Goal: Answer question/provide support: Share knowledge or assist other users

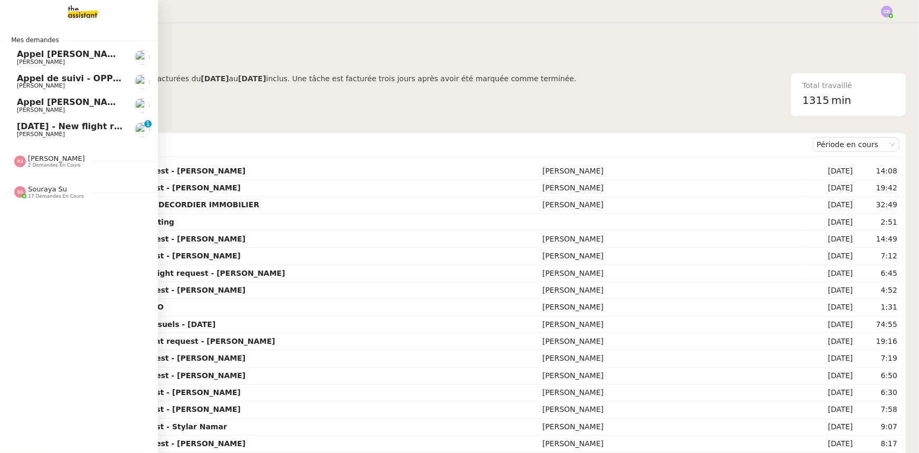
click at [18, 131] on span "Louis Frei" at bounding box center [41, 134] width 48 height 7
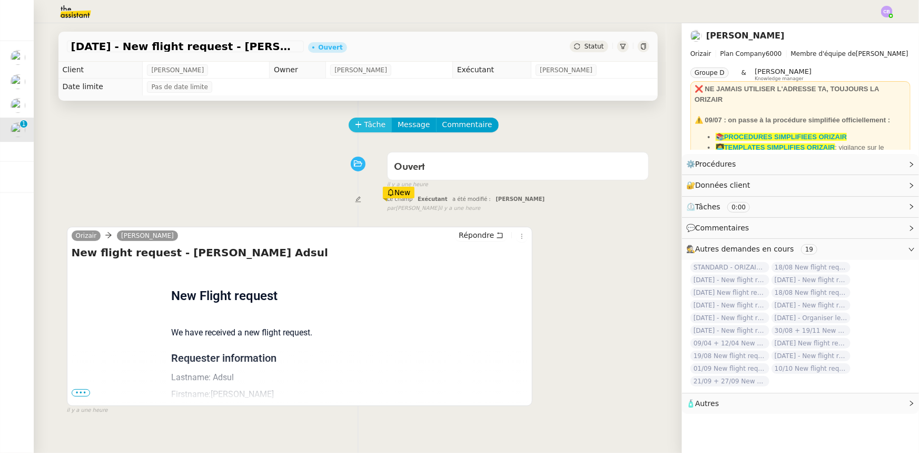
click at [365, 122] on span "Tâche" at bounding box center [376, 125] width 22 height 12
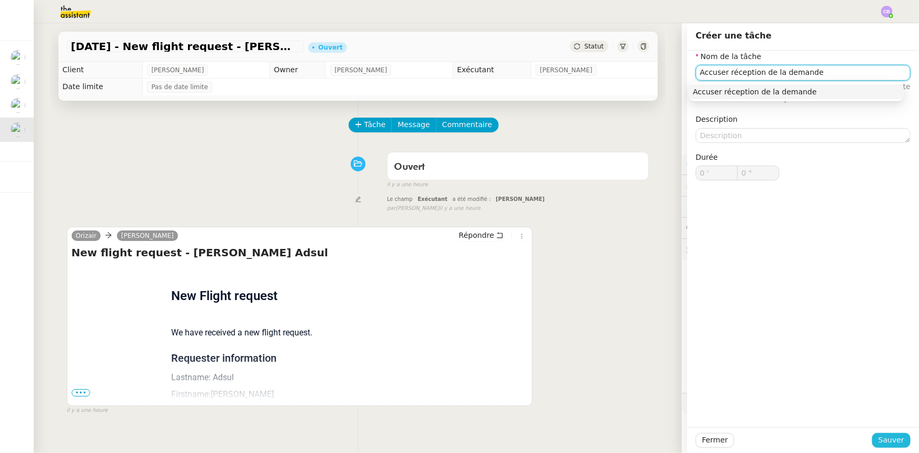
type input "Accuser réception de la demande"
click at [879, 443] on span "Sauver" at bounding box center [892, 440] width 26 height 12
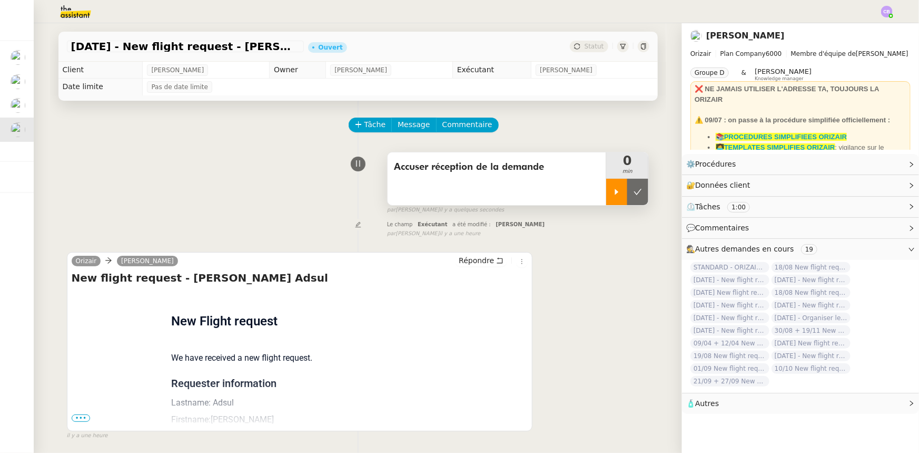
click at [608, 196] on div at bounding box center [616, 192] width 21 height 26
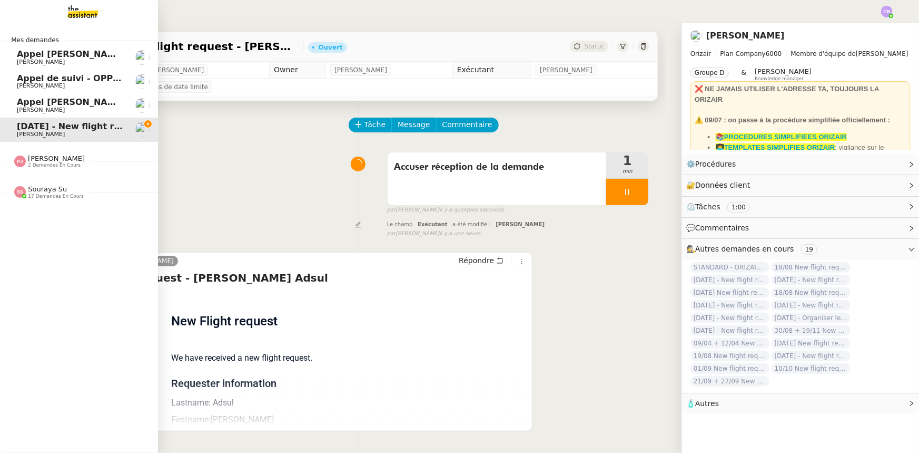
click at [31, 162] on span "Pauline Jennah" at bounding box center [56, 158] width 57 height 8
click at [40, 193] on span "17 demandes en cours" at bounding box center [56, 196] width 56 height 6
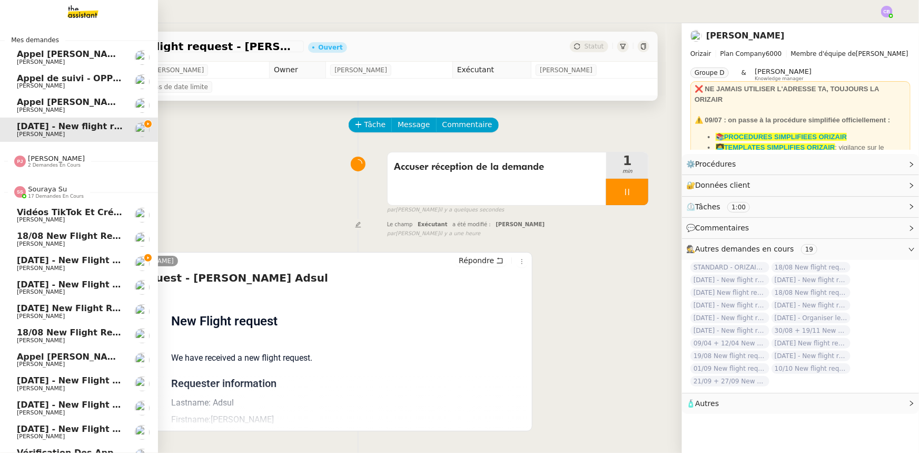
click at [46, 188] on span "Souraya Su" at bounding box center [47, 189] width 39 height 8
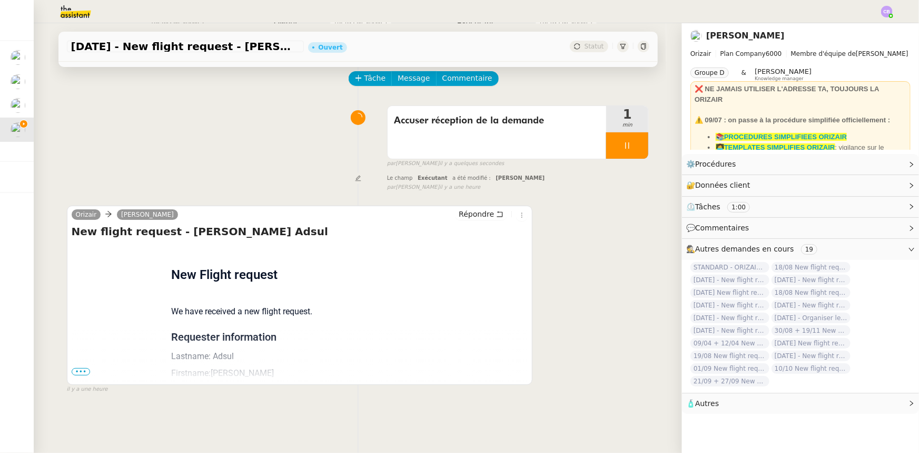
scroll to position [95, 0]
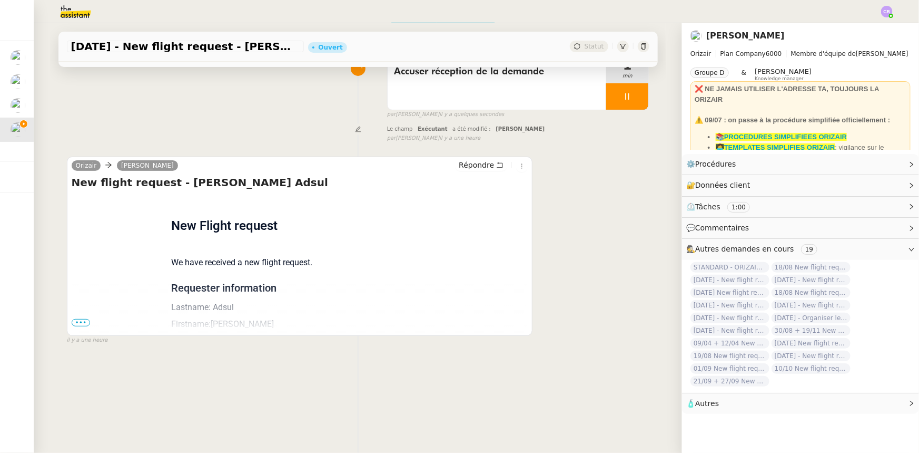
click at [77, 322] on span "•••" at bounding box center [81, 322] width 19 height 7
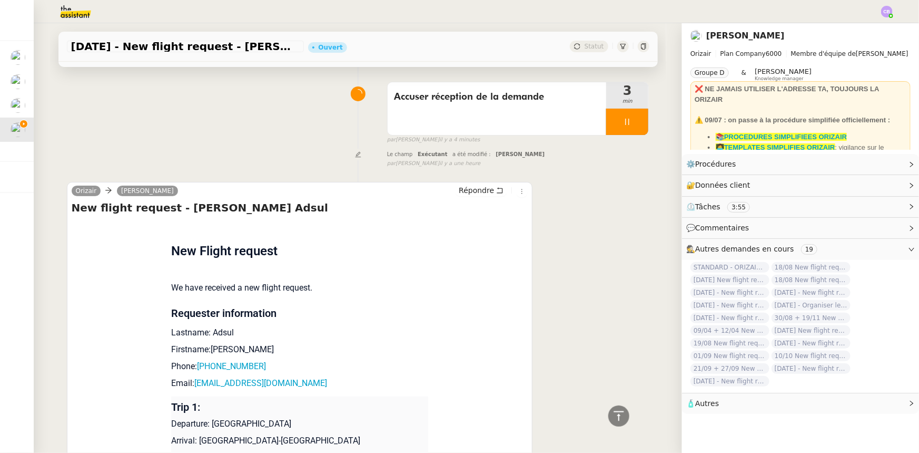
scroll to position [0, 0]
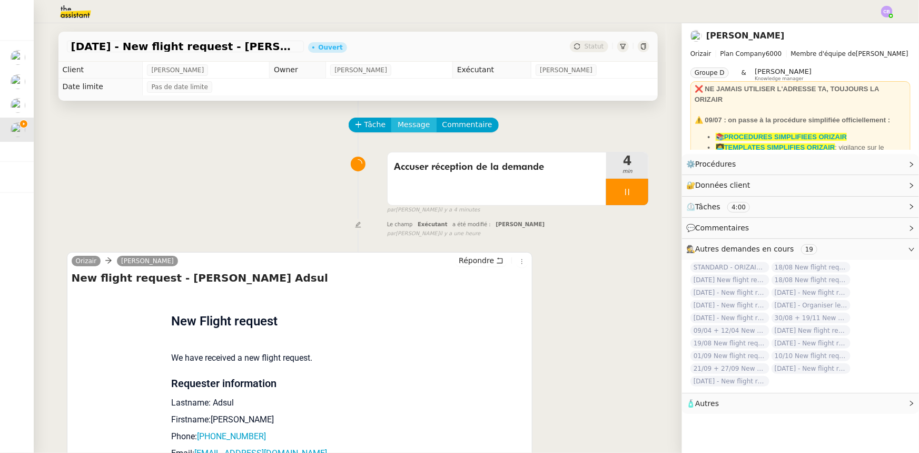
click at [406, 126] on span "Message" at bounding box center [414, 125] width 32 height 12
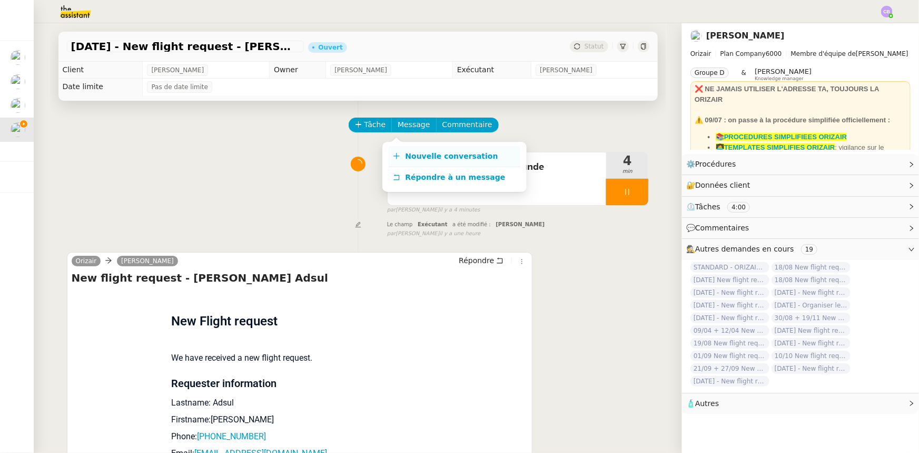
click at [421, 156] on span "Nouvelle conversation" at bounding box center [452, 156] width 93 height 8
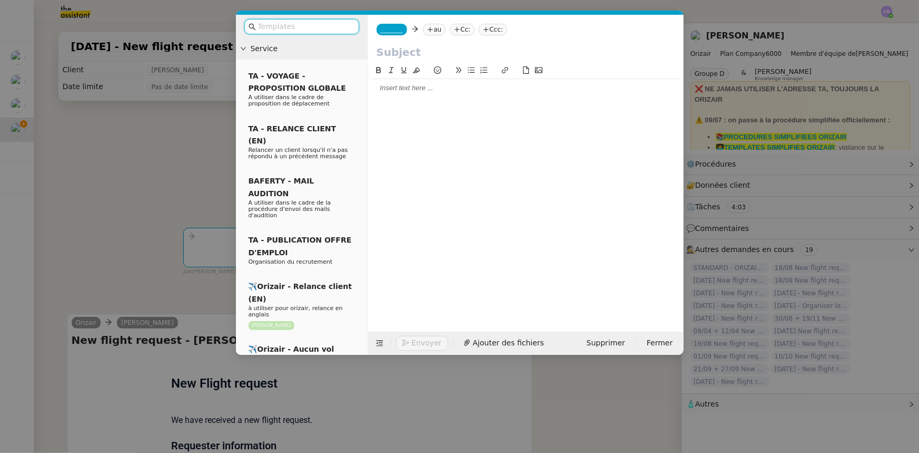
click at [323, 28] on input "text" at bounding box center [305, 27] width 95 height 12
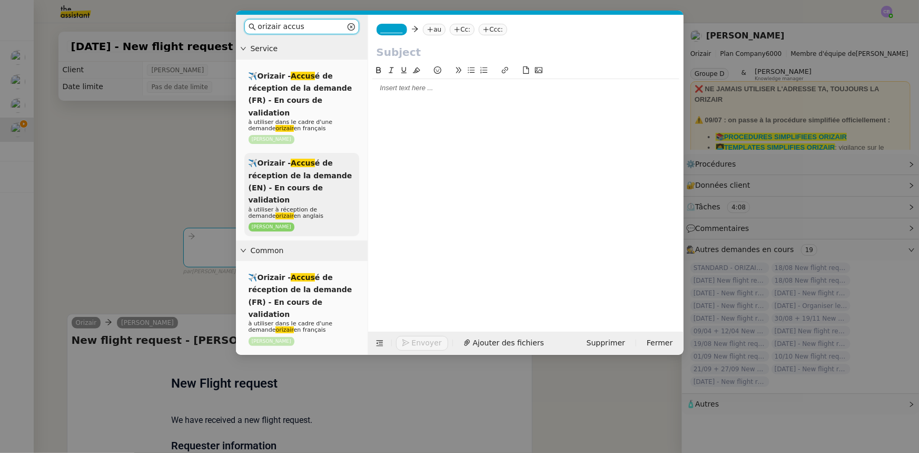
type input "orizair accus"
click at [317, 163] on span "✈️Orizair - Accus é de réception de la demande (EN) - En cours de validation" at bounding box center [301, 181] width 104 height 45
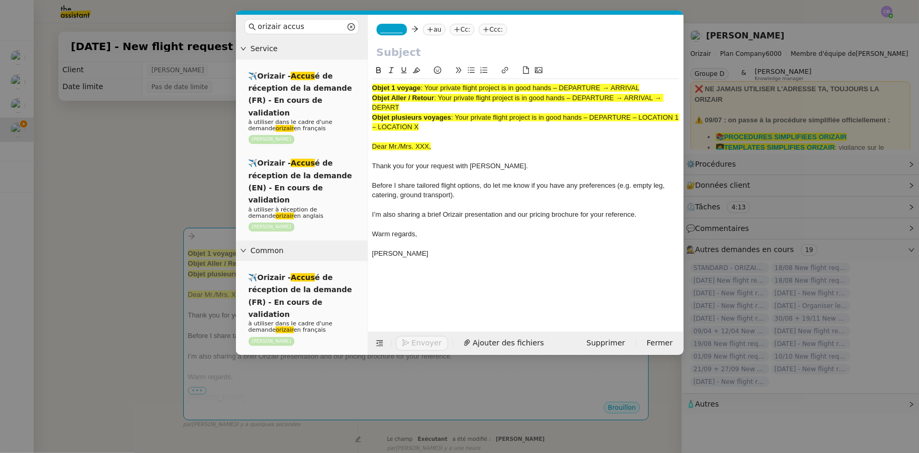
drag, startPoint x: 413, startPoint y: 109, endPoint x: 440, endPoint y: 99, distance: 29.4
click at [440, 99] on div "Objet Aller / Retour : Your private flight project is in good hands – DEPARTURE…" at bounding box center [525, 102] width 307 height 19
copy span "Your private flight project is in good hands – DEPARTURE → ARRIVAL → DEPART"
click at [402, 53] on input "text" at bounding box center [526, 52] width 299 height 16
paste input "Your private flight project is in good hands – DEPARTURE → ARRIVAL → DEPART"
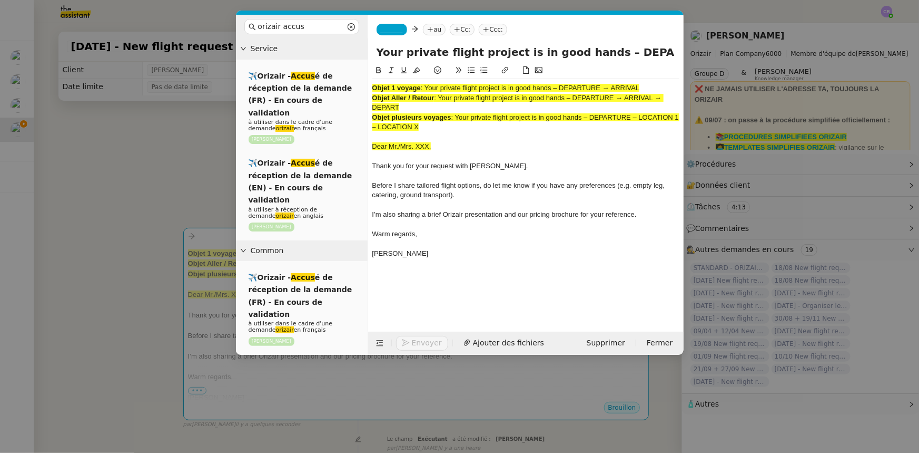
scroll to position [0, 100]
type input "Your private flight project is in good hands – DEPARTURE → ARRIVAL → DEPART"
drag, startPoint x: 443, startPoint y: 131, endPoint x: 374, endPoint y: 86, distance: 82.4
click at [374, 86] on div "Objet 1 voyage : Your private flight project is in good hands – DEPARTURE → ARR…" at bounding box center [525, 175] width 307 height 193
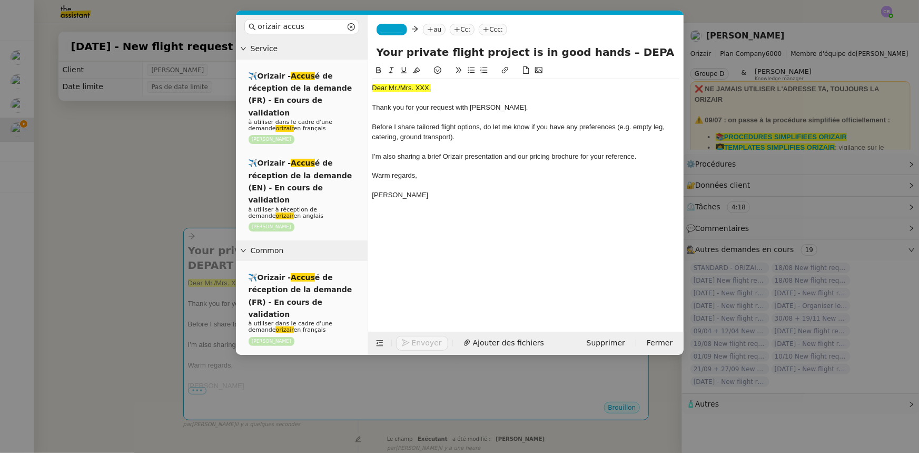
click at [175, 172] on nz-modal-container "orizair accus Service ✈️Orizair - Accus é de réception de la demande (FR) - En …" at bounding box center [459, 226] width 919 height 453
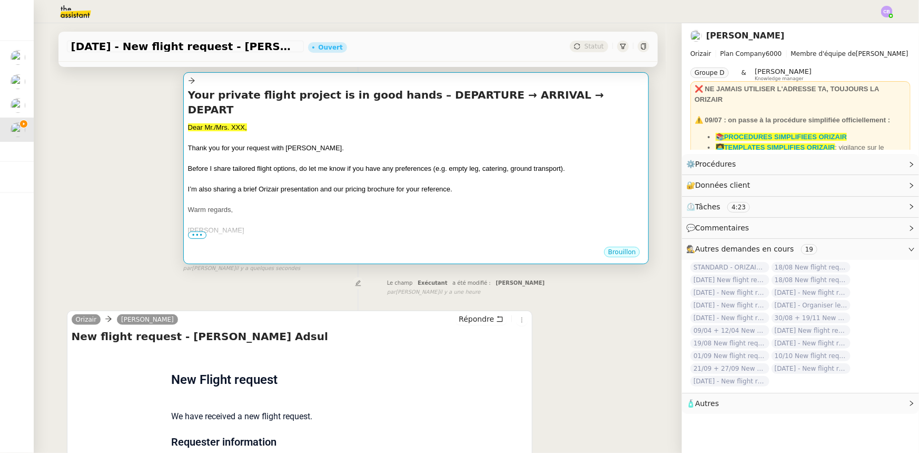
scroll to position [191, 0]
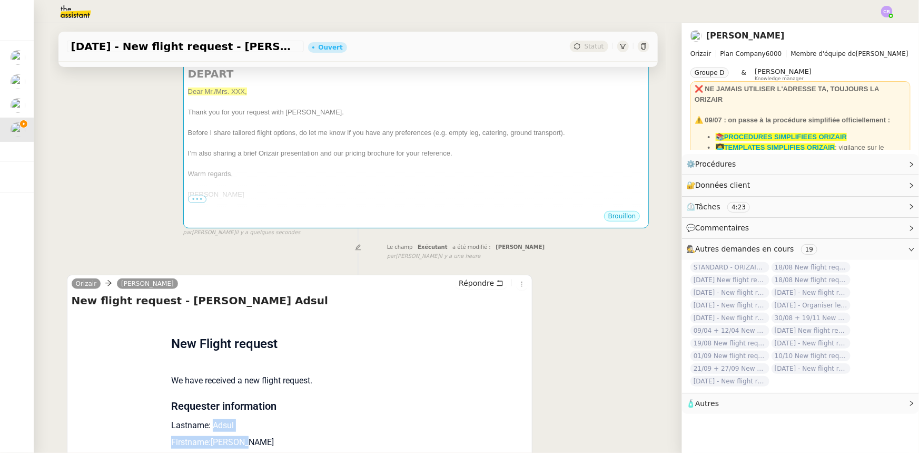
drag, startPoint x: 236, startPoint y: 429, endPoint x: 207, endPoint y: 412, distance: 33.5
copy td "Adsul Firstname:Prashant"
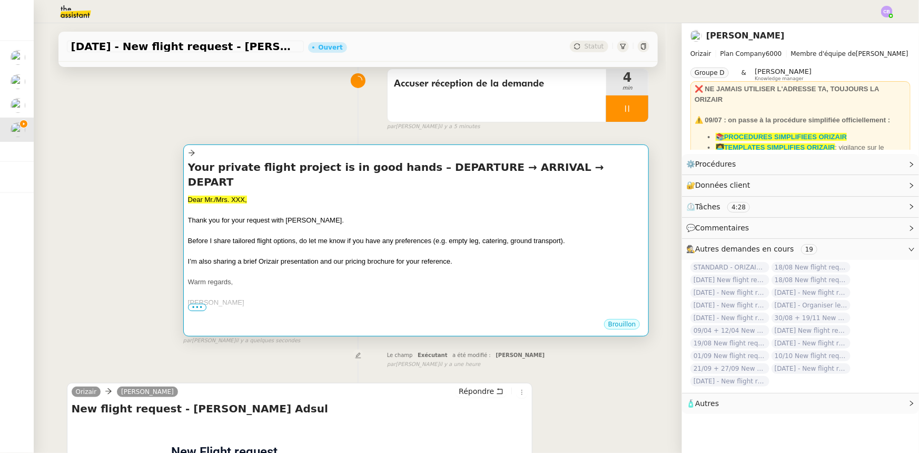
scroll to position [47, 0]
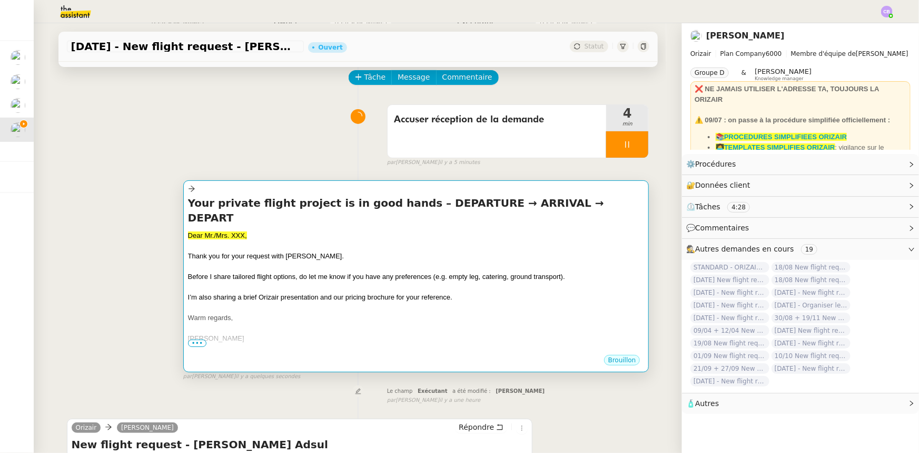
click at [252, 272] on span "Before I share tailored flight options, do let me know if you have any preferen…" at bounding box center [376, 276] width 377 height 8
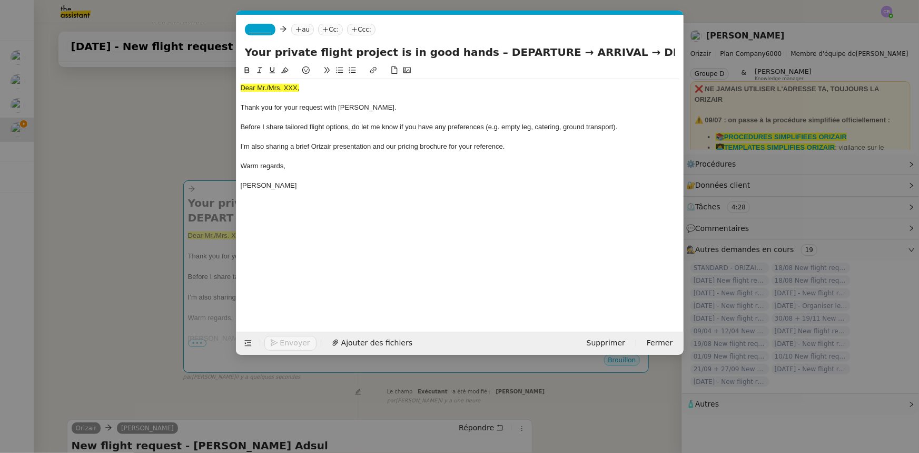
scroll to position [0, 62]
drag, startPoint x: 300, startPoint y: 87, endPoint x: 239, endPoint y: 87, distance: 61.1
click at [239, 87] on nz-spin "Dear Mr./Mrs. XXX, Thank you for your request with Orizair. Before I share tail…" at bounding box center [460, 191] width 447 height 255
click at [285, 71] on icon at bounding box center [284, 70] width 7 height 6
click at [297, 85] on div "Dear Mr./Mrs. XXX," at bounding box center [460, 87] width 439 height 9
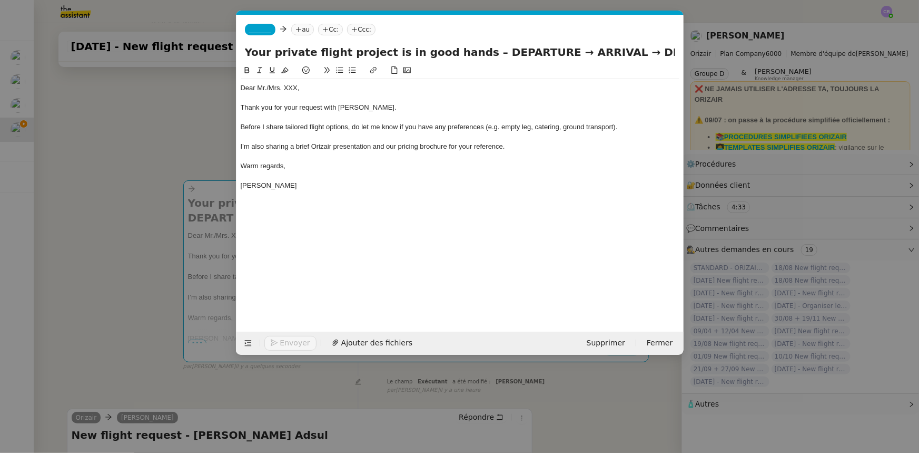
click at [296, 89] on div "Dear Mr./Mrs. XXX," at bounding box center [460, 87] width 439 height 9
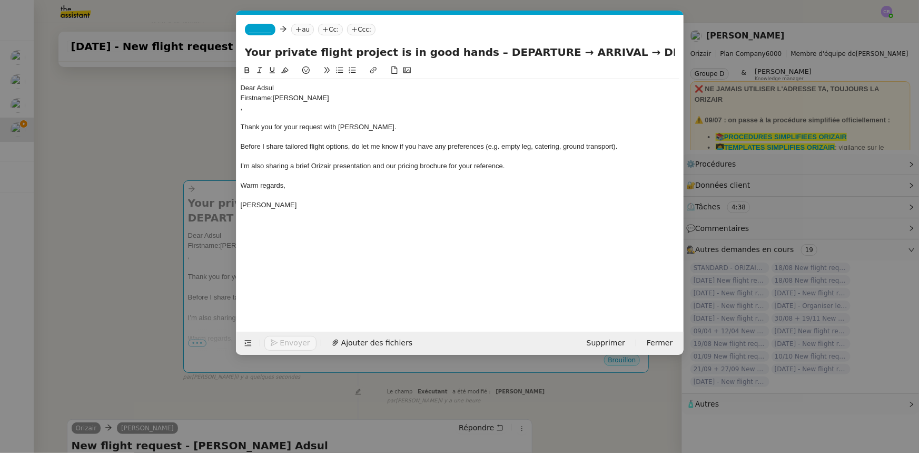
click at [280, 90] on div "Dear Adsul" at bounding box center [460, 87] width 439 height 9
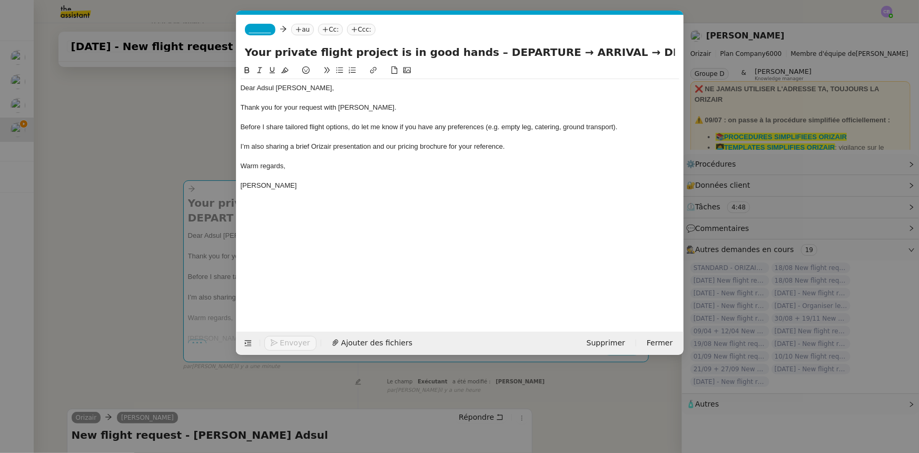
click at [379, 113] on div at bounding box center [460, 117] width 439 height 9
click at [264, 30] on span "_______" at bounding box center [260, 29] width 22 height 7
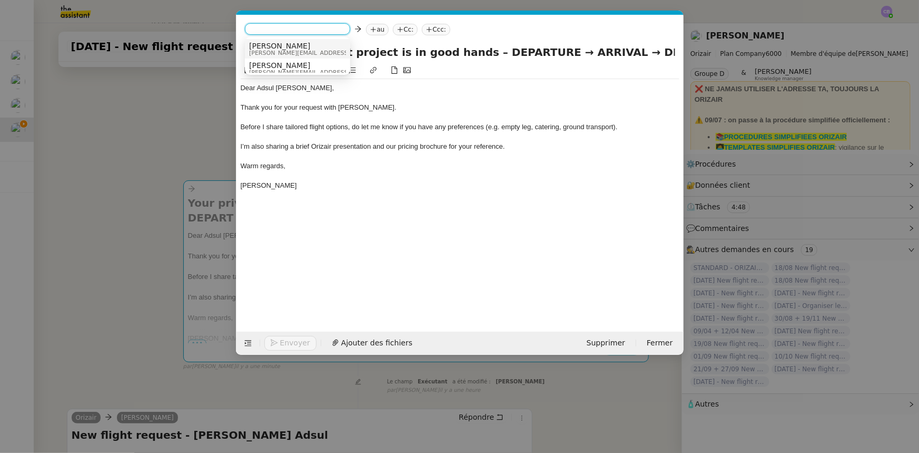
click at [272, 50] on span "josephine.k@orizair.com" at bounding box center [324, 53] width 150 height 6
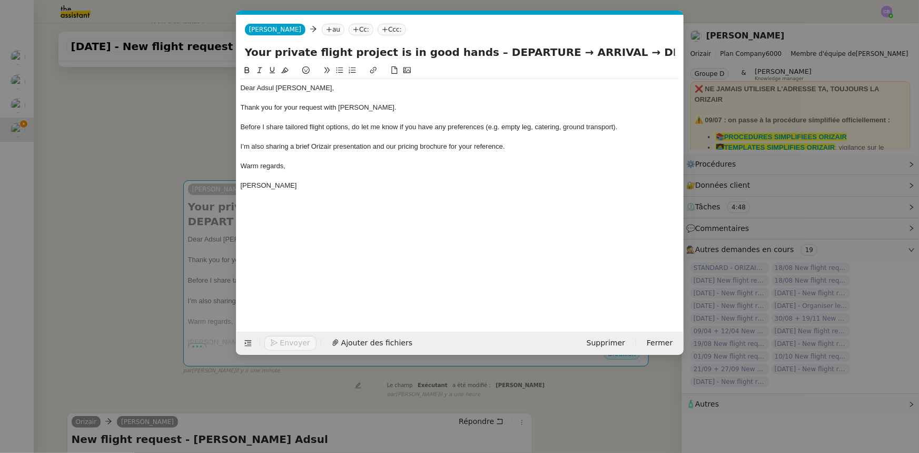
click at [204, 141] on nz-modal-container "orizair accus Service ✈️Orizair - Accus é de réception de la demande (FR) - En …" at bounding box center [459, 226] width 919 height 453
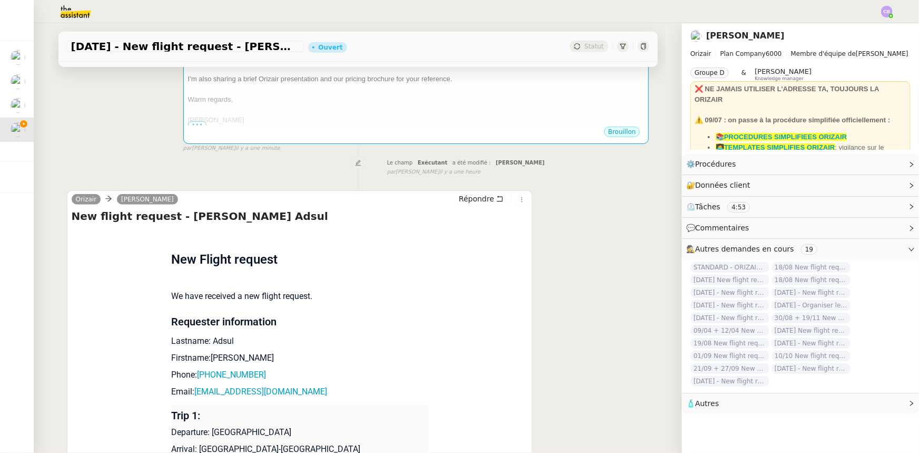
scroll to position [287, 0]
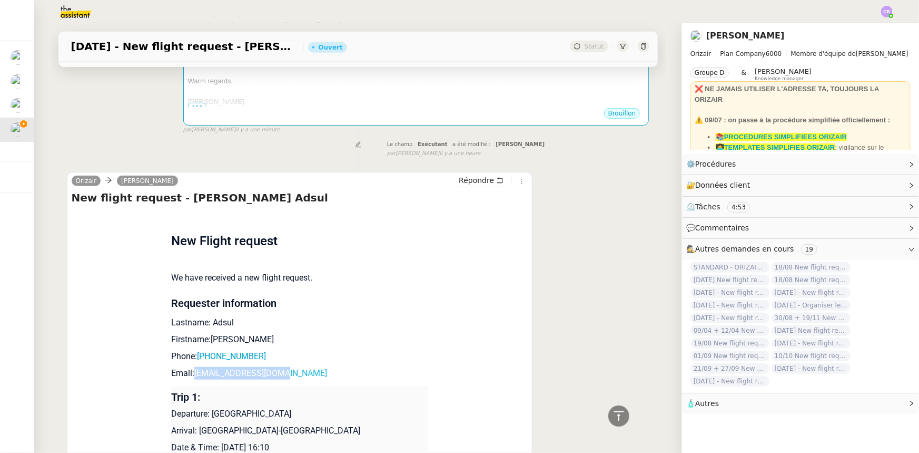
drag, startPoint x: 280, startPoint y: 361, endPoint x: 190, endPoint y: 362, distance: 90.1
click at [190, 367] on p "Email: rm@aureaaviation.com" at bounding box center [299, 373] width 257 height 13
copy link "rm@aureaaviation.com"
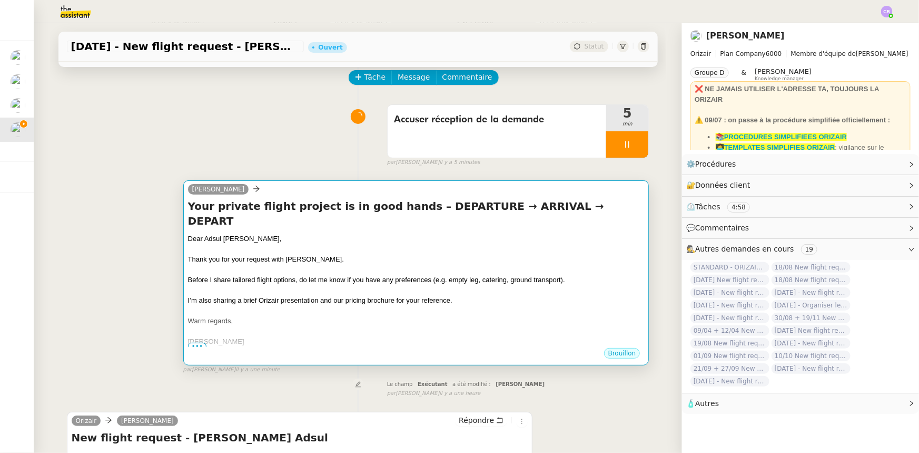
click at [320, 276] on span "Before I share tailored flight options, do let me know if you have any preferen…" at bounding box center [376, 280] width 377 height 8
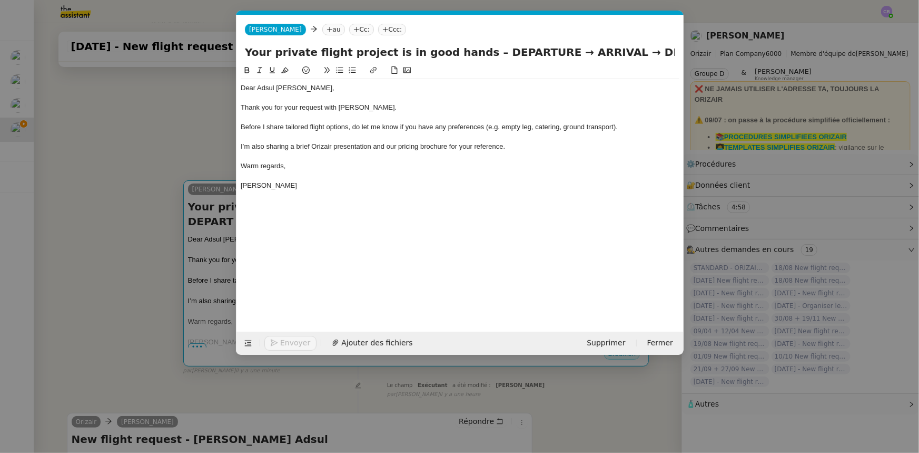
scroll to position [0, 62]
click at [322, 30] on nz-tag "au" at bounding box center [333, 30] width 23 height 12
paste input "rm@aureaaviation.com"
type input "rm@aureaaviation.com"
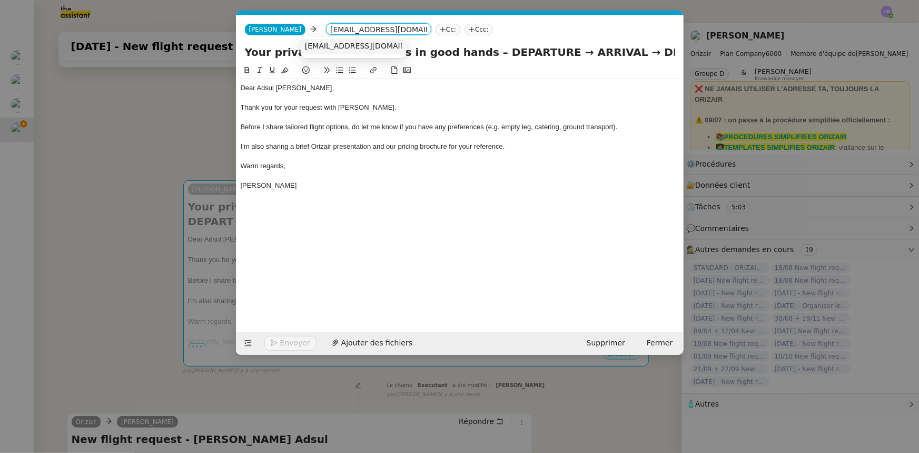
click at [325, 44] on span "rm@aureaaviation.com" at bounding box center [369, 46] width 129 height 8
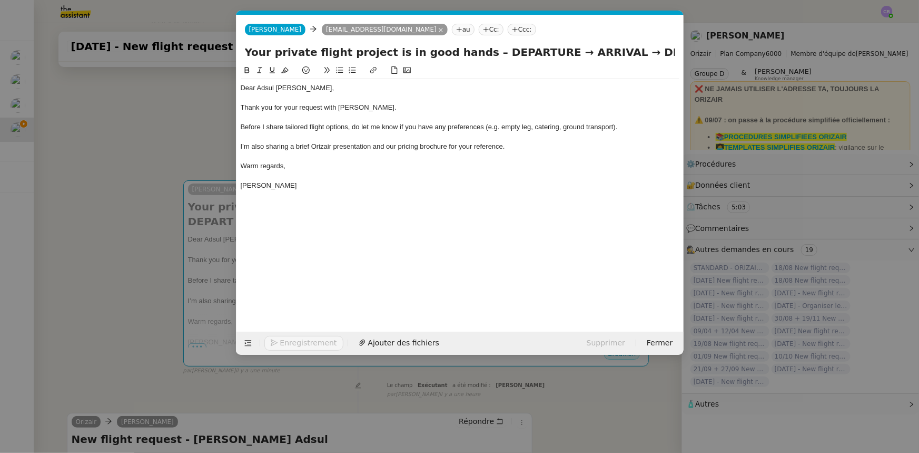
click at [508, 30] on nz-tag "Ccc:" at bounding box center [522, 30] width 28 height 12
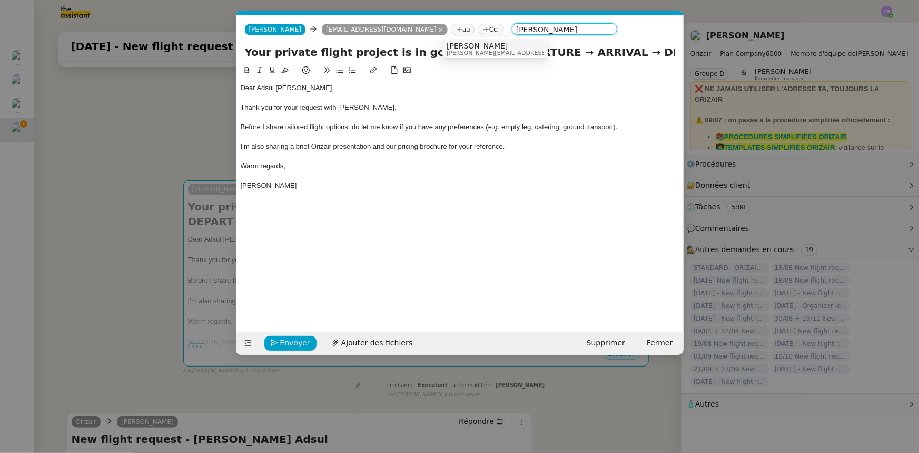
type input "louis frei"
click at [463, 46] on span "Louis Frei" at bounding box center [522, 46] width 150 height 8
drag, startPoint x: 526, startPoint y: 54, endPoint x: 468, endPoint y: 53, distance: 58.0
click at [468, 53] on input "Your private flight project is in good hands – DEPARTURE → ARRIVAL → DEPART" at bounding box center [460, 52] width 430 height 16
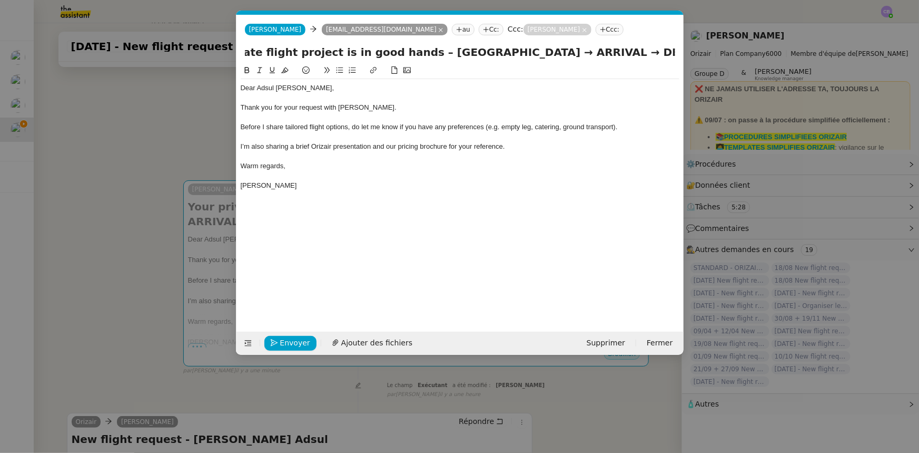
drag, startPoint x: 629, startPoint y: 51, endPoint x: 621, endPoint y: 48, distance: 8.7
click at [621, 48] on input "Your private flight project is in good hands – Chennai International Airport → …" at bounding box center [460, 52] width 430 height 16
drag, startPoint x: 538, startPoint y: 54, endPoint x: 393, endPoint y: 50, distance: 145.0
click at [393, 50] on input "Your private flight project is in good hands – Chennai International Airport → …" at bounding box center [460, 52] width 430 height 16
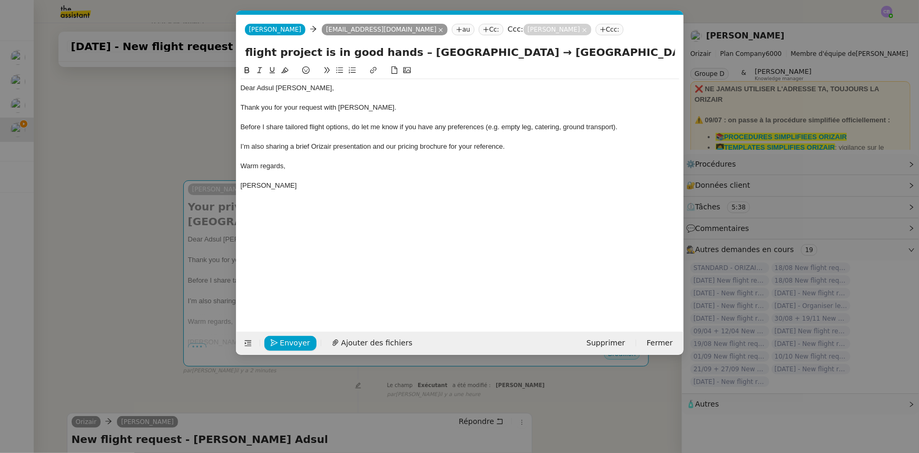
click at [624, 53] on input "Your private flight project is in good hands – Chennai International Airport → …" at bounding box center [460, 52] width 430 height 16
drag, startPoint x: 635, startPoint y: 53, endPoint x: 670, endPoint y: 53, distance: 35.3
click at [670, 53] on input "Your private flight project is in good hands – Chennai International Airport → …" at bounding box center [460, 52] width 430 height 16
paste input "Chennai International Airport"
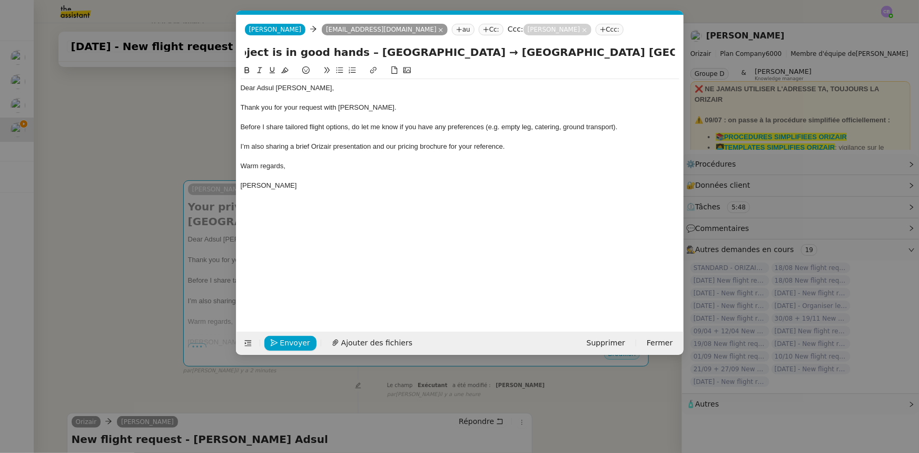
scroll to position [0, 234]
type input "Your private flight project is in good hands – Chennai International Airport → …"
click at [400, 113] on div at bounding box center [460, 117] width 439 height 9
click at [385, 117] on div at bounding box center [460, 117] width 439 height 9
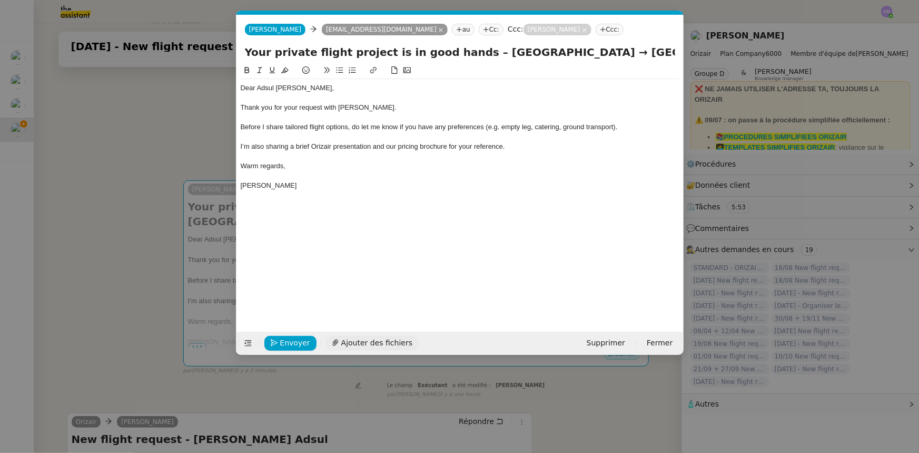
click at [380, 341] on span "Ajouter des fichiers" at bounding box center [376, 343] width 71 height 12
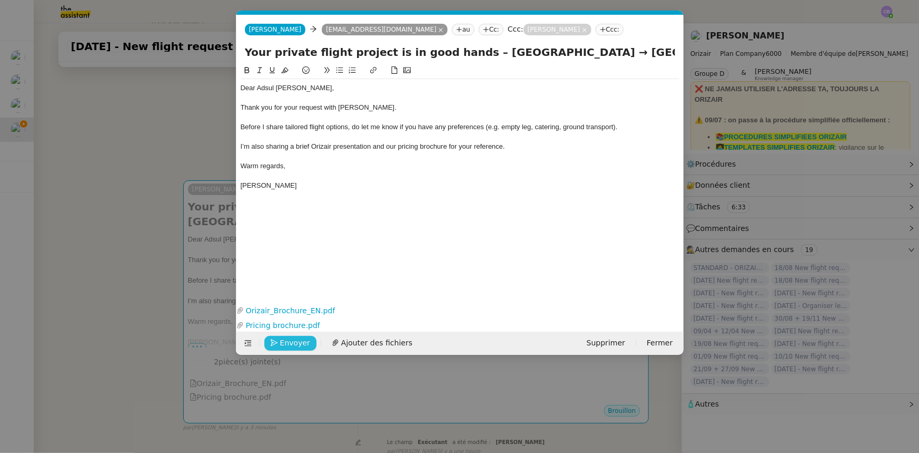
click at [298, 345] on span "Envoyer" at bounding box center [295, 343] width 30 height 12
click at [298, 345] on span "Confirmer l'envoi" at bounding box center [311, 343] width 63 height 12
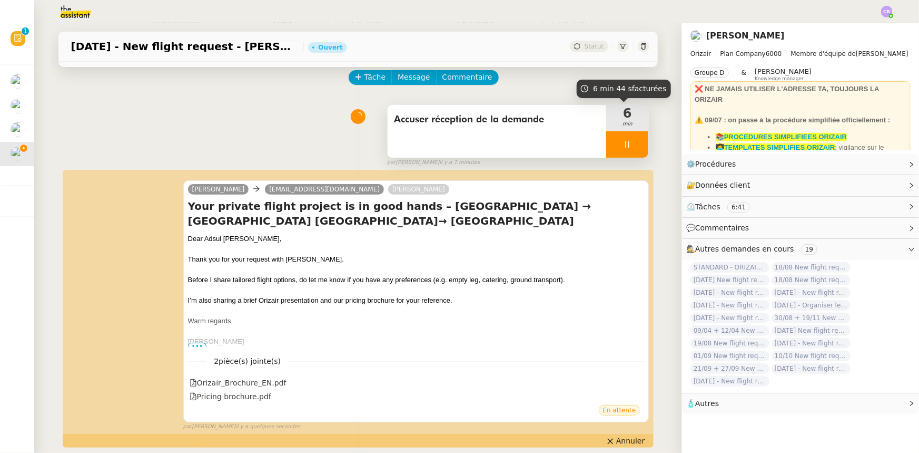
click at [607, 142] on div at bounding box center [627, 144] width 42 height 26
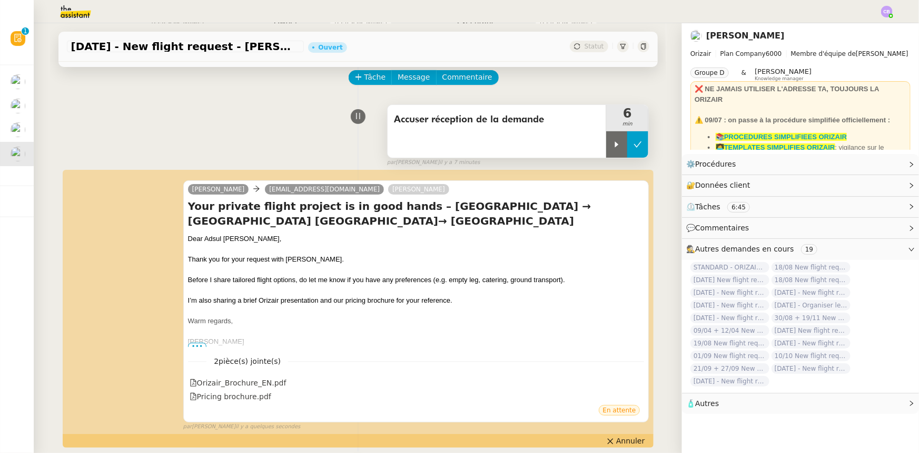
click at [634, 145] on icon at bounding box center [638, 144] width 8 height 8
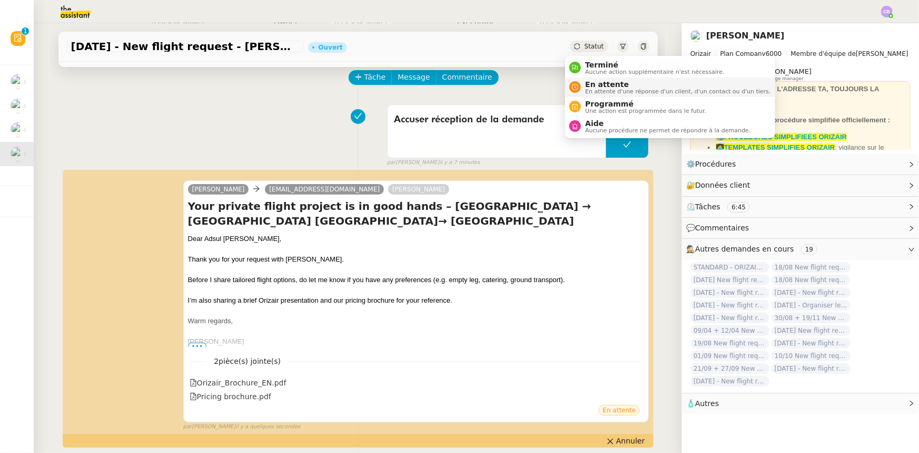
click at [602, 86] on span "En attente" at bounding box center [677, 84] width 185 height 8
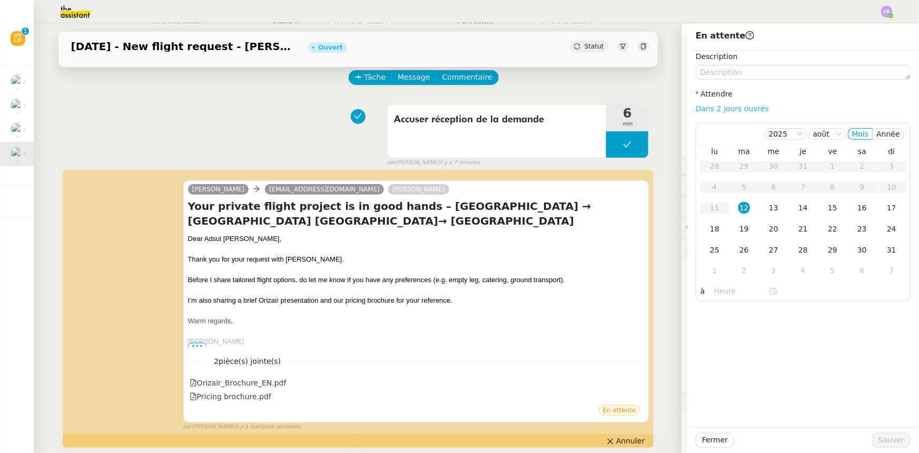
click at [696, 111] on link "Dans 2 jours ouvrés" at bounding box center [732, 108] width 73 height 8
type input "07:00"
click at [769, 209] on div "13" at bounding box center [774, 208] width 12 height 12
click at [714, 291] on input "07:00" at bounding box center [741, 291] width 54 height 12
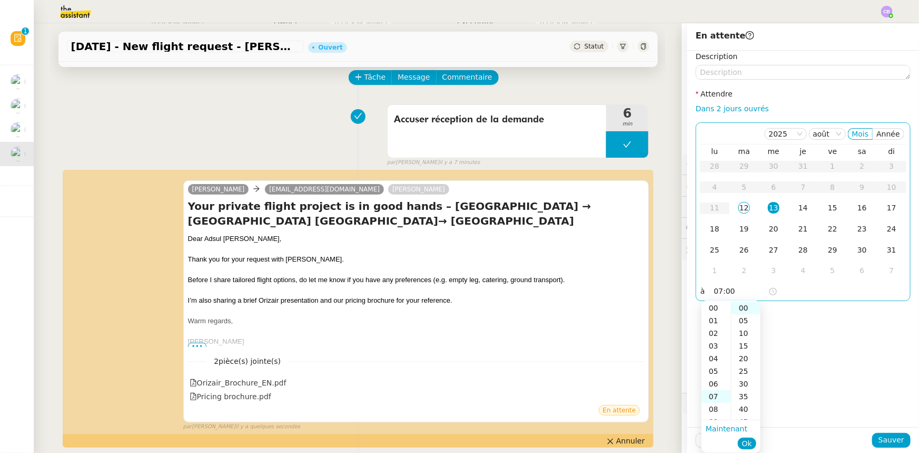
scroll to position [89, 0]
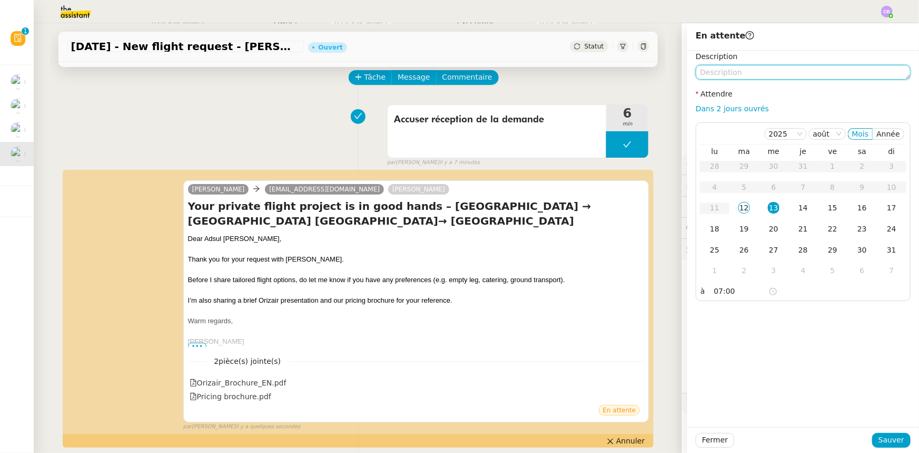
click at [762, 74] on textarea at bounding box center [803, 72] width 215 height 15
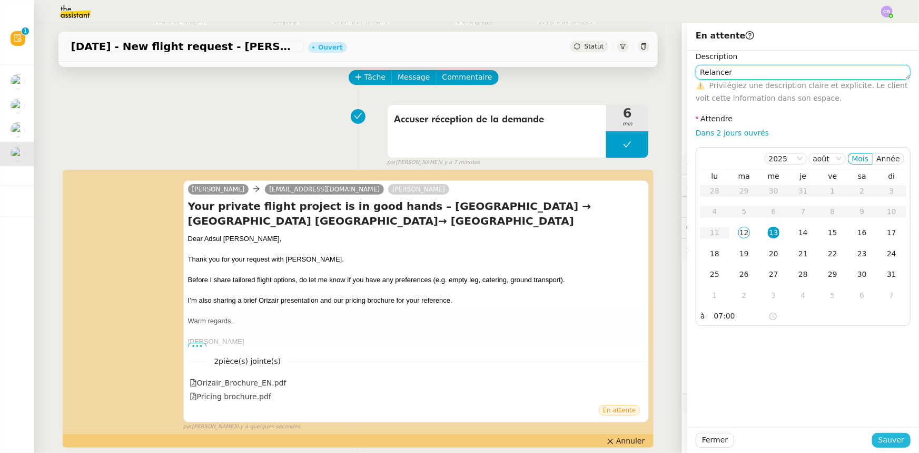
type textarea "Relancer"
click at [885, 436] on span "Sauver" at bounding box center [892, 440] width 26 height 12
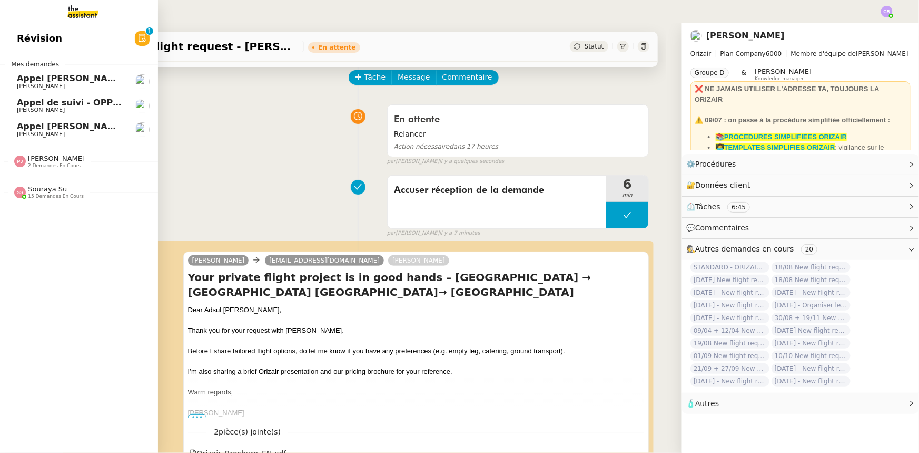
click at [56, 163] on span "2 demandes en cours" at bounding box center [54, 166] width 53 height 6
click at [59, 210] on span "Louis Frei" at bounding box center [70, 213] width 106 height 6
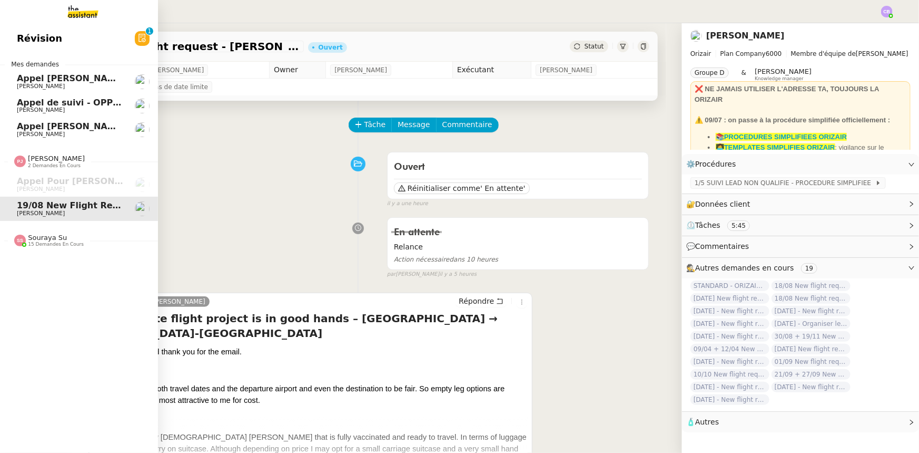
click at [38, 238] on span "Souraya Su" at bounding box center [47, 237] width 39 height 8
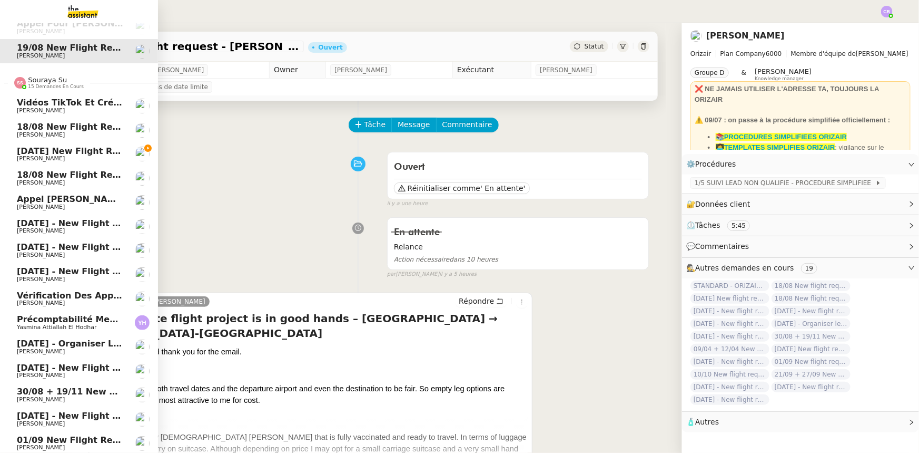
scroll to position [164, 0]
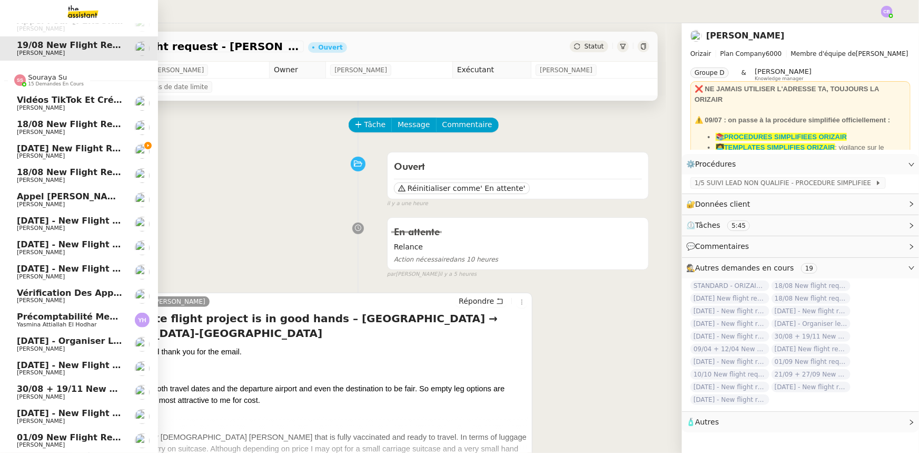
click at [51, 143] on span "06/07/26 New flight request - Liam Pourhana" at bounding box center [125, 148] width 216 height 10
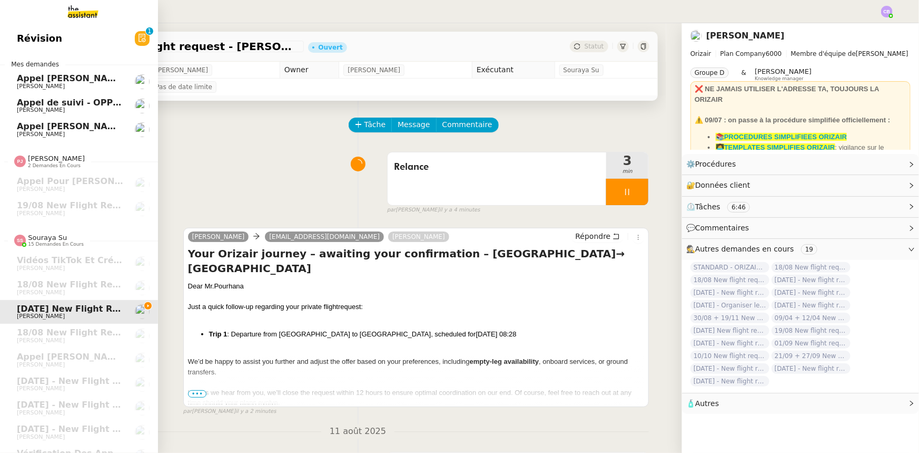
click at [44, 81] on span "Appel Elsa Pimont" at bounding box center [71, 78] width 109 height 10
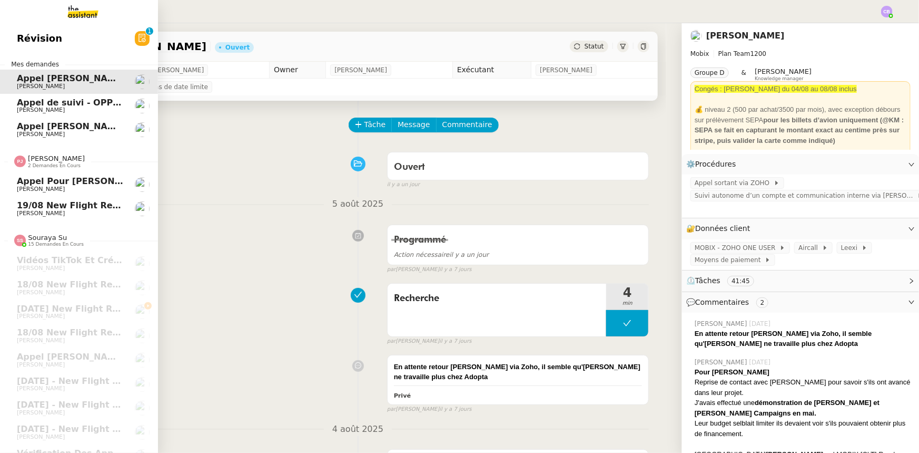
click at [47, 161] on span "Pauline Jennah" at bounding box center [56, 158] width 57 height 8
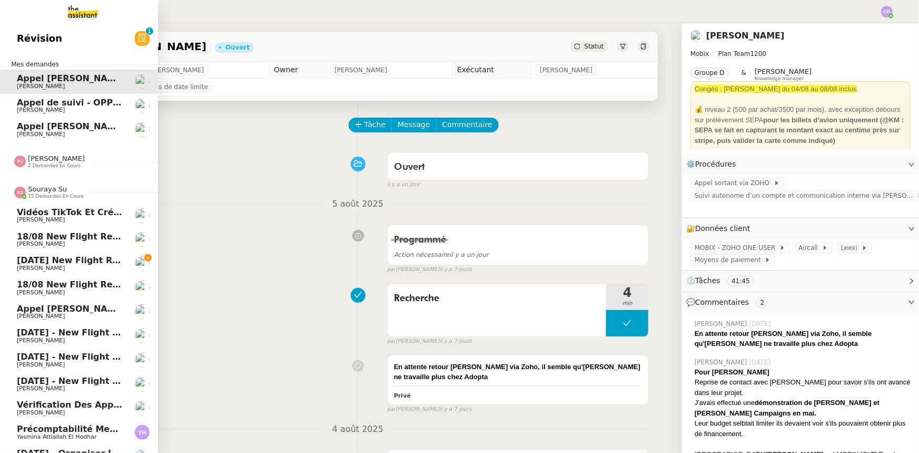
click at [51, 194] on span "15 demandes en cours" at bounding box center [56, 196] width 56 height 6
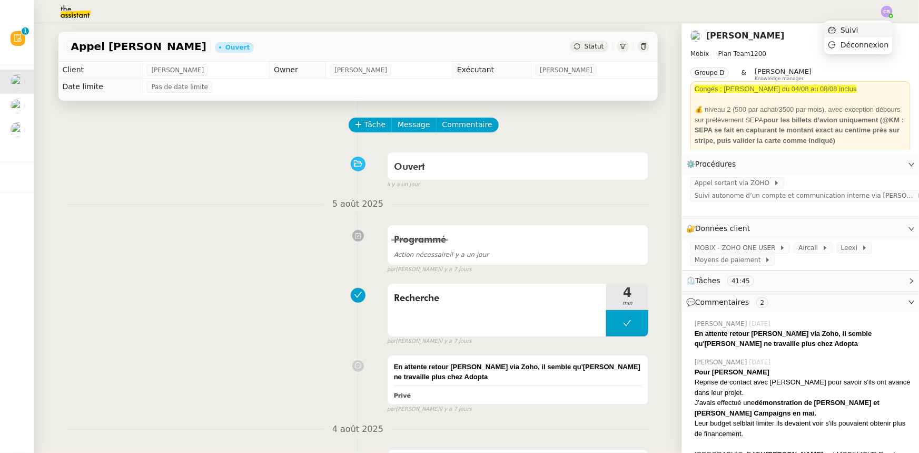
click at [859, 29] on span "Suivi" at bounding box center [850, 30] width 18 height 8
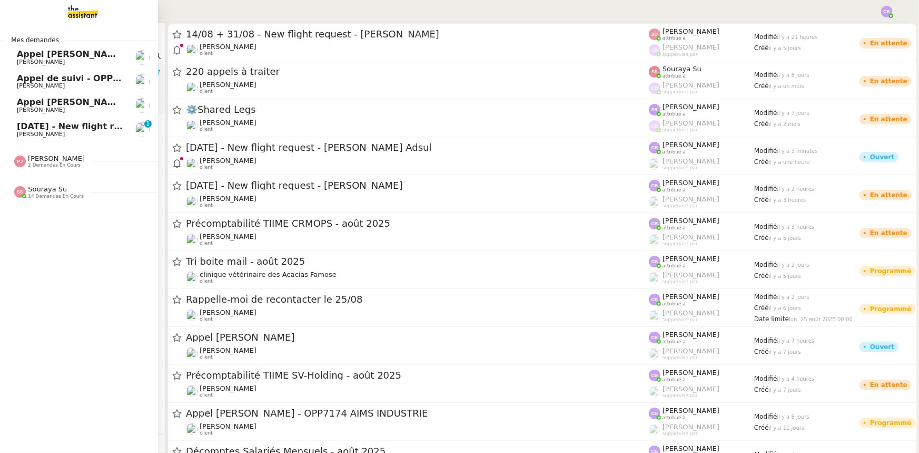
click at [31, 131] on span "[PERSON_NAME]" at bounding box center [41, 134] width 48 height 7
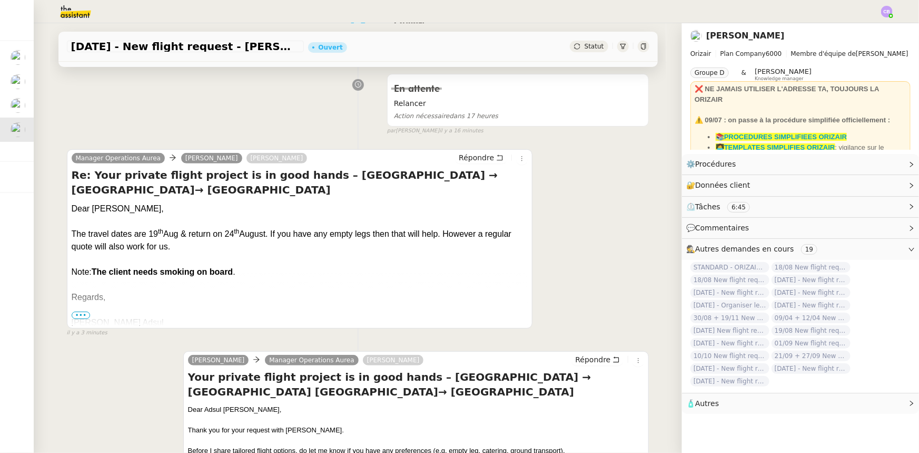
scroll to position [191, 0]
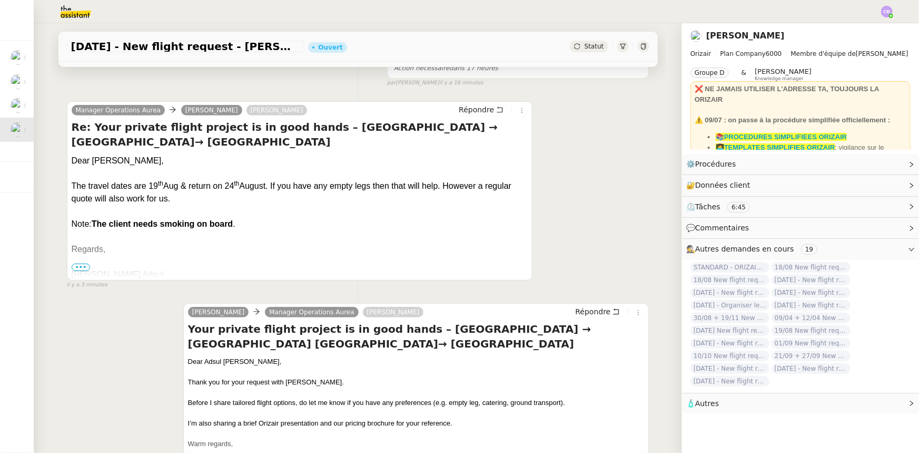
click at [75, 266] on span "•••" at bounding box center [81, 266] width 19 height 7
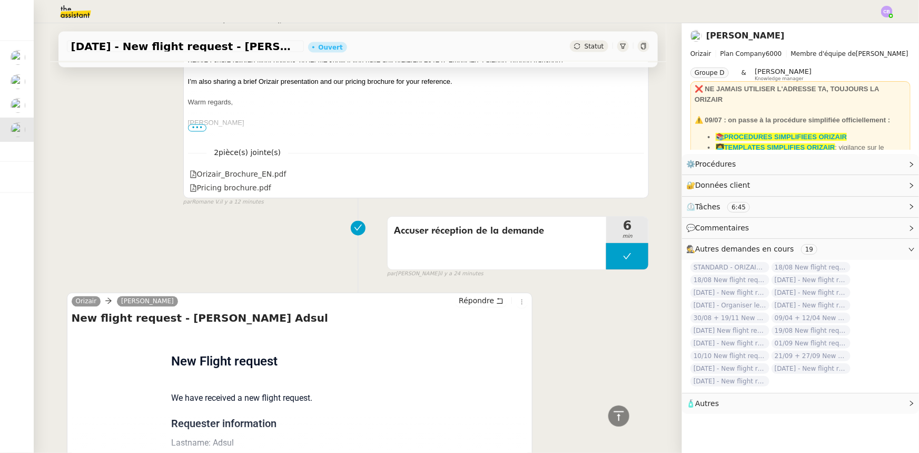
scroll to position [1006, 0]
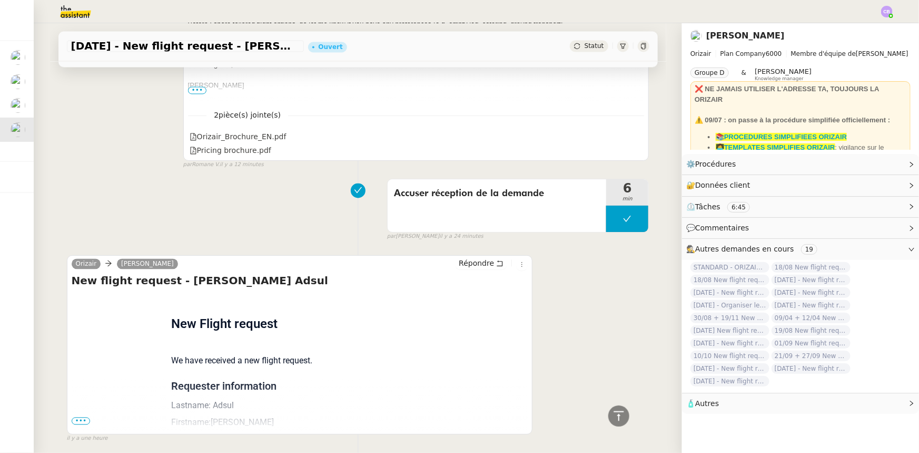
click at [79, 421] on span "•••" at bounding box center [81, 420] width 19 height 7
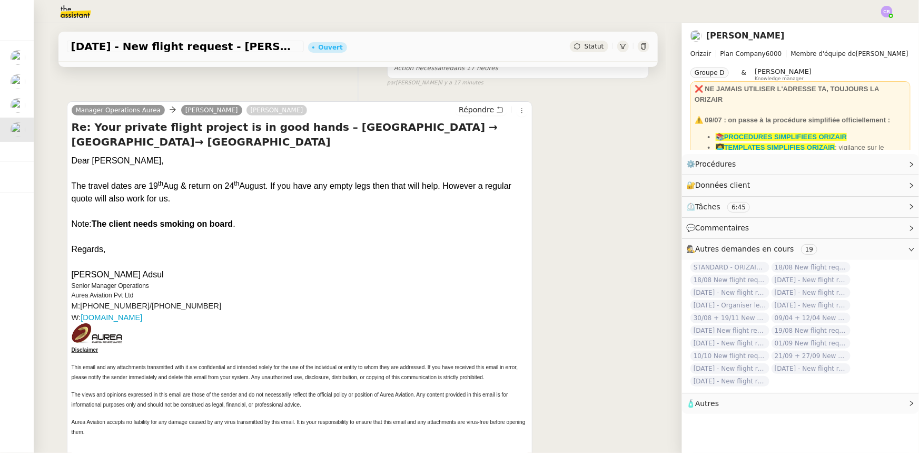
scroll to position [0, 0]
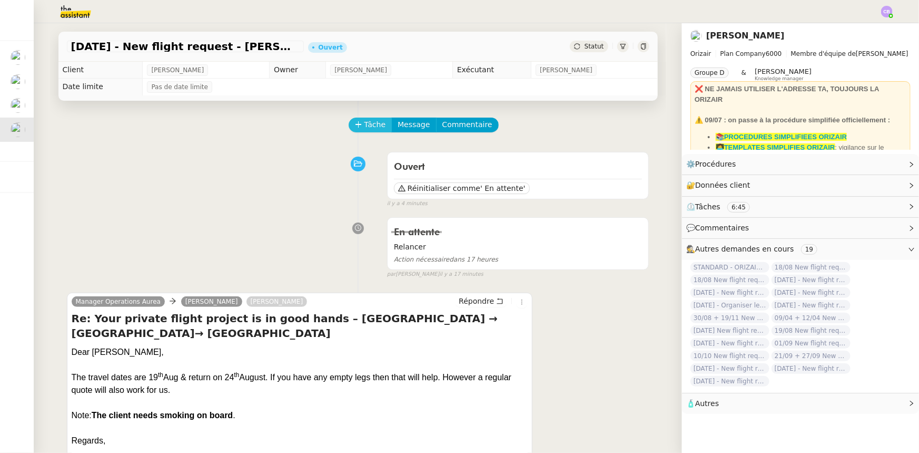
click at [356, 124] on icon at bounding box center [359, 124] width 6 height 1
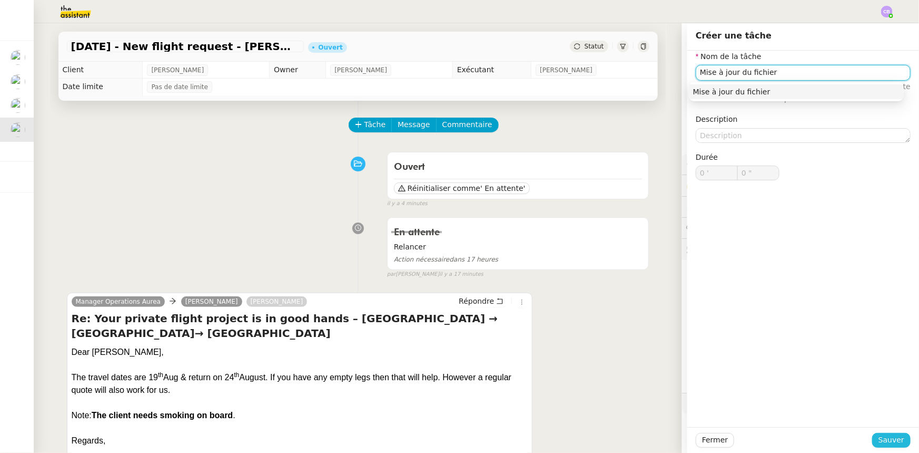
type input "Mise à jour du fichier"
click at [874, 437] on button "Sauver" at bounding box center [891, 440] width 38 height 15
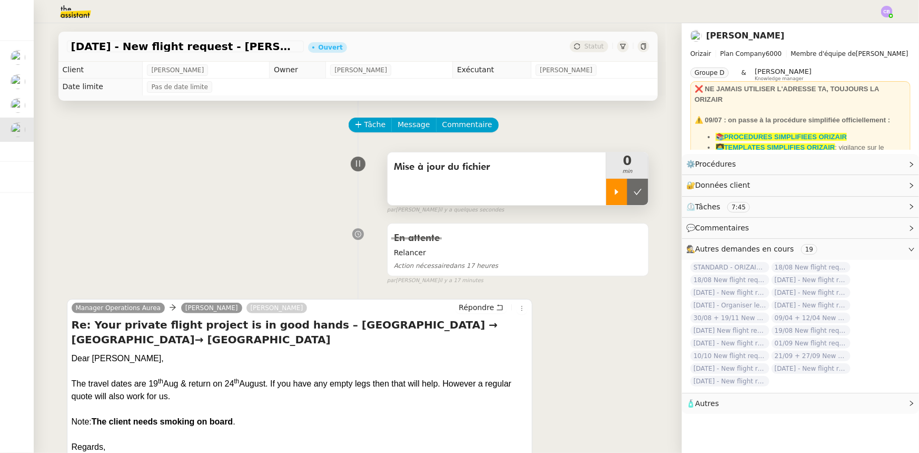
click at [613, 195] on icon at bounding box center [617, 192] width 8 height 8
click at [876, 163] on link "Modifier" at bounding box center [883, 164] width 30 height 12
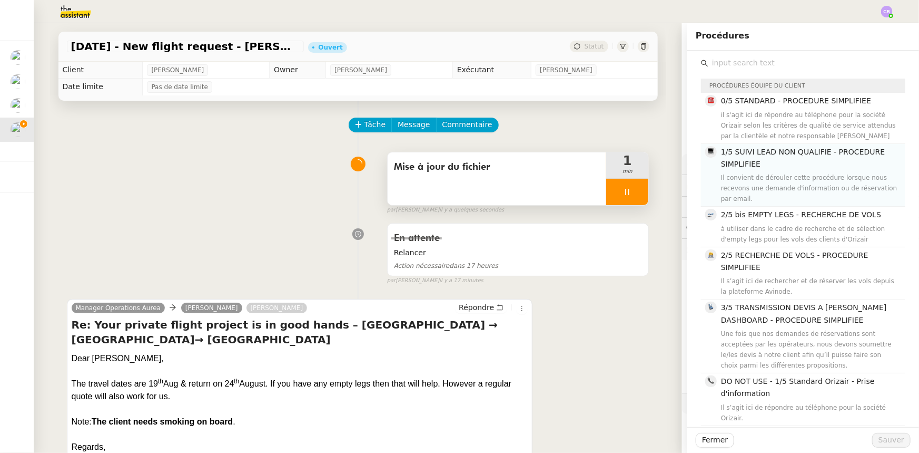
click at [743, 169] on h4 "1/5 SUIVI LEAD NON QUALIFIE - PROCEDURE SIMPLIFIEE" at bounding box center [810, 158] width 178 height 25
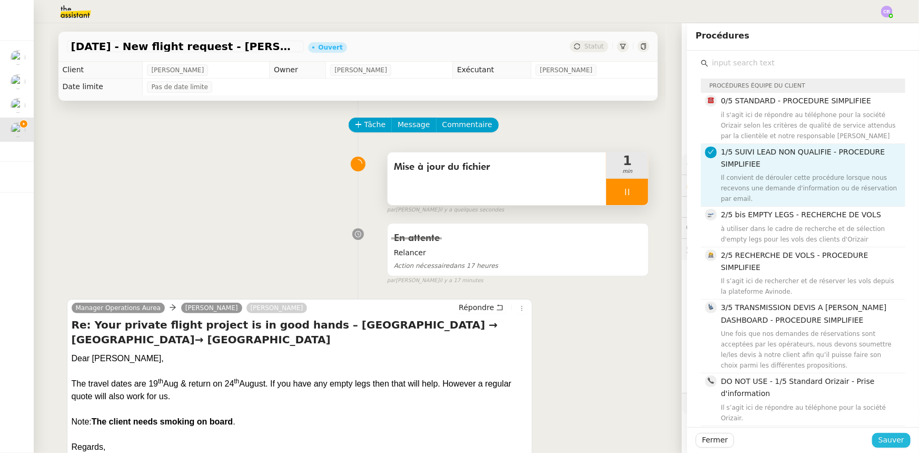
click at [879, 446] on span "Sauver" at bounding box center [892, 440] width 26 height 12
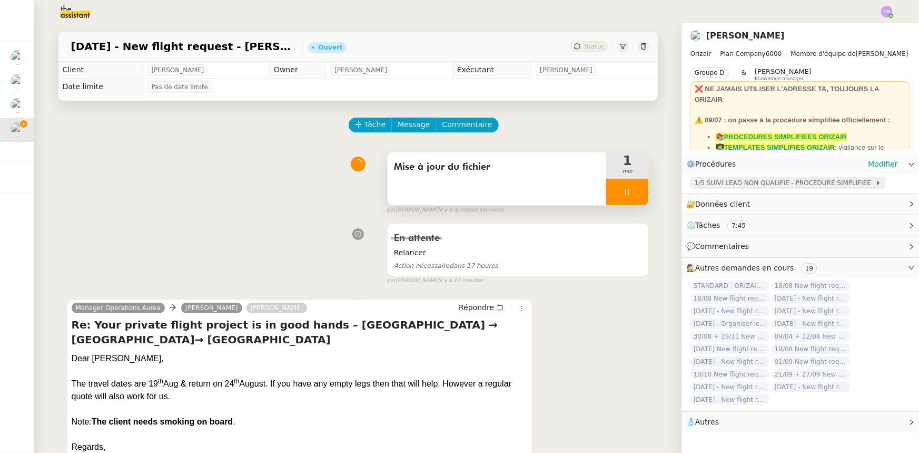
click at [738, 184] on span "1/5 SUIVI LEAD NON QUALIFIE - PROCEDURE SIMPLIFIEE" at bounding box center [785, 183] width 181 height 11
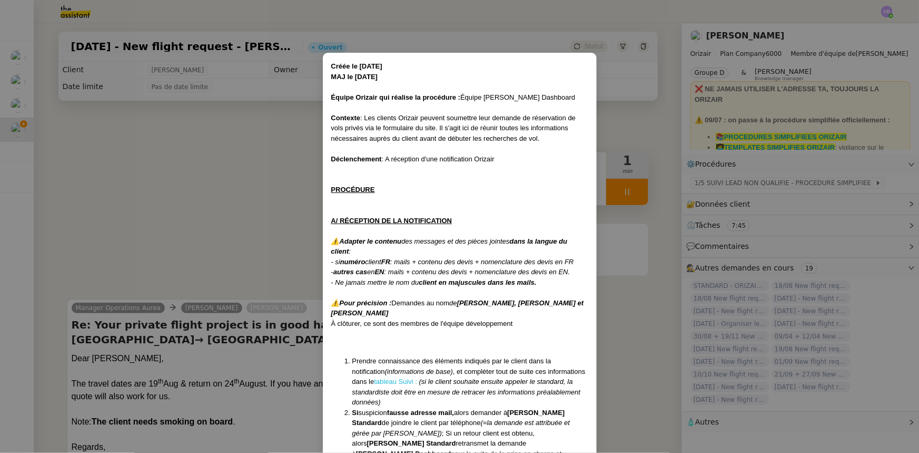
click at [374, 382] on link "tableau Suivi :" at bounding box center [395, 381] width 43 height 8
click at [195, 190] on nz-modal-container "Créée le 16/04/2025 MAJ le 28/07/2025 Équipe Orizair qui réalise la procédure :…" at bounding box center [459, 226] width 919 height 453
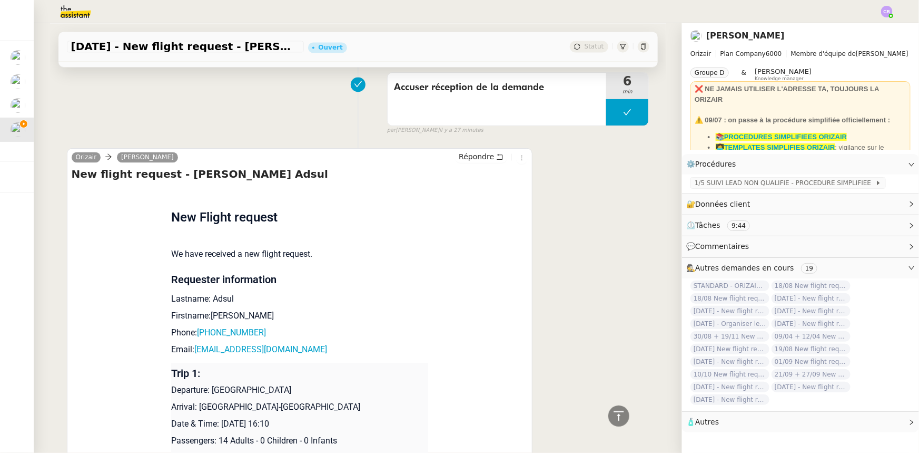
scroll to position [1149, 0]
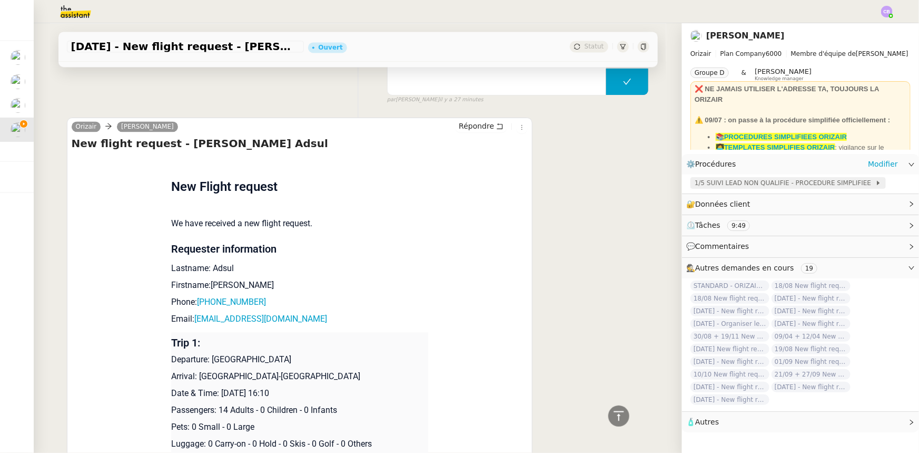
click at [698, 186] on span "1/5 SUIVI LEAD NON QUALIFIE - PROCEDURE SIMPLIFIEE" at bounding box center [785, 183] width 181 height 11
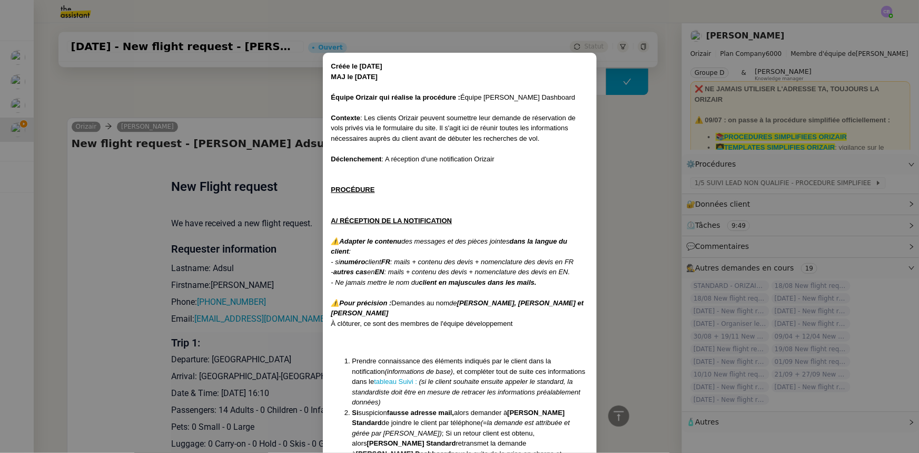
click at [624, 224] on nz-modal-container "Créée le 16/04/2025 MAJ le 28/07/2025 Équipe Orizair qui réalise la procédure :…" at bounding box center [459, 226] width 919 height 453
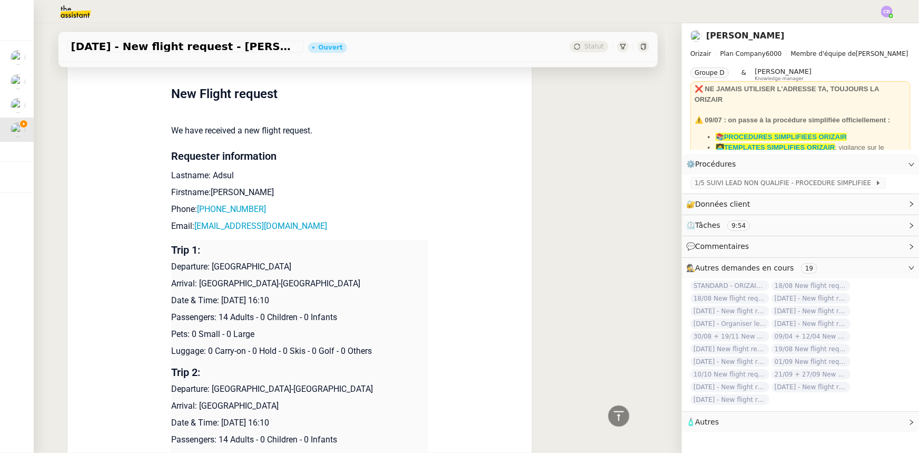
scroll to position [1245, 0]
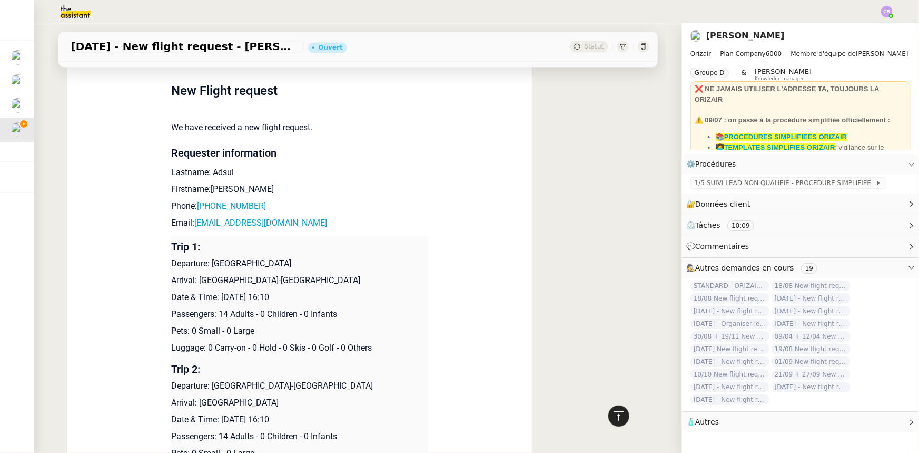
click at [618, 414] on icon at bounding box center [619, 415] width 13 height 13
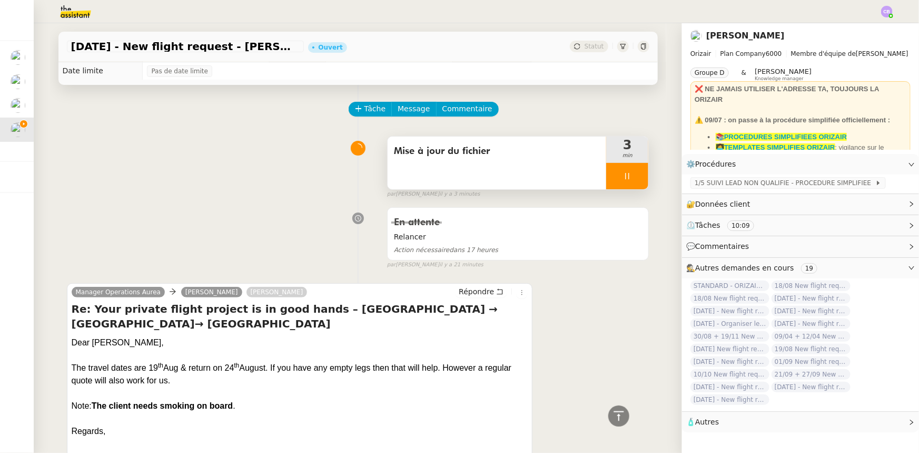
scroll to position [0, 0]
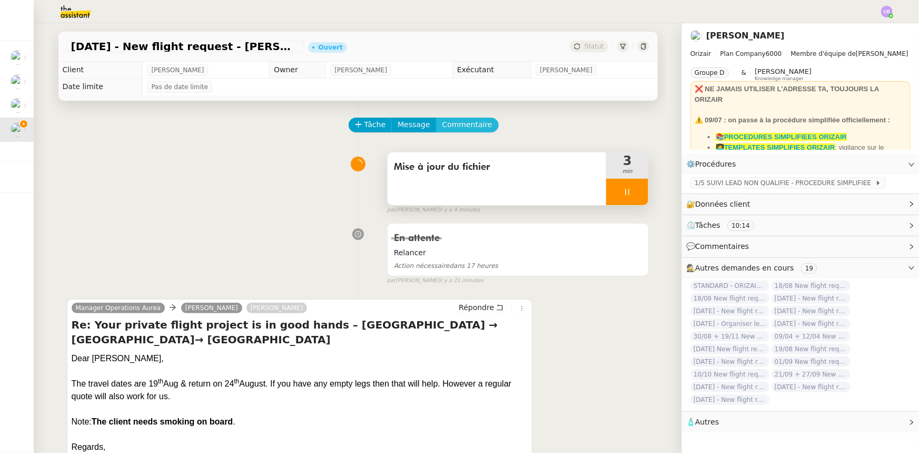
click at [452, 129] on span "Commentaire" at bounding box center [468, 125] width 50 height 12
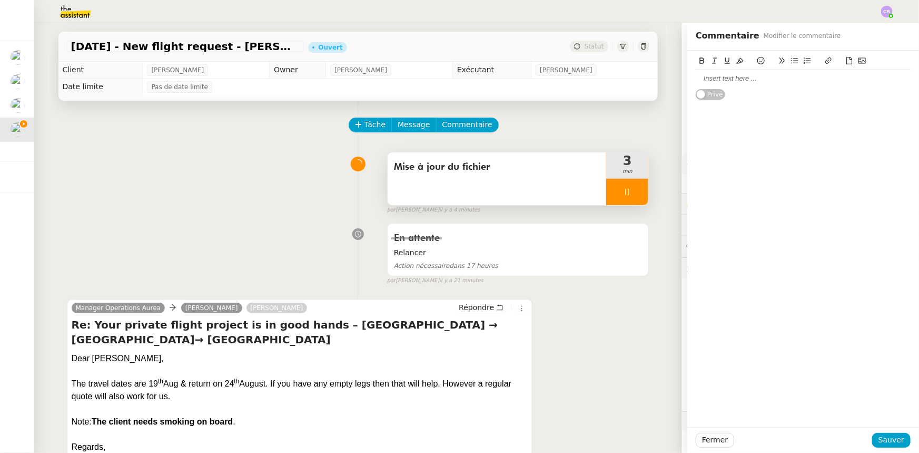
click at [722, 82] on div at bounding box center [803, 78] width 215 height 9
click at [792, 61] on button at bounding box center [795, 61] width 13 height 12
drag, startPoint x: 791, startPoint y: 79, endPoint x: 688, endPoint y: 75, distance: 102.8
click at [688, 75] on div "Infos complémentaires du client : Du 19 au 24 août Possibilité de fumer à bord …" at bounding box center [804, 90] width 232 height 79
click at [699, 60] on icon at bounding box center [702, 60] width 7 height 7
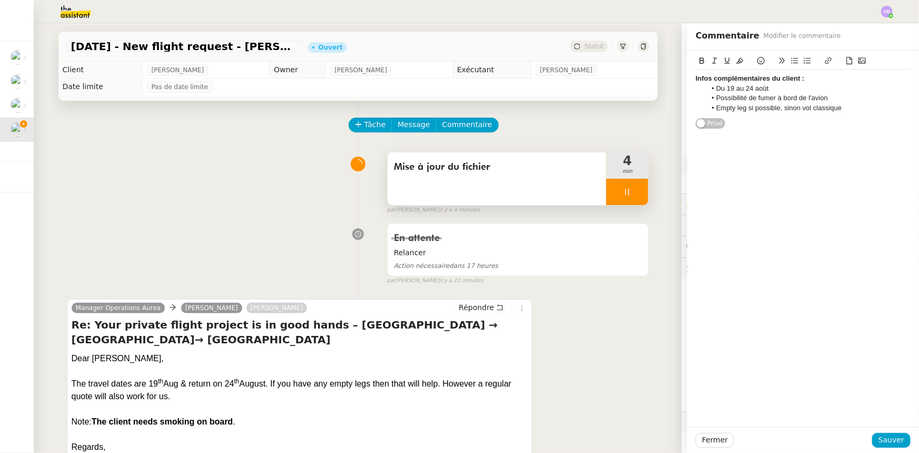
click at [724, 60] on icon at bounding box center [727, 60] width 7 height 7
click at [880, 436] on span "Sauver" at bounding box center [892, 440] width 26 height 12
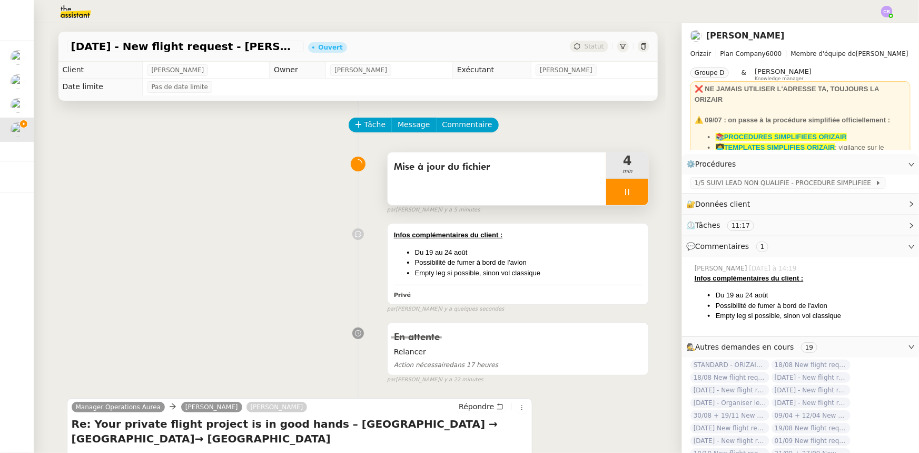
click at [606, 195] on div at bounding box center [627, 192] width 42 height 26
click at [631, 198] on button at bounding box center [638, 192] width 21 height 26
click at [607, 191] on button at bounding box center [627, 192] width 42 height 26
click at [615, 193] on icon at bounding box center [617, 192] width 4 height 6
click at [606, 195] on div at bounding box center [627, 192] width 42 height 26
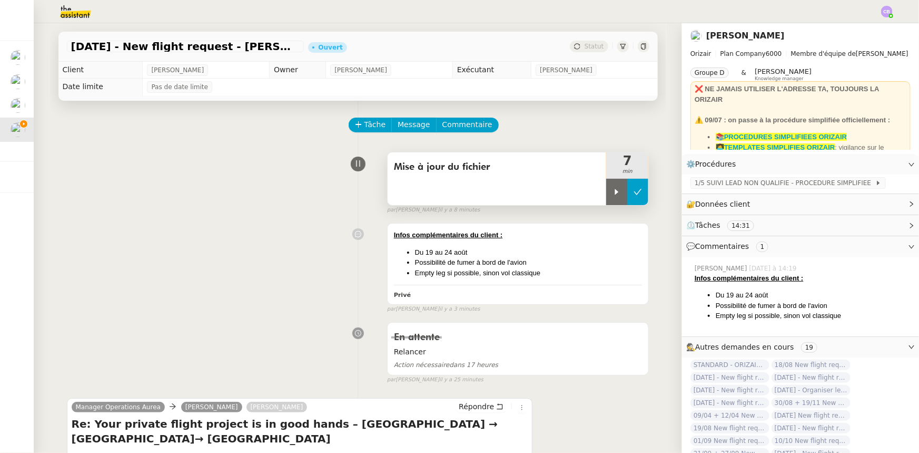
drag, startPoint x: 632, startPoint y: 193, endPoint x: 621, endPoint y: 201, distance: 13.2
click at [634, 193] on icon at bounding box center [638, 192] width 8 height 8
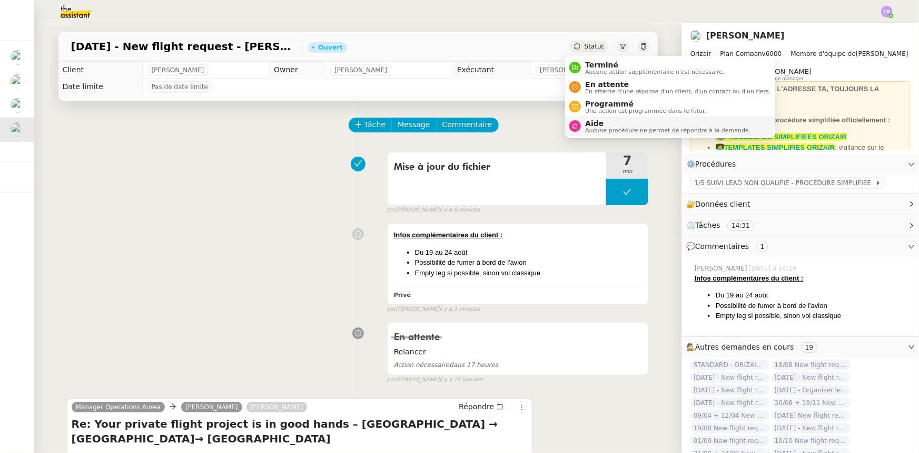
click at [595, 124] on span "Aide" at bounding box center [667, 123] width 165 height 8
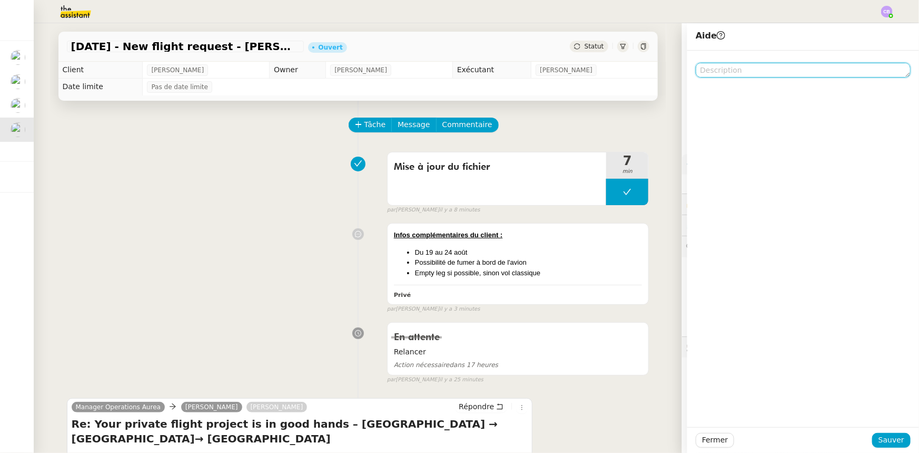
click at [715, 71] on textarea at bounding box center [803, 70] width 215 height 15
type textarea "A"
type textarea "Pour recherche de devis"
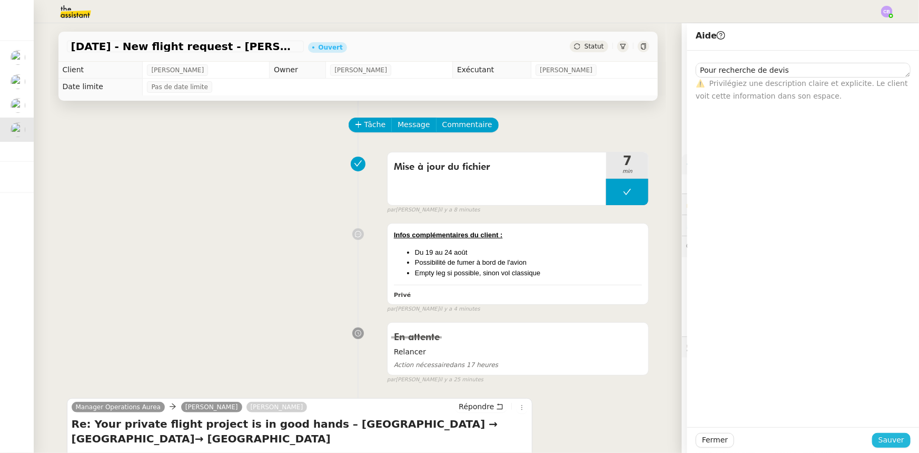
click at [875, 440] on button "Sauver" at bounding box center [891, 440] width 38 height 15
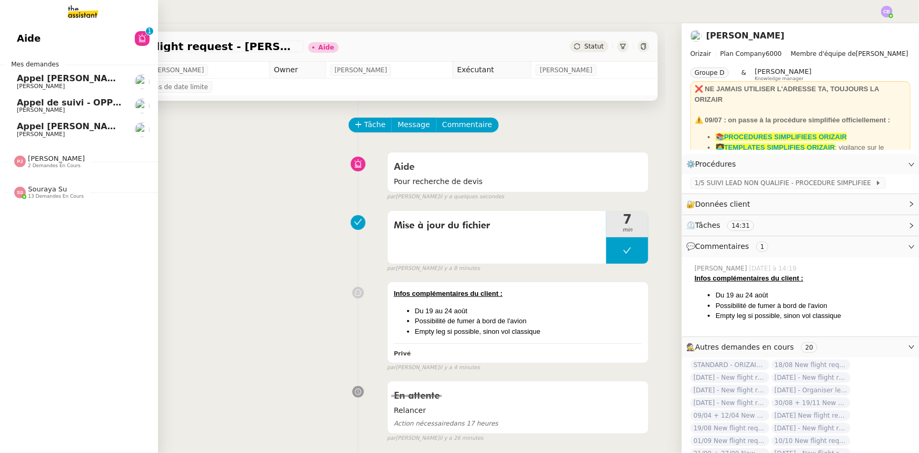
click at [62, 161] on span "Pauline Jennah" at bounding box center [56, 158] width 57 height 8
click at [55, 192] on span "Souraya Su" at bounding box center [47, 189] width 39 height 8
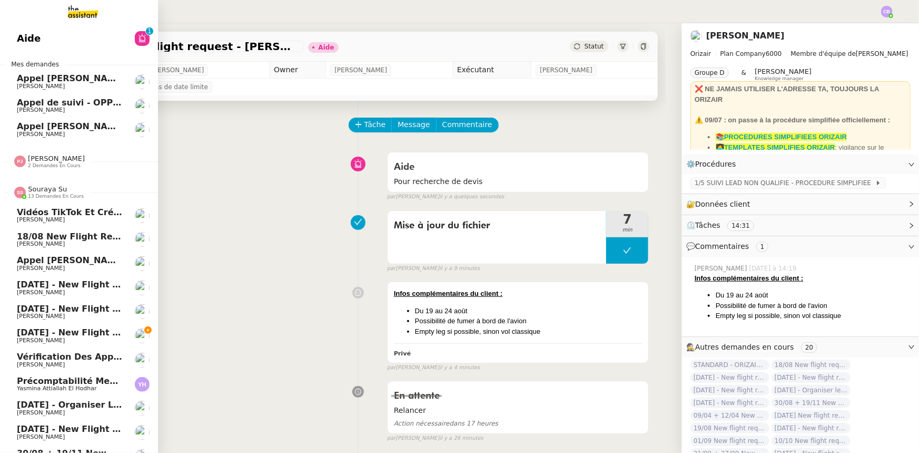
click at [55, 192] on span "Souraya Su" at bounding box center [47, 189] width 39 height 8
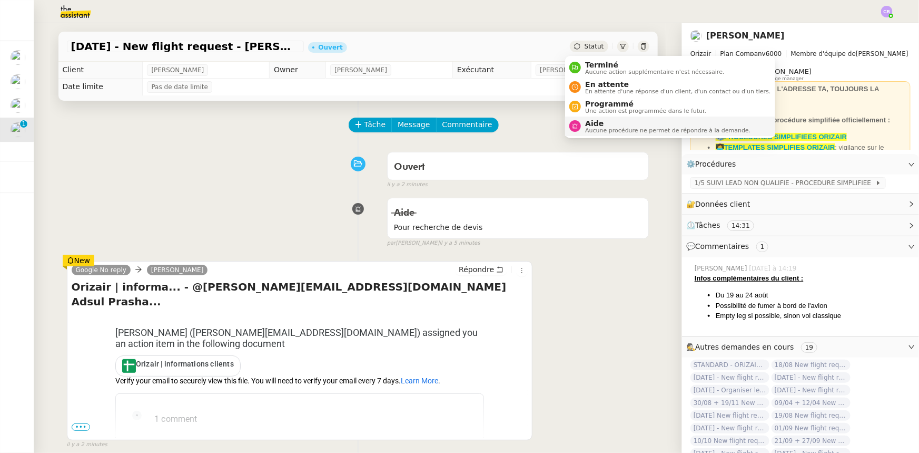
click at [581, 123] on div "Aide Aucune procédure ne permet de répondre à la demande." at bounding box center [666, 126] width 170 height 14
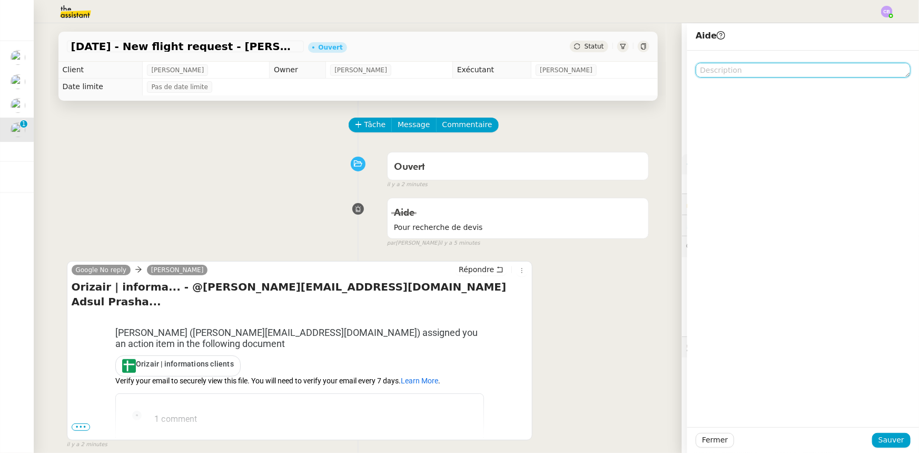
click at [735, 68] on textarea at bounding box center [803, 70] width 215 height 15
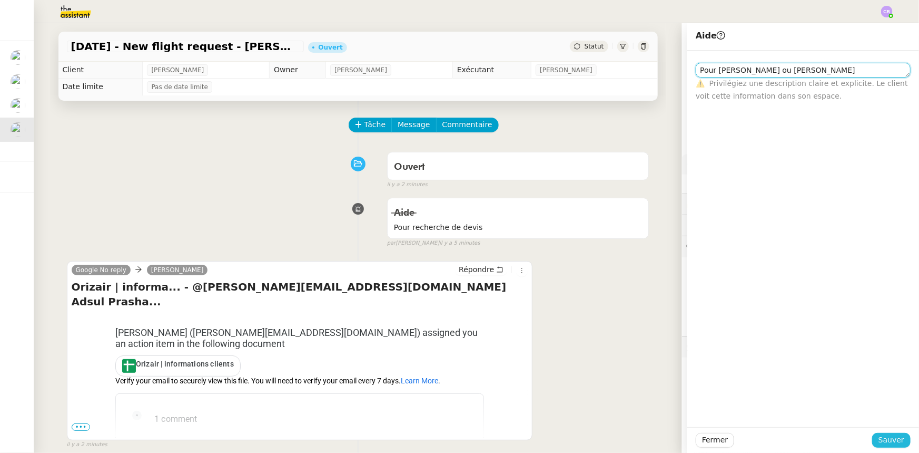
type textarea "Pour Amyna ou Sheida"
click at [879, 439] on span "Sauver" at bounding box center [892, 440] width 26 height 12
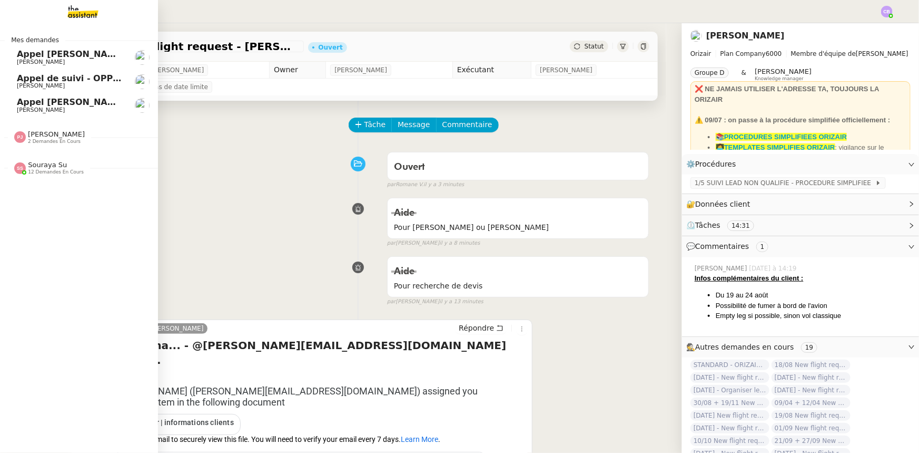
click at [47, 169] on span "Souraya Su" at bounding box center [47, 165] width 39 height 8
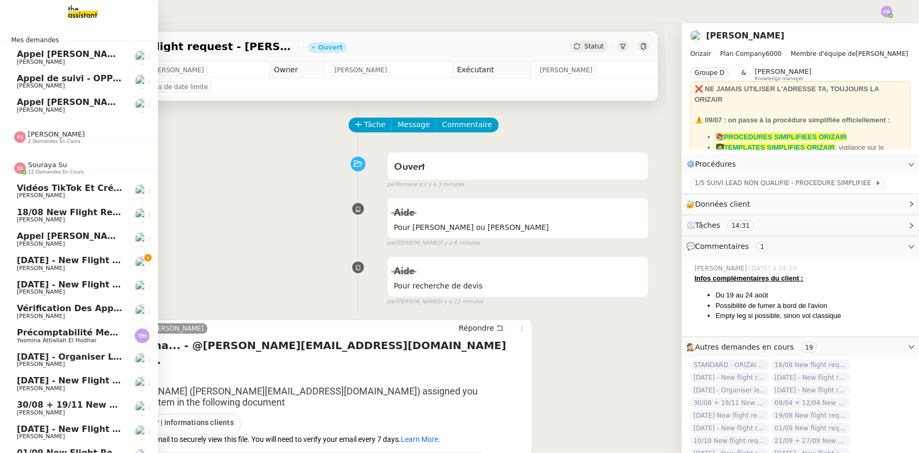
click at [47, 169] on span "Souraya Su" at bounding box center [47, 165] width 39 height 8
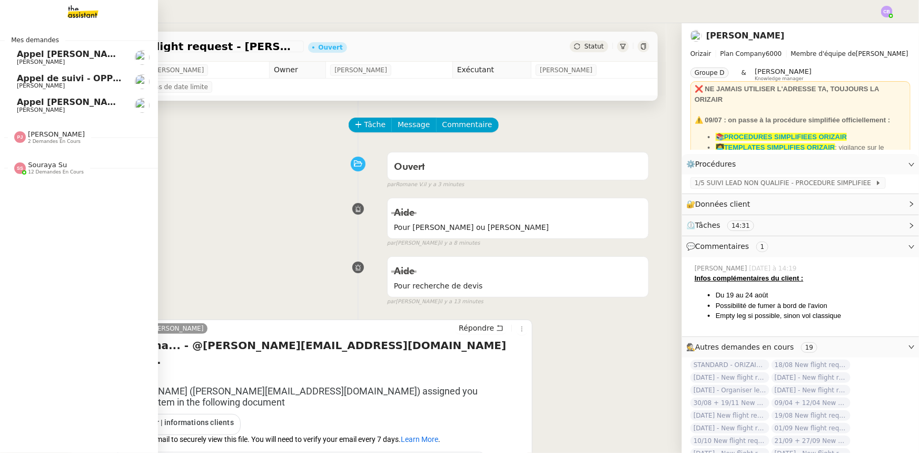
click at [38, 59] on span "Florian Parant" at bounding box center [41, 61] width 48 height 7
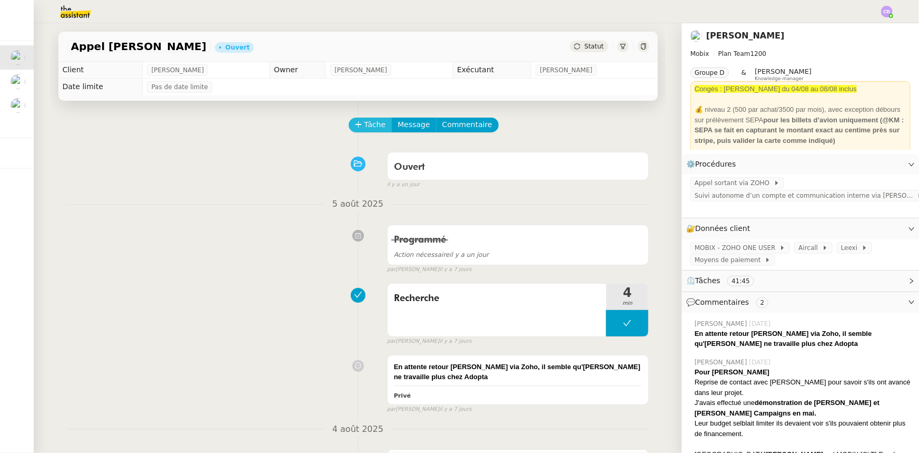
click at [365, 126] on span "Tâche" at bounding box center [376, 125] width 22 height 12
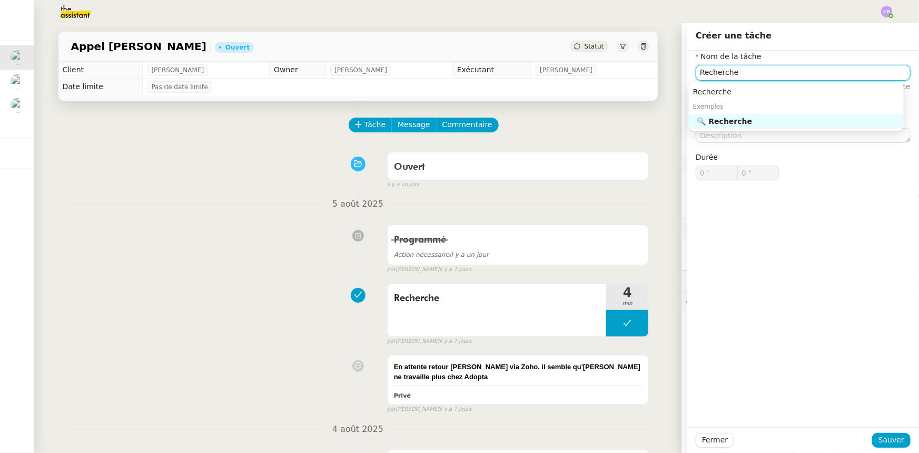
click at [708, 125] on div "🔍 Recherche" at bounding box center [799, 120] width 202 height 9
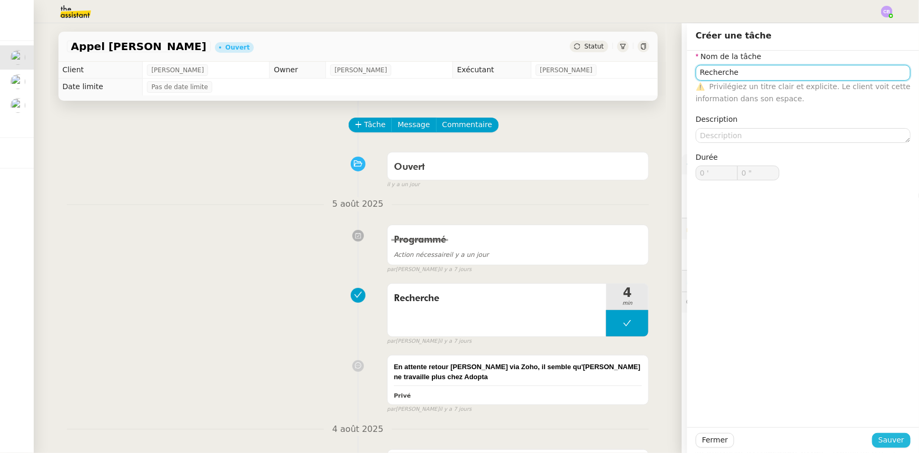
type input "Recherche"
click at [891, 438] on span "Sauver" at bounding box center [892, 440] width 26 height 12
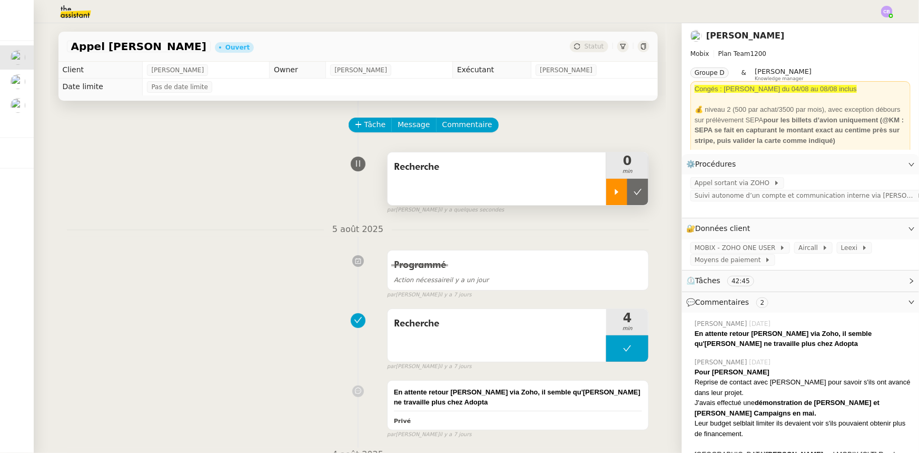
click at [613, 196] on icon at bounding box center [617, 192] width 8 height 8
click at [456, 125] on span "Commentaire" at bounding box center [468, 125] width 50 height 12
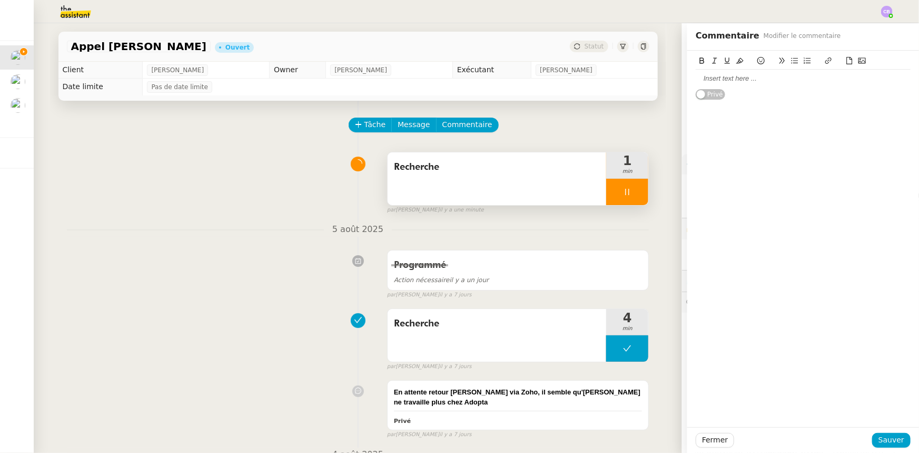
click at [722, 79] on div at bounding box center [803, 78] width 215 height 9
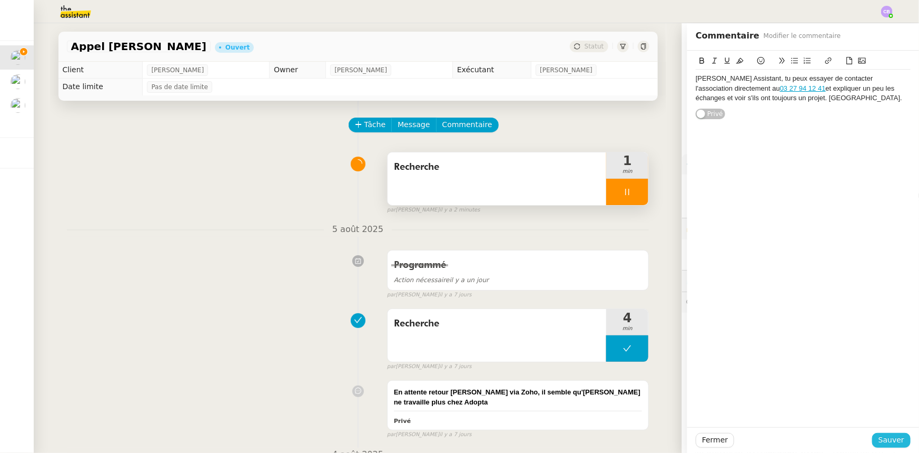
click at [882, 437] on span "Sauver" at bounding box center [892, 440] width 26 height 12
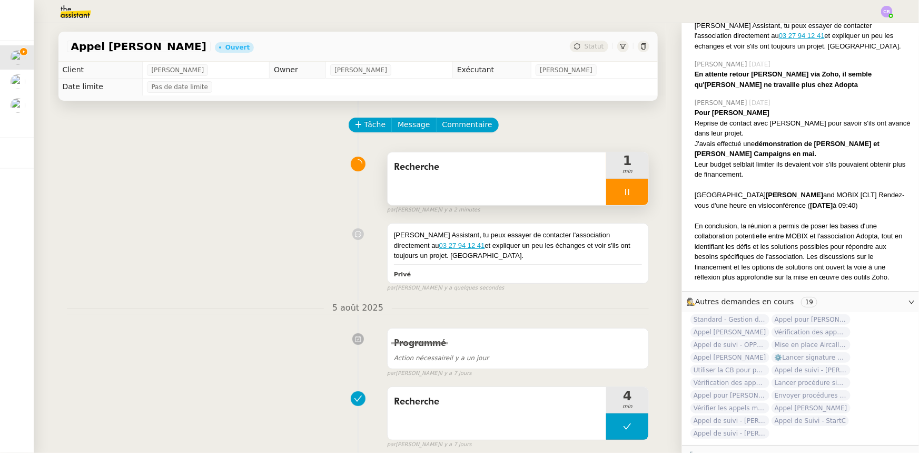
scroll to position [328, 0]
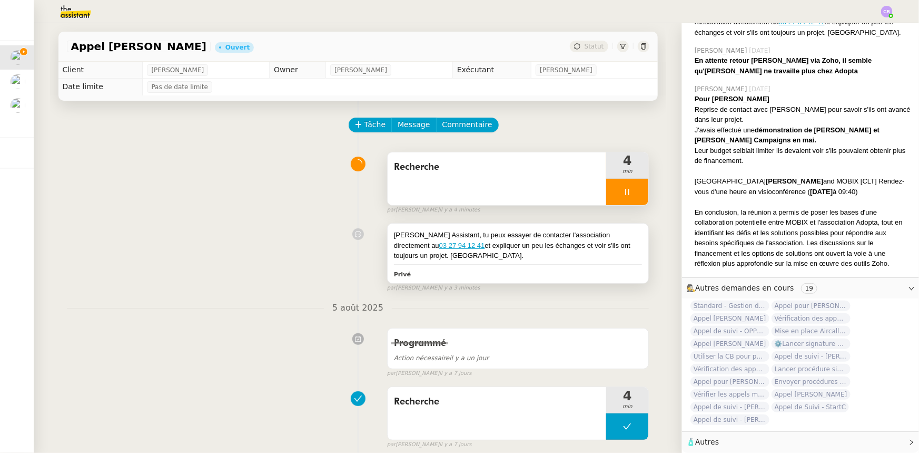
click at [514, 248] on div "Alex Assistant, tu peux essayer de contacter l'association directement au 03 27…" at bounding box center [518, 245] width 249 height 31
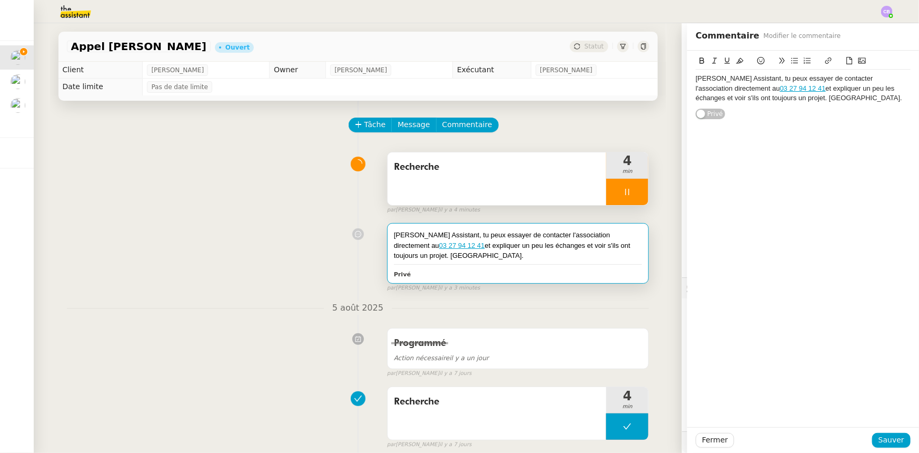
click at [782, 99] on div "Alex Assistant, tu peux essayer de contacter l'association directement au 03 27…" at bounding box center [803, 88] width 215 height 29
drag, startPoint x: 851, startPoint y: 115, endPoint x: 868, endPoint y: 116, distance: 17.4
click at [868, 116] on div "Elsa mentionne que l'association utilise actuellement Cegid pour la gestion des…" at bounding box center [803, 122] width 215 height 19
click at [699, 61] on icon at bounding box center [702, 60] width 7 height 7
click at [884, 443] on span "Sauver" at bounding box center [892, 440] width 26 height 12
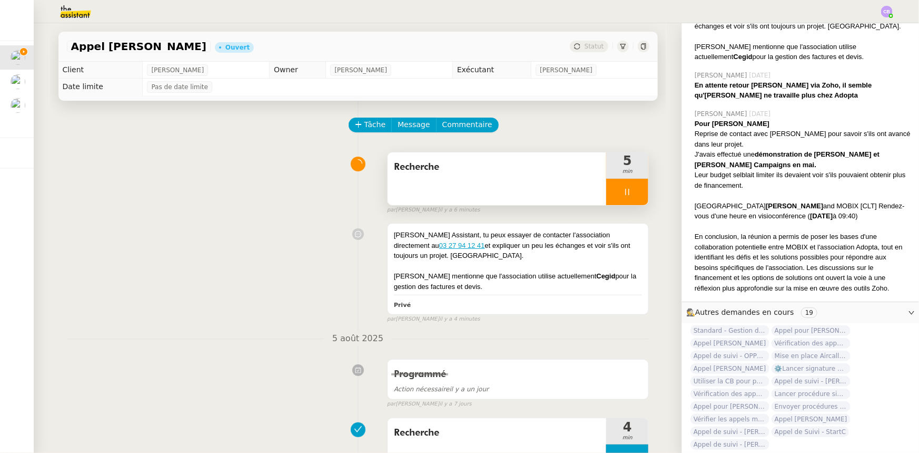
click at [467, 183] on div "Recherche" at bounding box center [497, 178] width 219 height 53
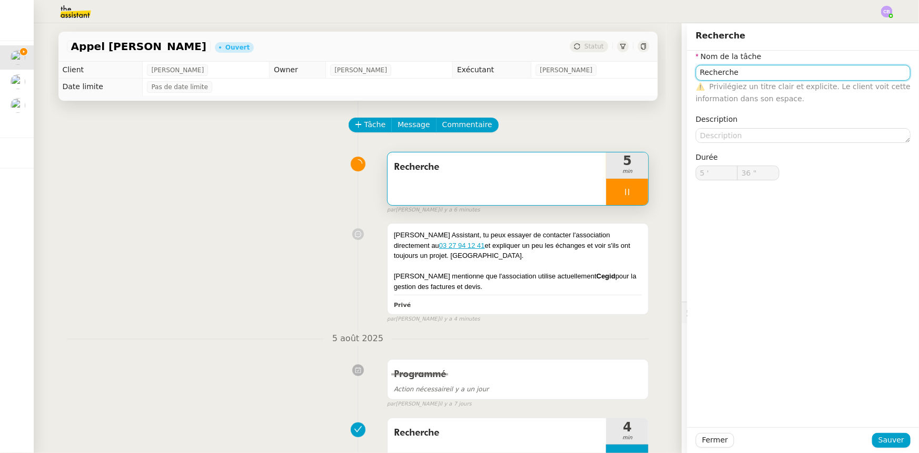
click at [761, 71] on input "Recherche" at bounding box center [803, 72] width 215 height 15
type input "37 ""
type input "Recherche +"
type input "38 ""
type input "Recherche + Ap"
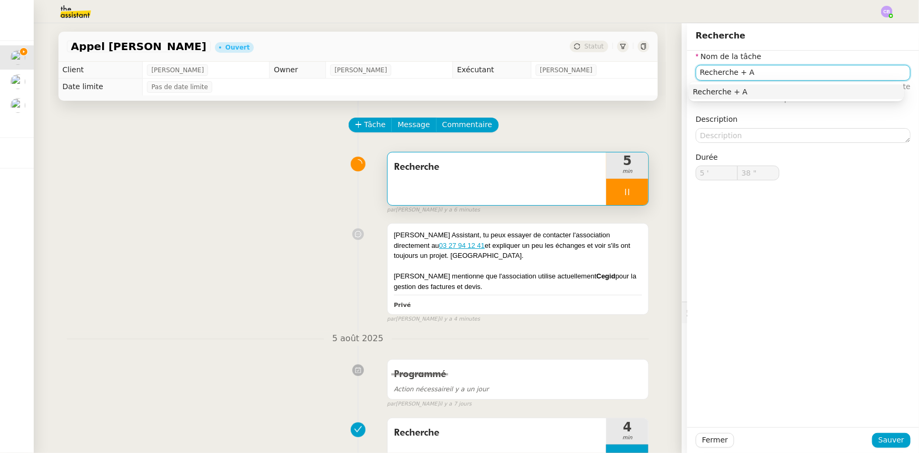
type input "39 ""
type input "Recherche + Appel"
type input "41 ""
type input "Recherche + Appel"
drag, startPoint x: 890, startPoint y: 443, endPoint x: 885, endPoint y: 443, distance: 5.8
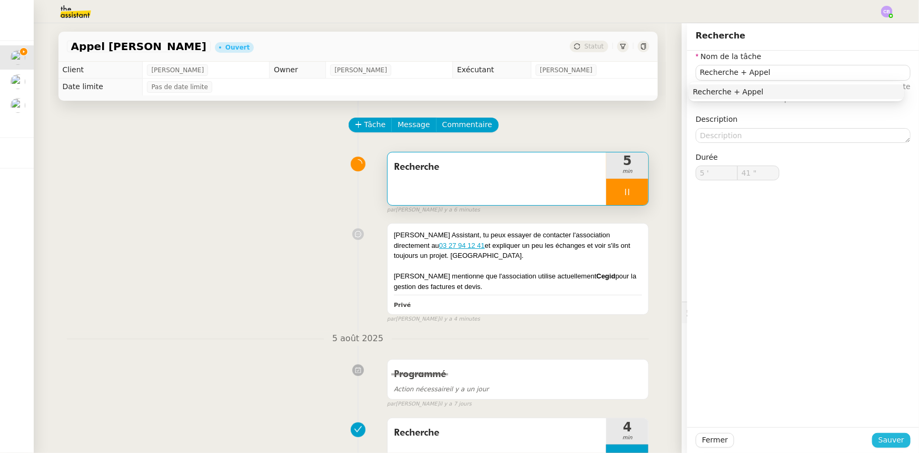
click at [890, 443] on span "Sauver" at bounding box center [892, 440] width 26 height 12
type input "42 ""
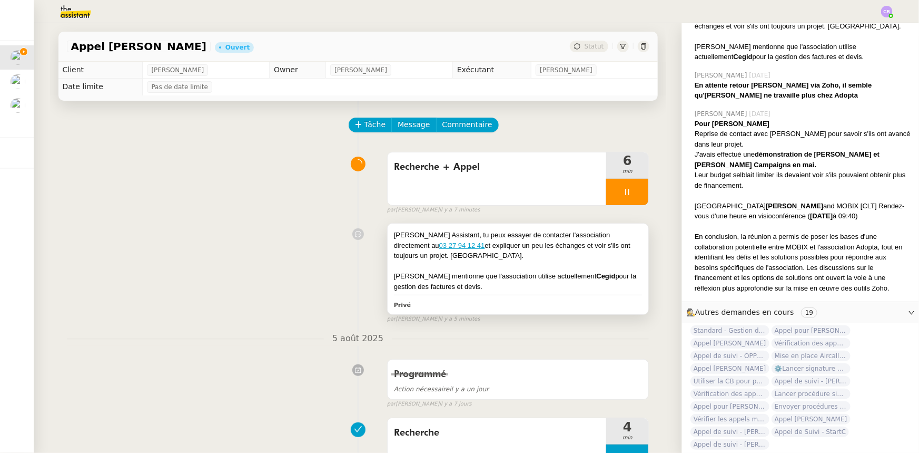
click at [574, 263] on div at bounding box center [518, 266] width 249 height 11
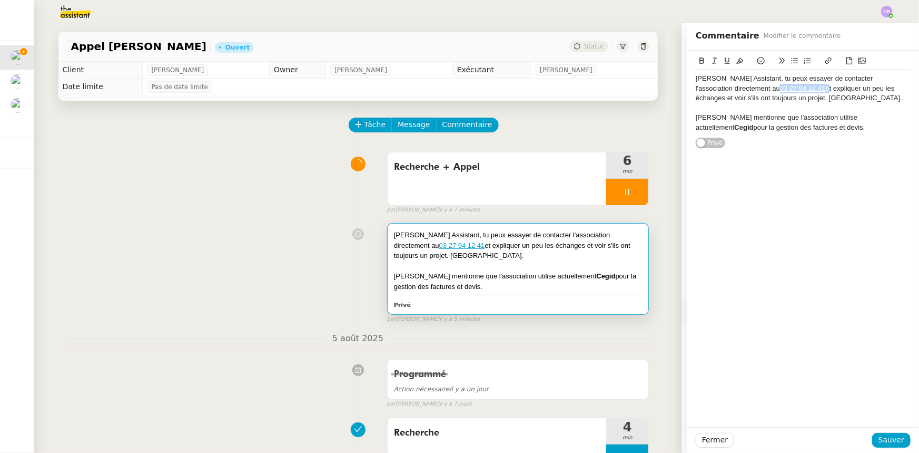
drag, startPoint x: 745, startPoint y: 88, endPoint x: 700, endPoint y: 87, distance: 45.3
click at [700, 87] on div "Alex Assistant, tu peux essayer de contacter l'association directement au 03 27…" at bounding box center [803, 88] width 215 height 29
copy div "03 27 94 12 41"
click at [716, 442] on span "Fermer" at bounding box center [715, 440] width 26 height 12
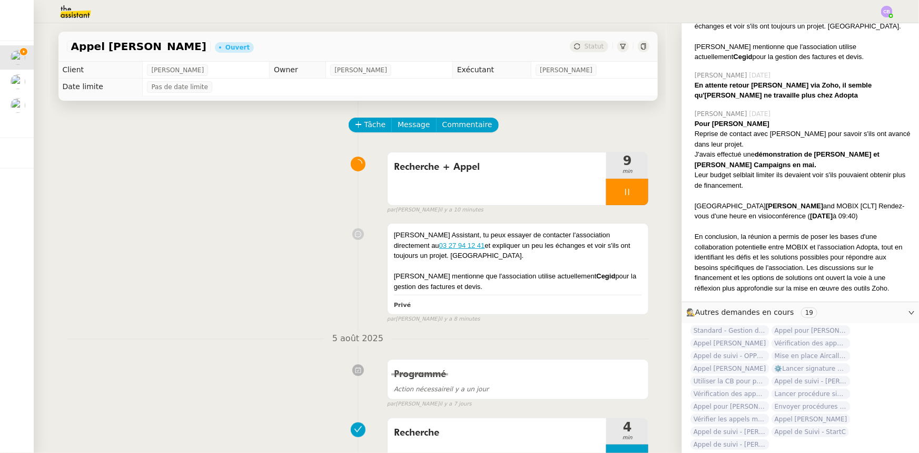
click at [608, 187] on div at bounding box center [627, 192] width 42 height 26
click at [606, 197] on div at bounding box center [616, 192] width 21 height 26
click at [548, 250] on div "Alex Assistant, tu peux essayer de contacter l'association directement au 03 27…" at bounding box center [518, 245] width 249 height 31
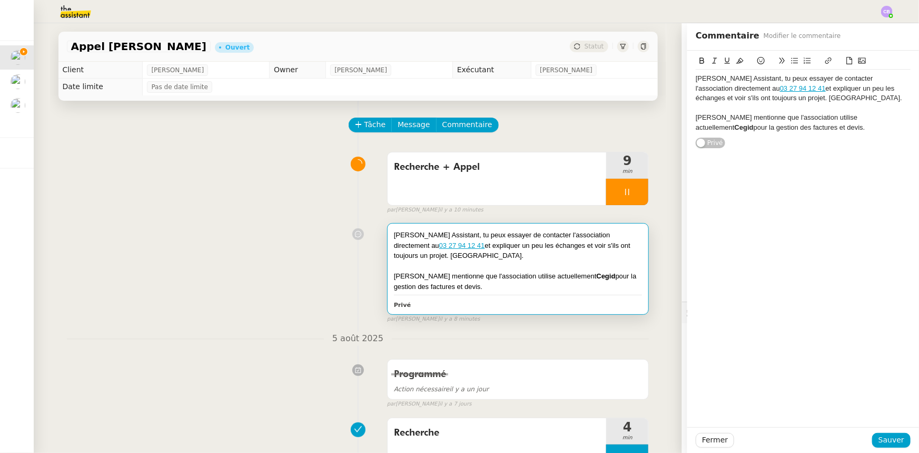
click at [783, 129] on div "Elsa mentionne que l'association utilise actuellement Cegid pour la gestion des…" at bounding box center [803, 122] width 215 height 19
click at [879, 441] on span "Sauver" at bounding box center [892, 440] width 26 height 12
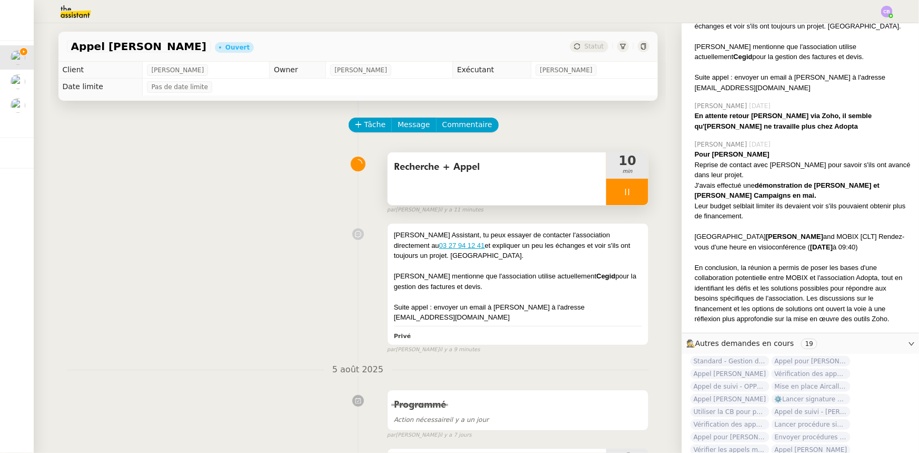
click at [606, 194] on div at bounding box center [627, 192] width 42 height 26
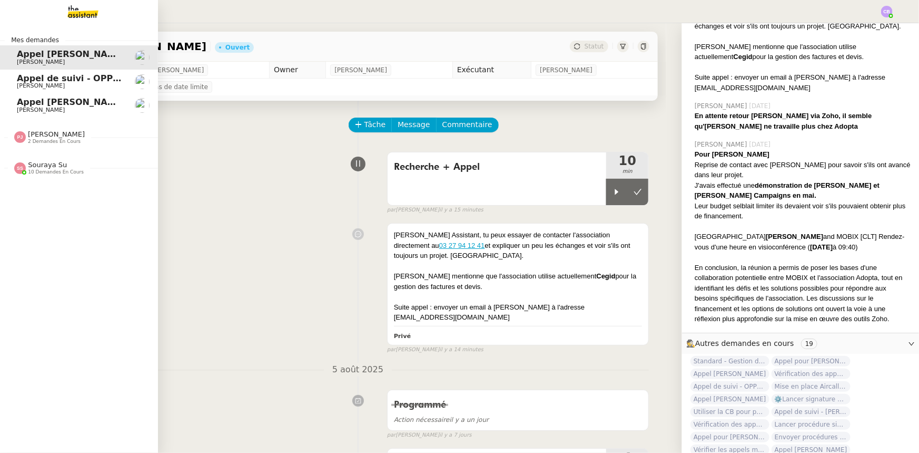
click at [70, 81] on span "Appel de suivi - OPP7178 - TEMPO COURTAGE" at bounding box center [124, 78] width 215 height 10
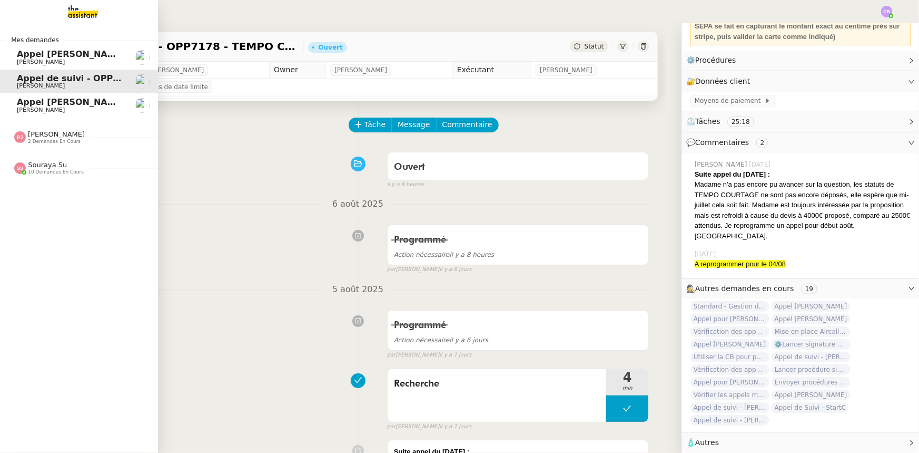
scroll to position [109, 0]
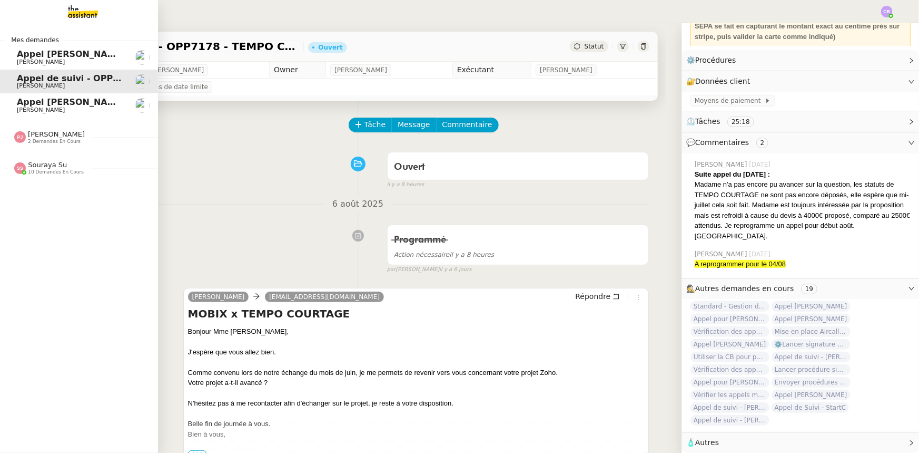
click at [71, 101] on span "Appel Caroline Minialai" at bounding box center [71, 102] width 109 height 10
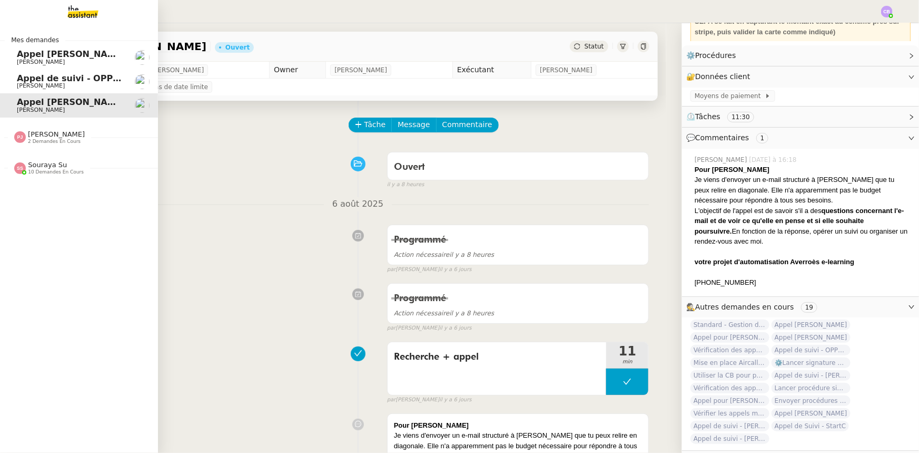
scroll to position [132, 0]
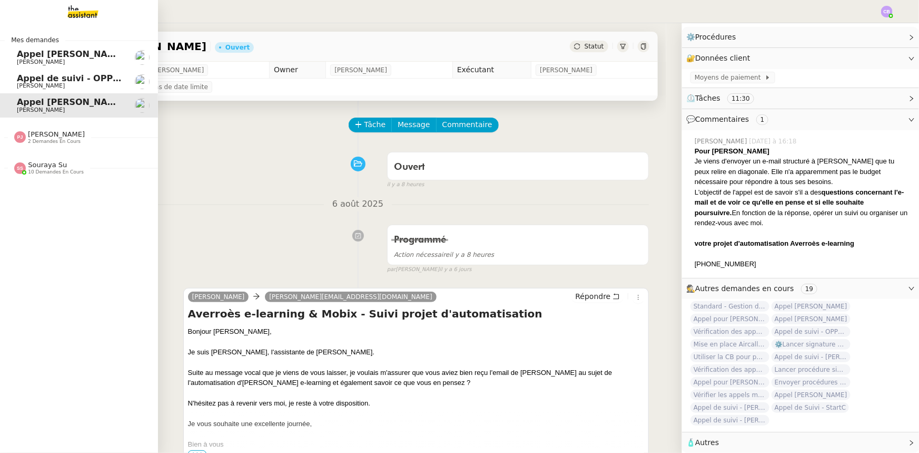
click at [62, 137] on span "Pauline Jennah" at bounding box center [56, 134] width 57 height 8
click at [57, 215] on span "Souraya Su" at bounding box center [47, 213] width 39 height 8
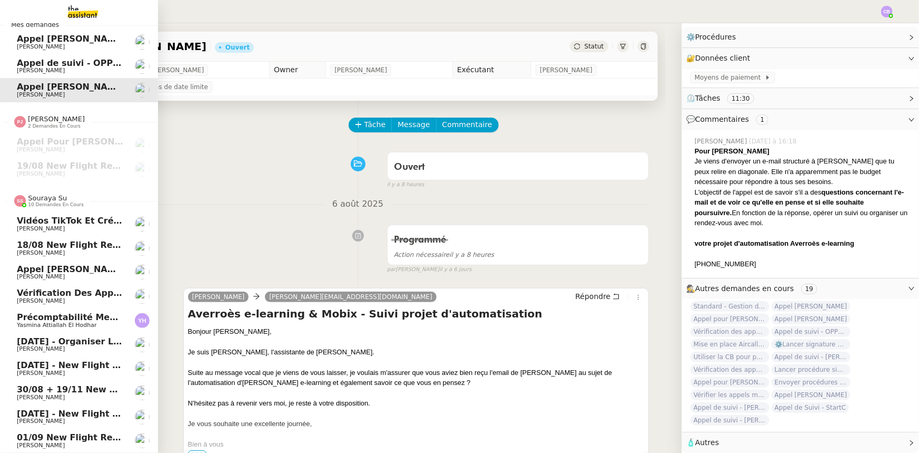
scroll to position [20, 0]
click at [83, 264] on span "Appel Douglas Mathon" at bounding box center [71, 269] width 109 height 10
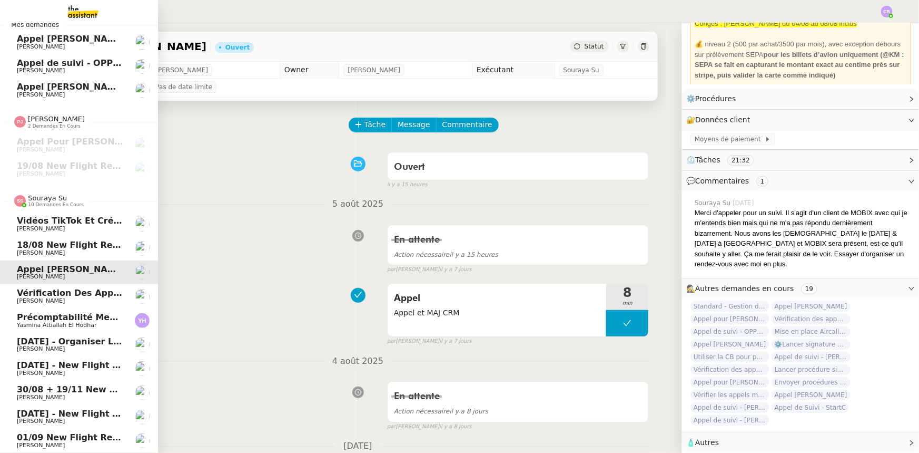
scroll to position [60, 0]
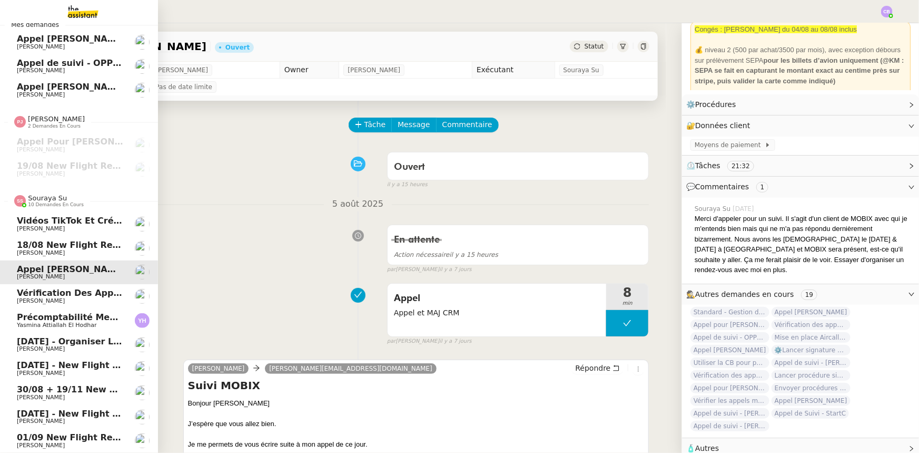
click at [81, 288] on span "Vérification des appels sortants - juillet 2025" at bounding box center [126, 293] width 218 height 10
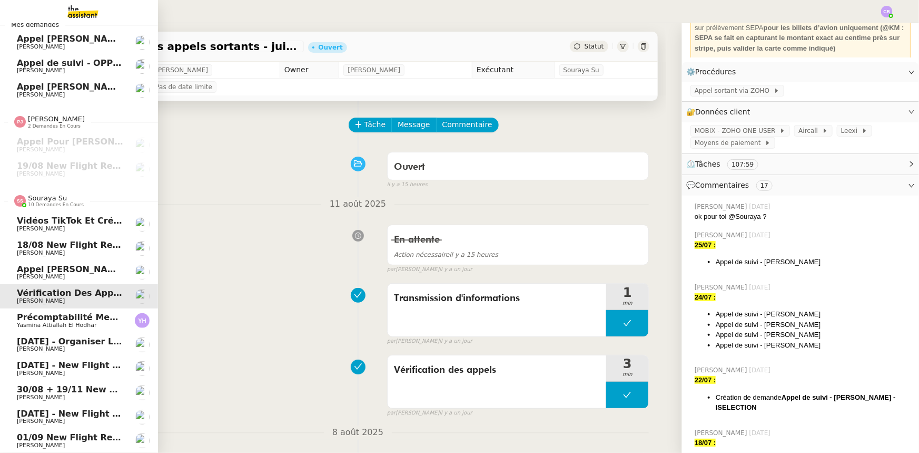
scroll to position [302, 0]
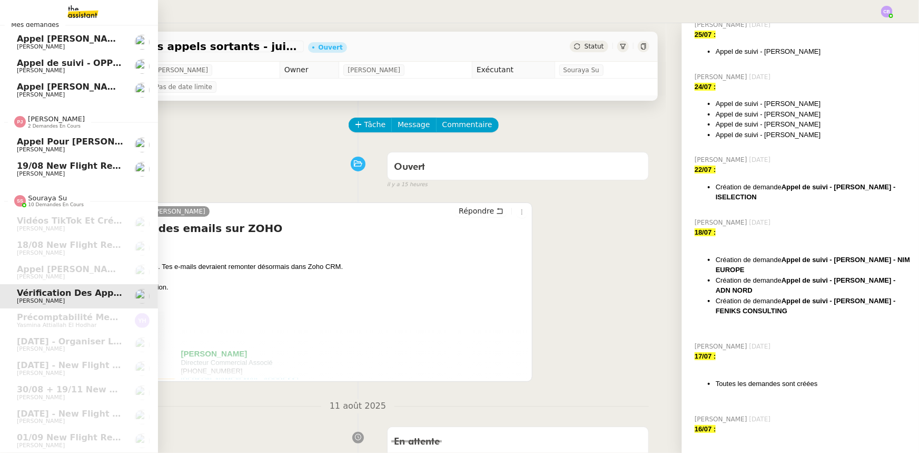
click at [63, 146] on span "Florian Parant" at bounding box center [70, 149] width 106 height 6
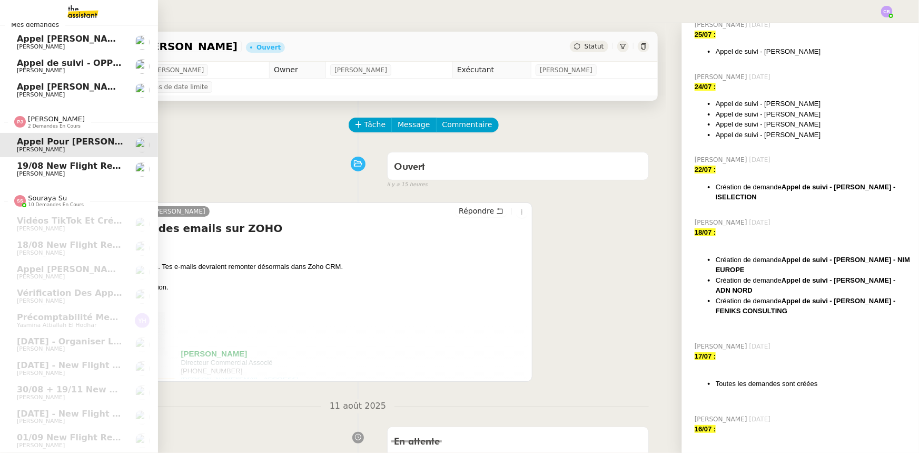
scroll to position [301, 0]
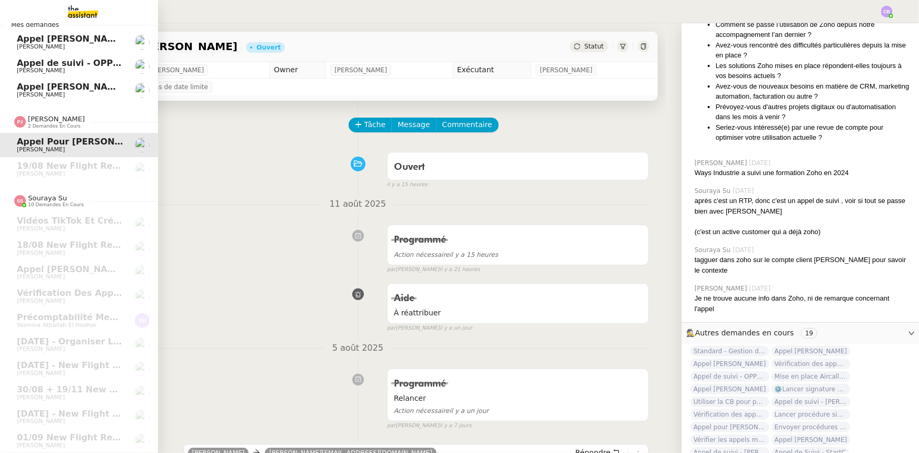
click at [63, 82] on span "Appel Caroline Minialai" at bounding box center [71, 87] width 109 height 10
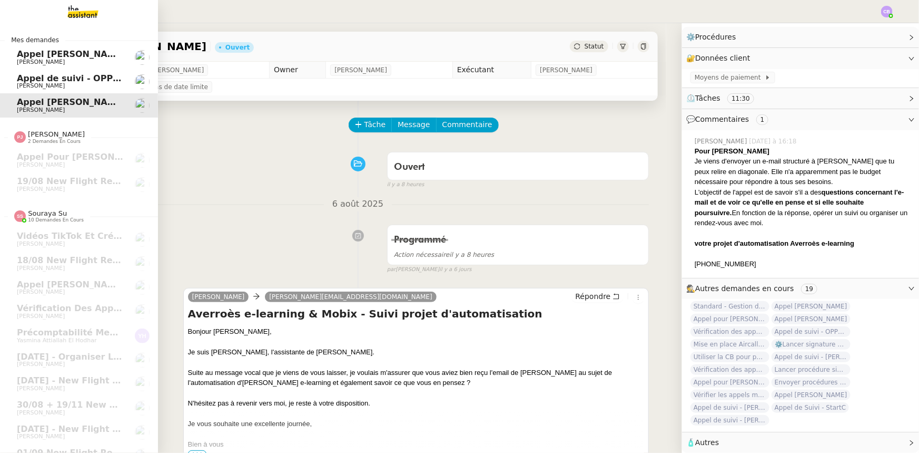
click at [63, 57] on span "Appel Elsa Pimont" at bounding box center [71, 54] width 109 height 10
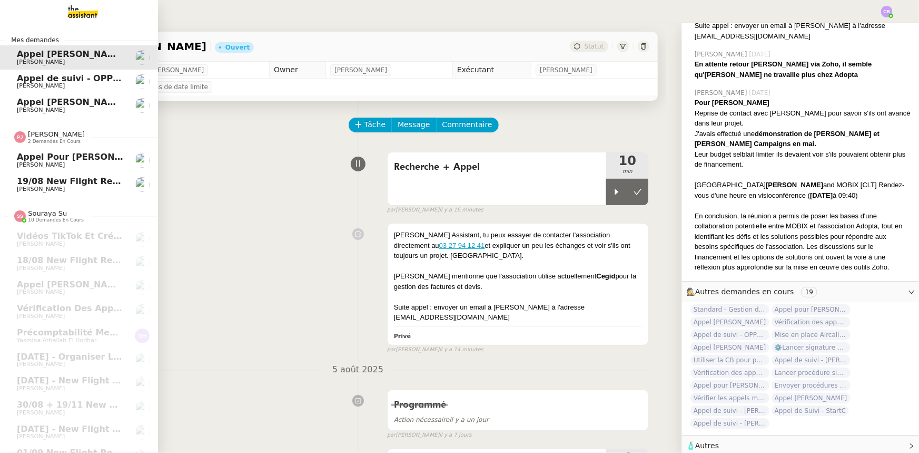
click at [31, 136] on span "Pauline Jennah" at bounding box center [56, 134] width 57 height 8
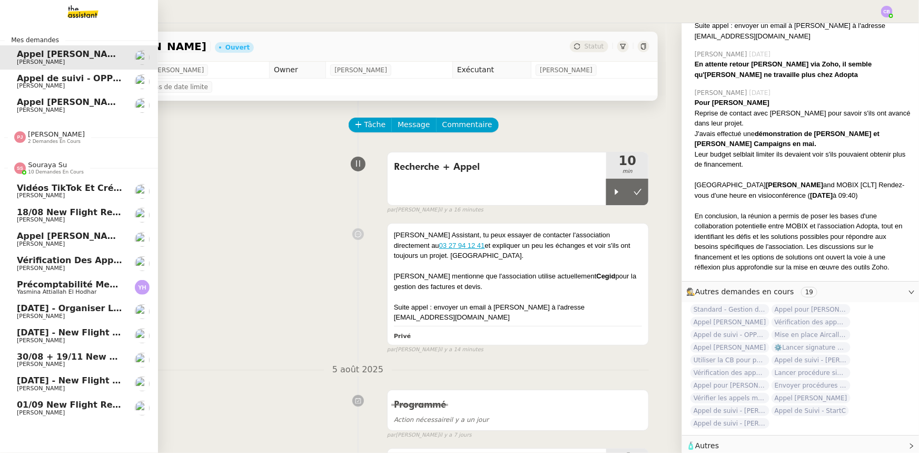
click at [38, 168] on span "Souraya Su" at bounding box center [47, 165] width 39 height 8
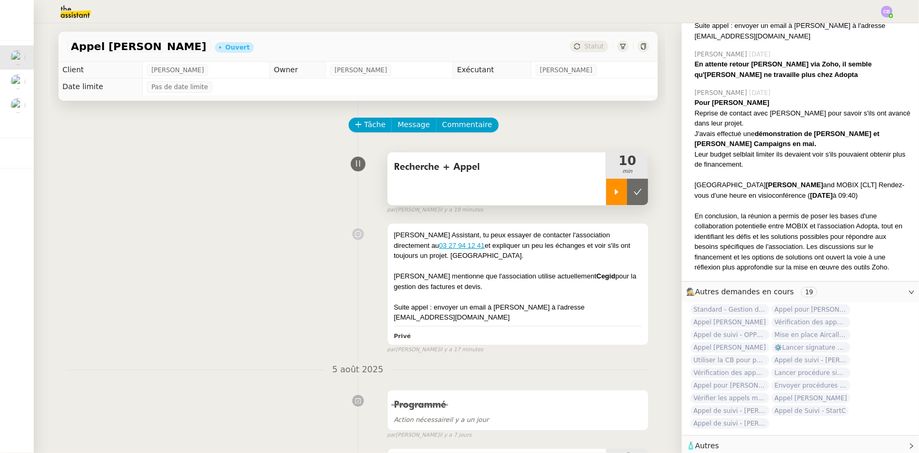
click at [616, 192] on div at bounding box center [616, 192] width 21 height 26
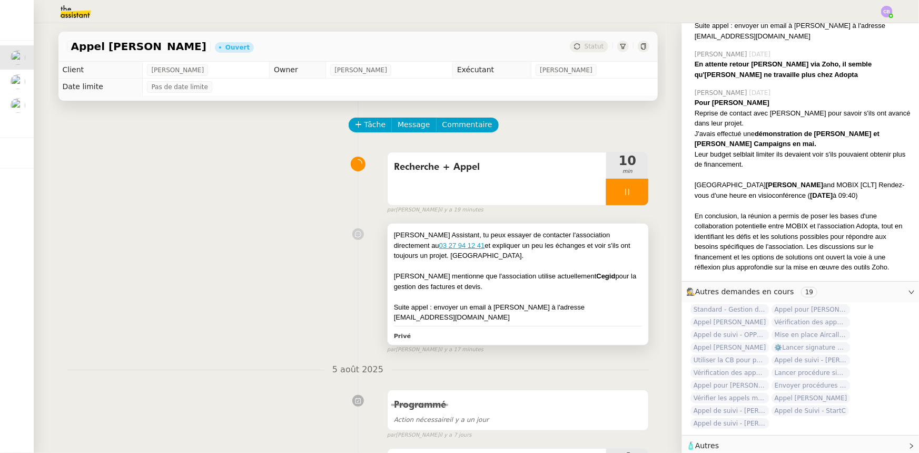
click at [586, 274] on div "Elsa mentionne que l'association utilise actuellement Cegid pour la gestion des…" at bounding box center [518, 281] width 249 height 21
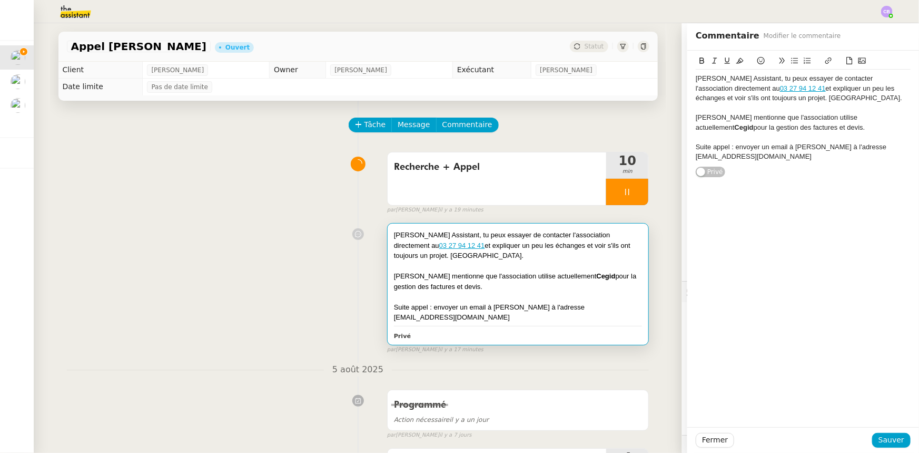
click at [805, 148] on div "Suite appel : envoyer un email à Claire à l'adresse contact@adopta.fr" at bounding box center [803, 151] width 215 height 19
click at [898, 439] on button "Sauver" at bounding box center [891, 440] width 38 height 15
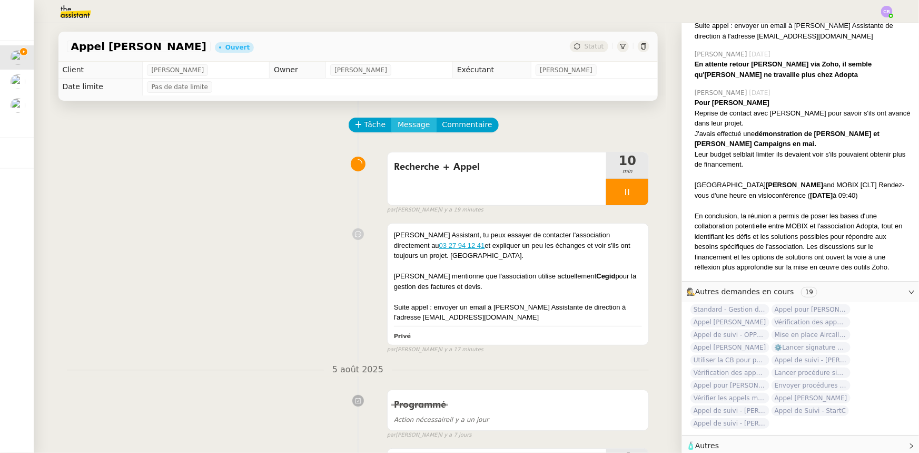
click at [403, 128] on span "Message" at bounding box center [414, 125] width 32 height 12
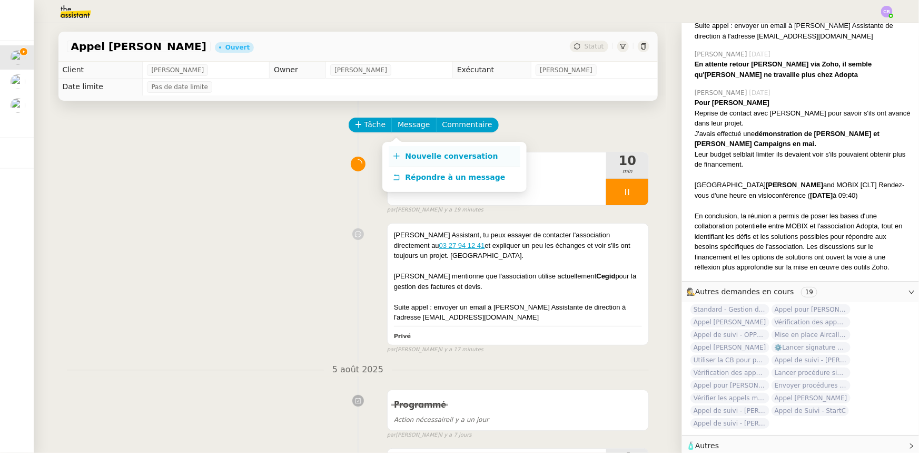
click at [418, 153] on span "Nouvelle conversation" at bounding box center [452, 156] width 93 height 8
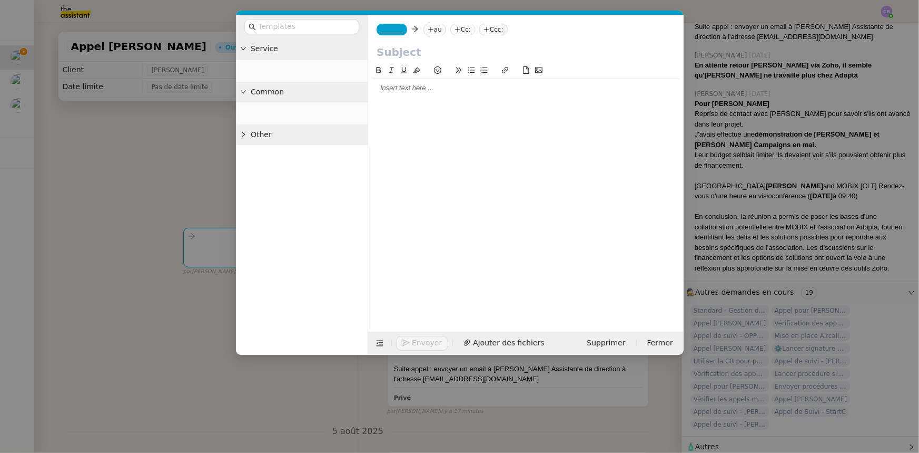
scroll to position [380, 0]
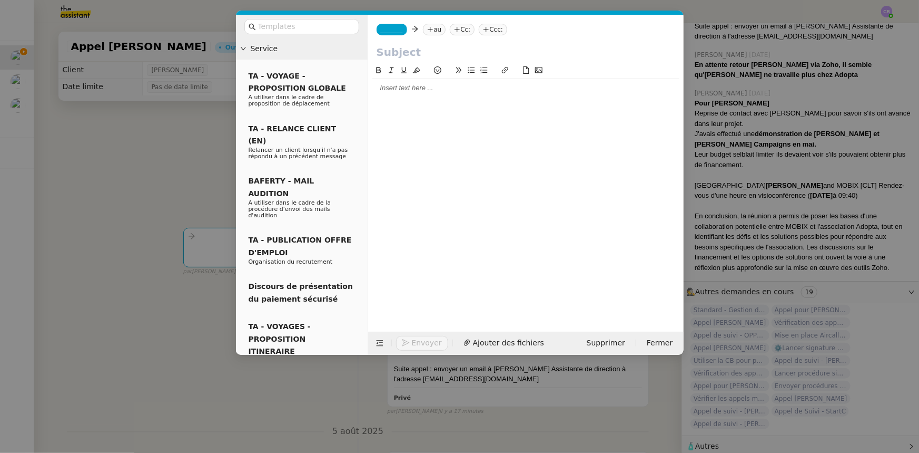
click at [390, 29] on span "_______" at bounding box center [392, 29] width 22 height 7
click at [410, 45] on span "alex@mobix.fr" at bounding box center [456, 48] width 150 height 6
click at [454, 31] on nz-tag "au" at bounding box center [465, 30] width 23 height 12
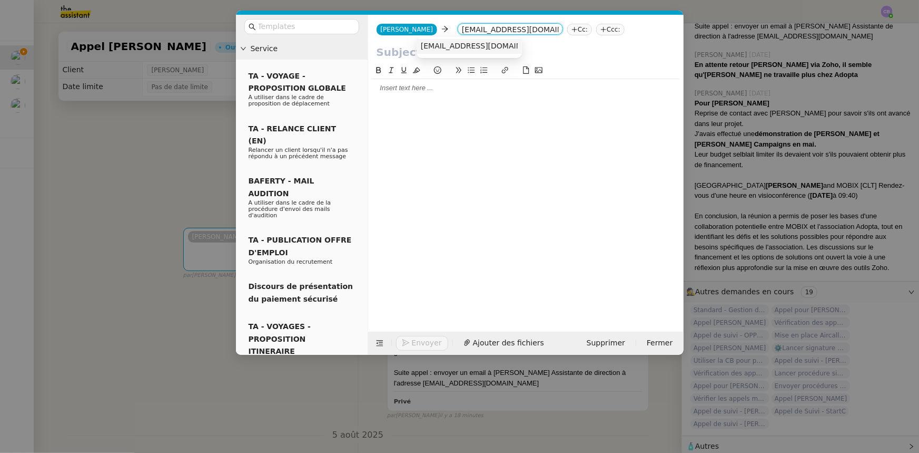
type input "contact@adopta.fr"
click at [435, 46] on span "contact@adopta.fr" at bounding box center [485, 46] width 129 height 8
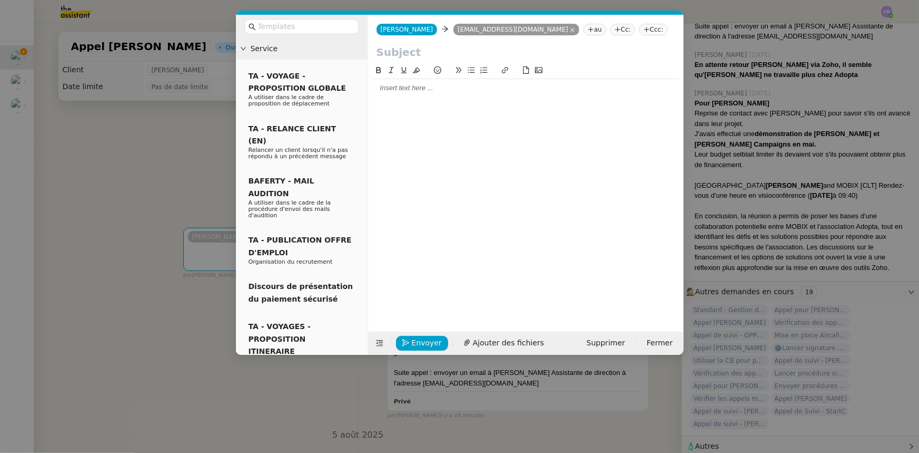
click at [425, 53] on input "text" at bounding box center [526, 52] width 299 height 16
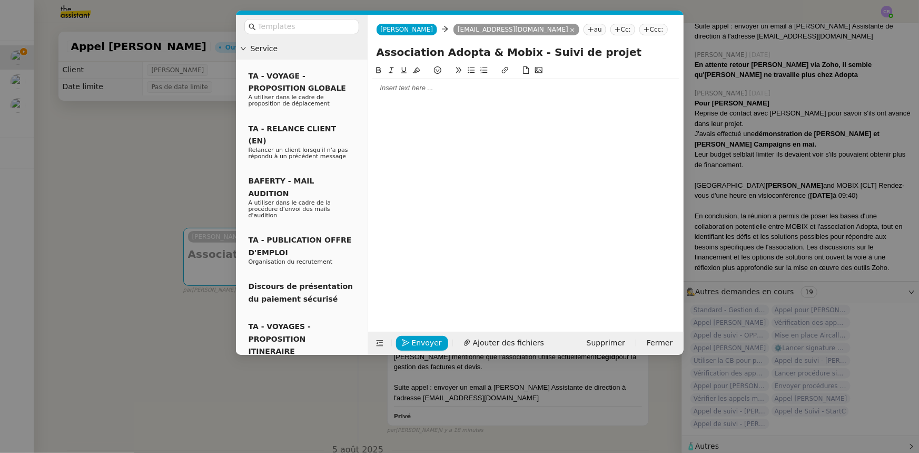
type input "Association Adopta & Mobix - Suivi de projet"
click at [422, 88] on div at bounding box center [525, 87] width 307 height 9
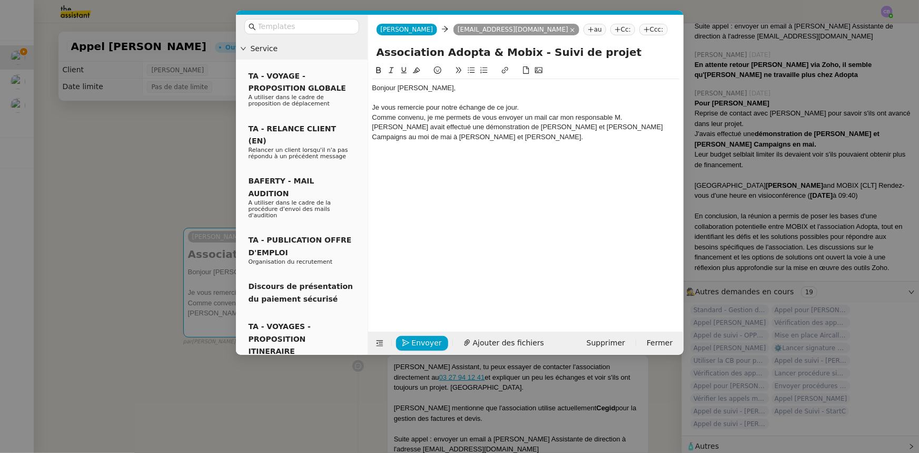
click at [140, 161] on nz-modal-container "Service TA - VOYAGE - PROPOSITION GLOBALE A utiliser dans le cadre de propositi…" at bounding box center [459, 226] width 919 height 453
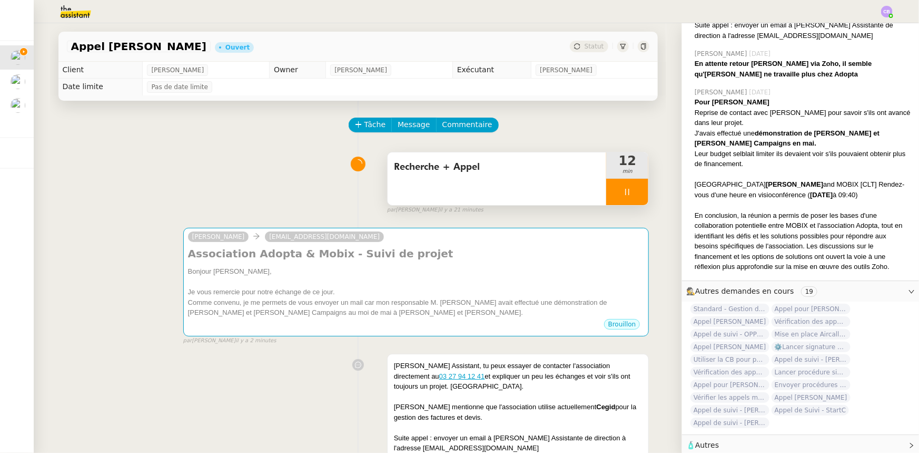
scroll to position [379, 0]
click at [610, 190] on div at bounding box center [627, 192] width 42 height 26
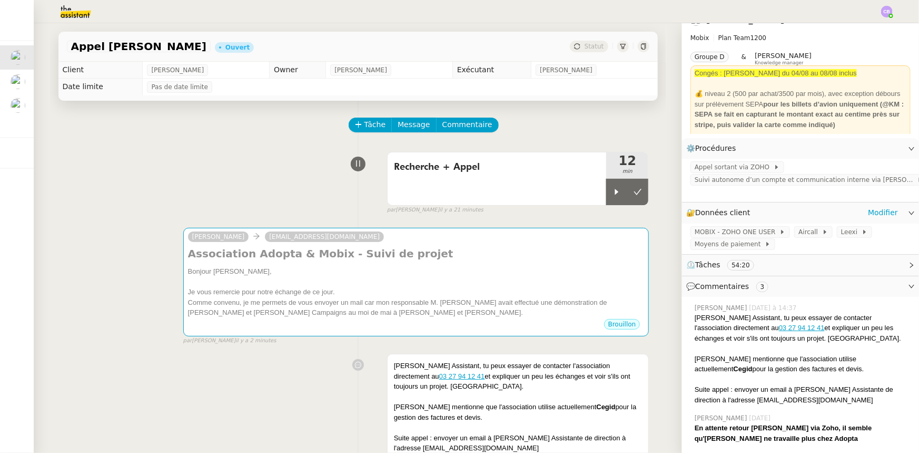
scroll to position [0, 0]
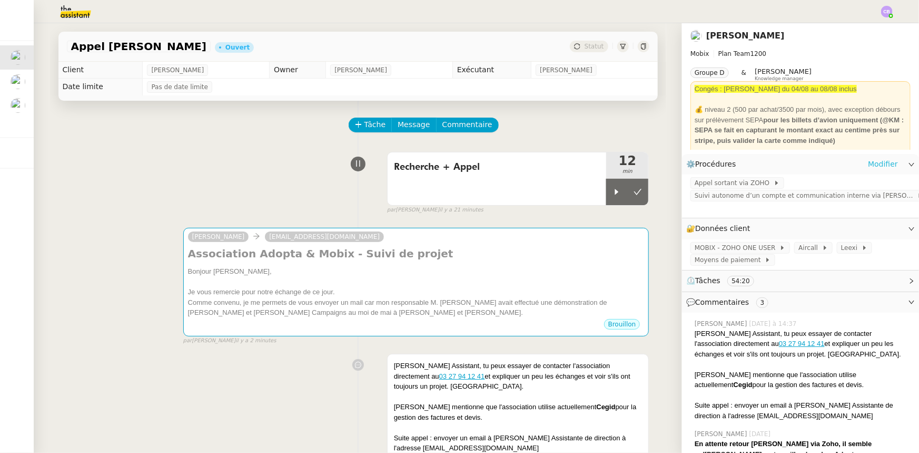
click at [869, 166] on link "Modifier" at bounding box center [883, 164] width 30 height 12
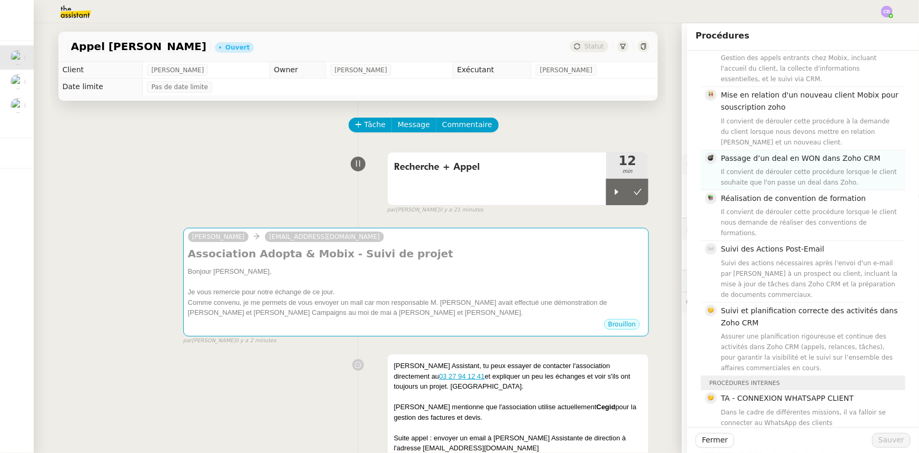
scroll to position [383, 0]
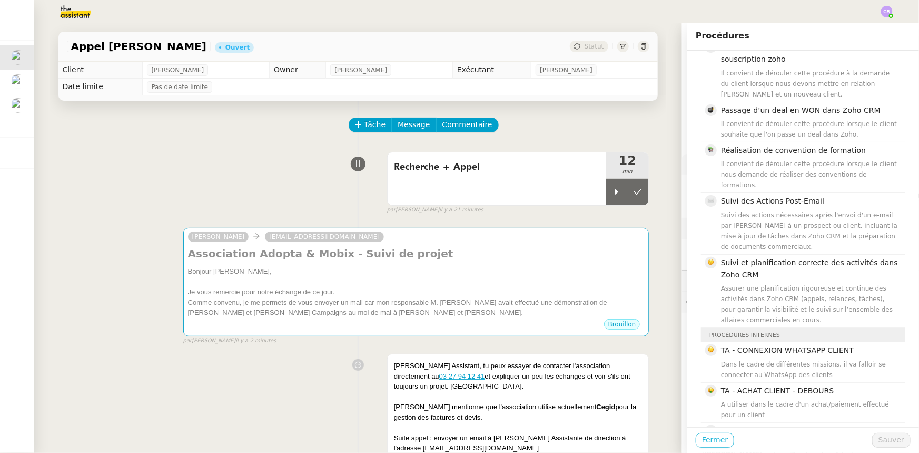
click at [714, 440] on span "Fermer" at bounding box center [715, 440] width 26 height 12
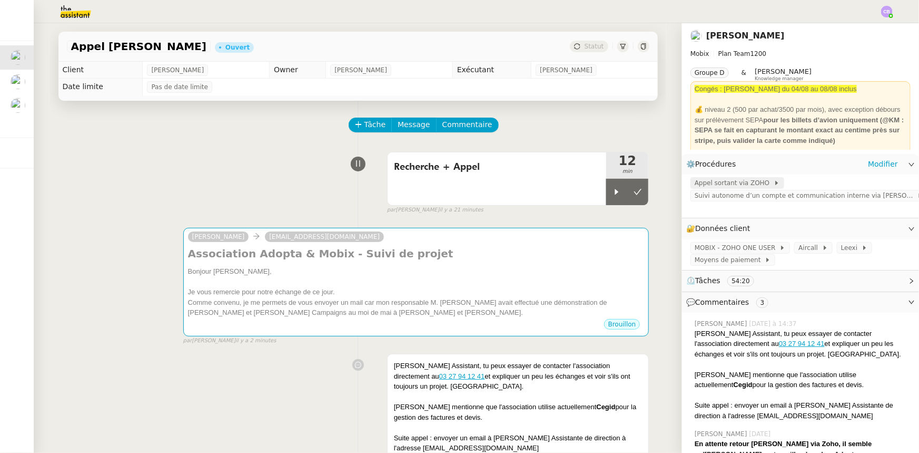
click at [736, 183] on span "Appel sortant via ZOHO" at bounding box center [734, 183] width 79 height 11
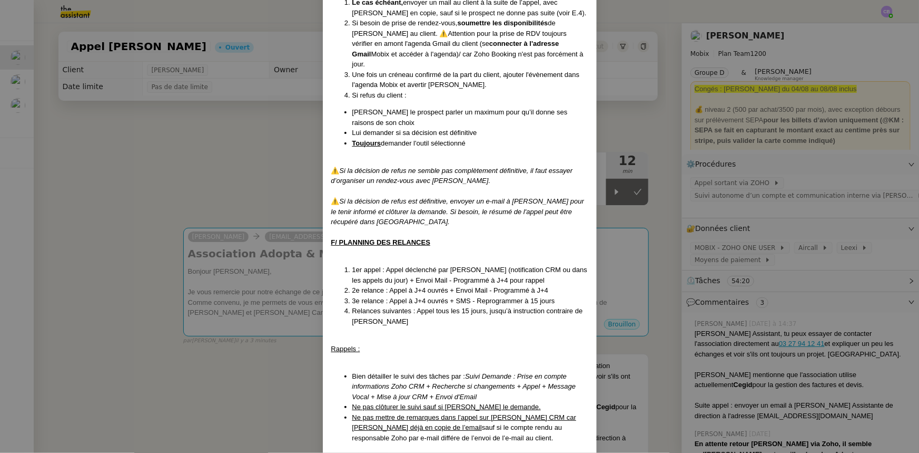
scroll to position [882, 0]
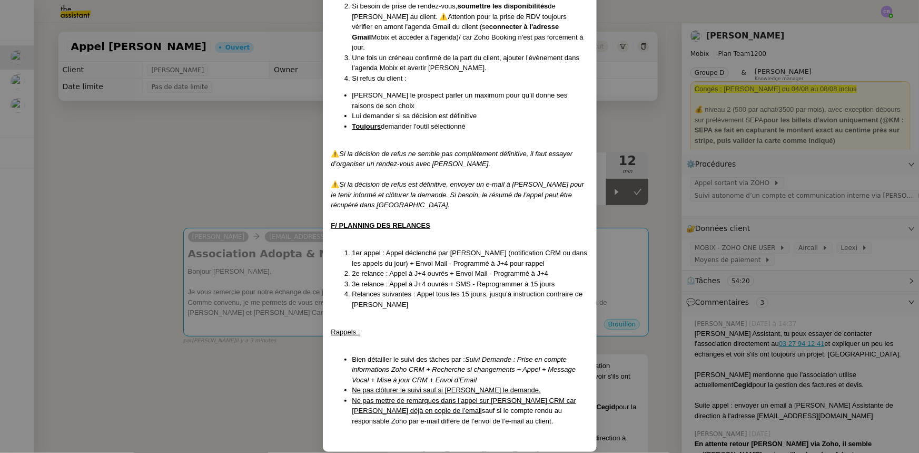
click at [273, 183] on nz-modal-container "Créé le 15/04/2025 MAJ le 08/07/2025 Contexte : Cette procédure s’applique lors…" at bounding box center [459, 226] width 919 height 453
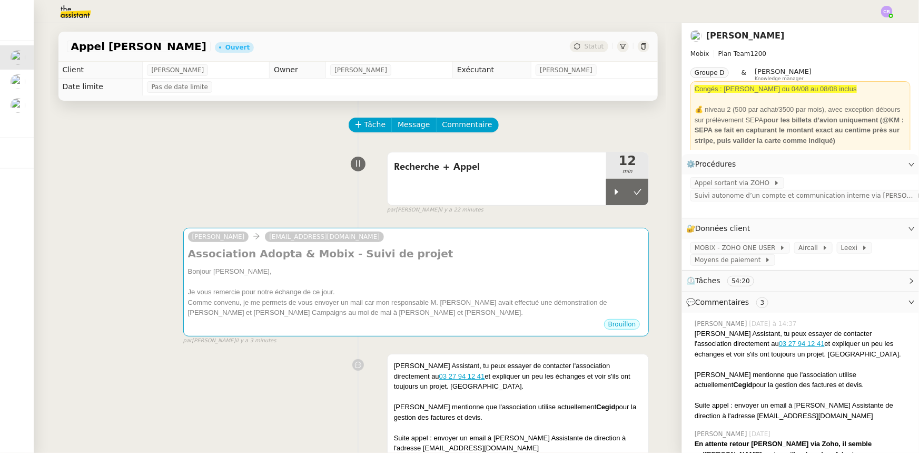
scroll to position [829, 0]
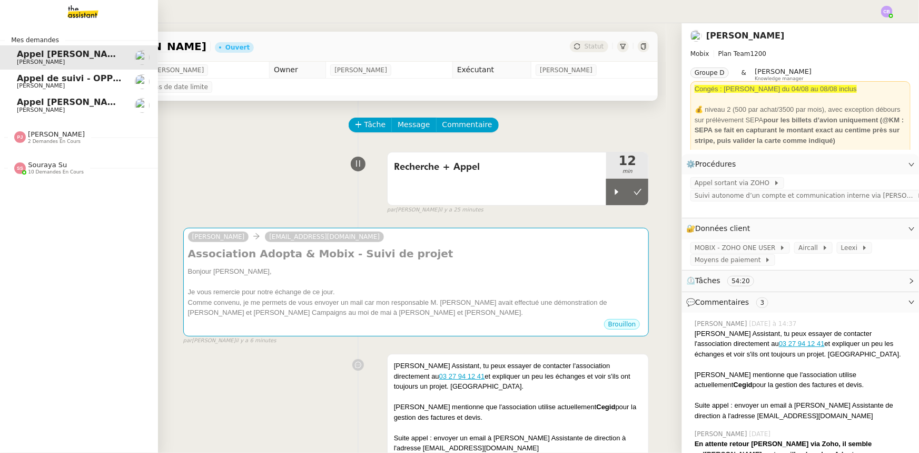
click at [46, 164] on span "Souraya Su" at bounding box center [47, 165] width 39 height 8
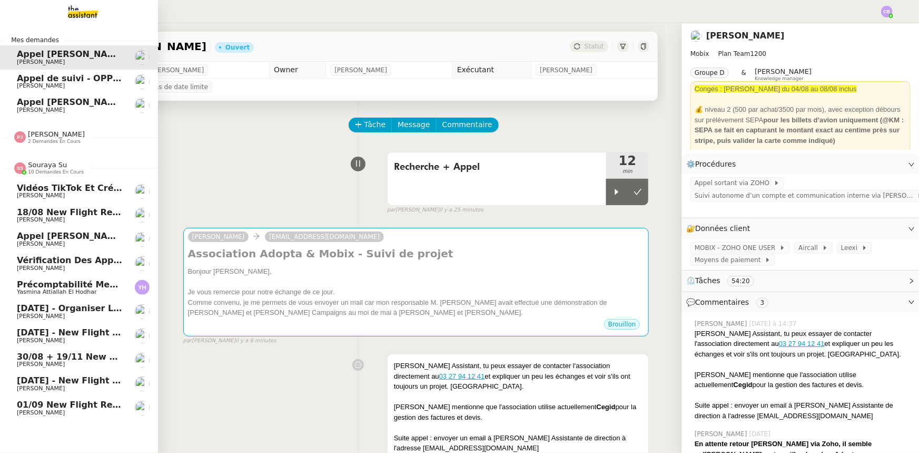
click at [46, 238] on span "Appel Douglas Mathon" at bounding box center [71, 236] width 109 height 10
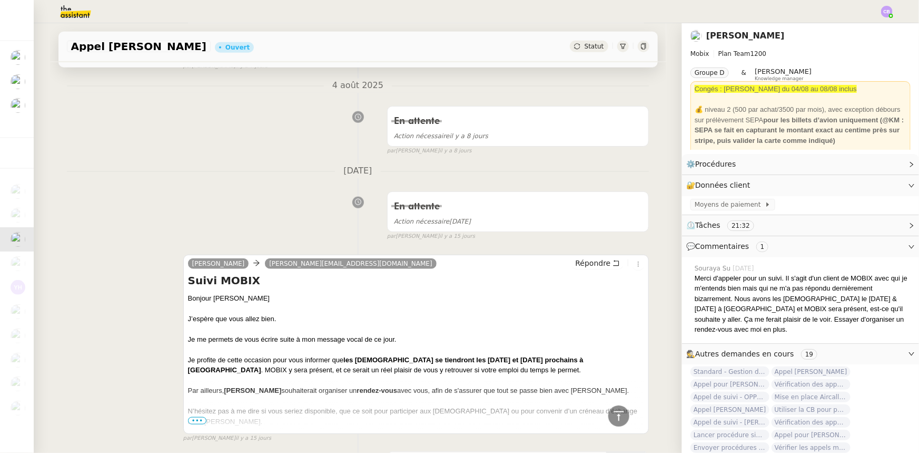
scroll to position [479, 0]
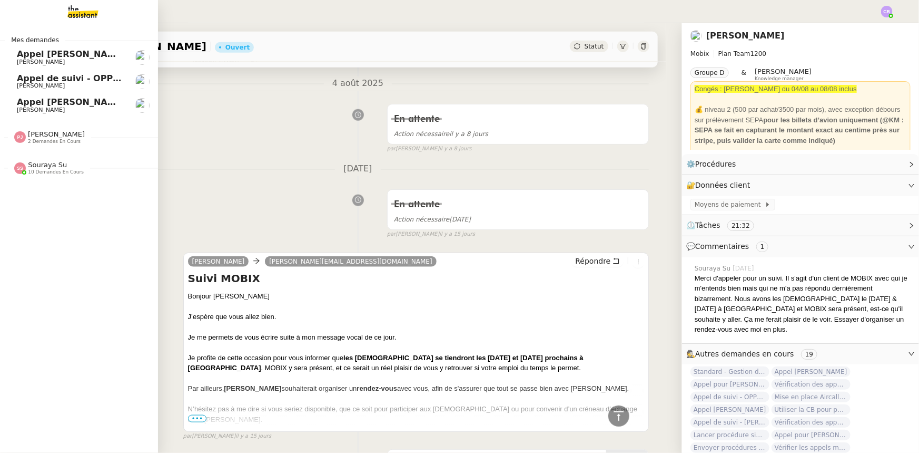
click at [64, 51] on span "Appel Elsa Pimont" at bounding box center [71, 54] width 109 height 10
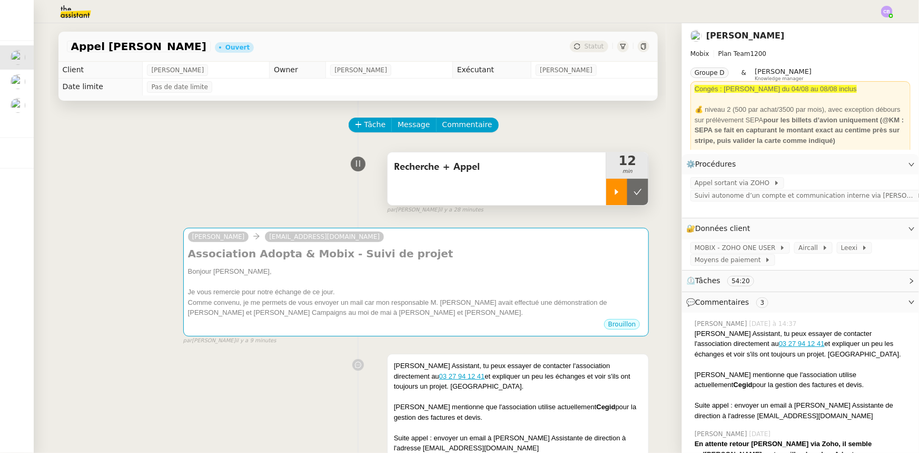
click at [613, 194] on icon at bounding box center [617, 192] width 8 height 8
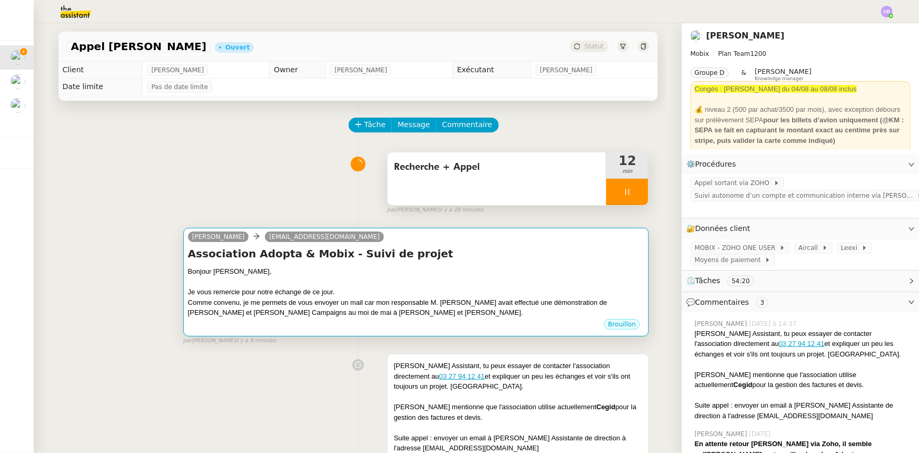
click at [458, 283] on div at bounding box center [416, 282] width 457 height 11
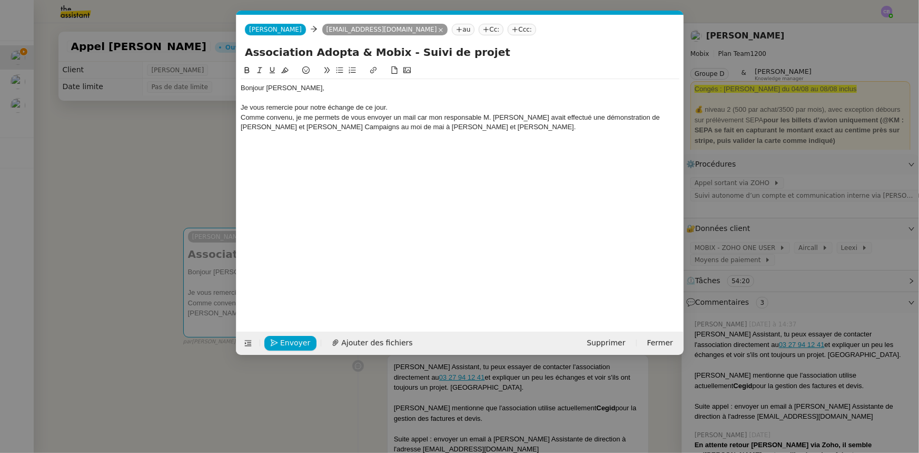
scroll to position [0, 22]
click at [187, 159] on nz-modal-container "Service TA - VOYAGE - PROPOSITION GLOBALE A utiliser dans le cadre de propositi…" at bounding box center [459, 226] width 919 height 453
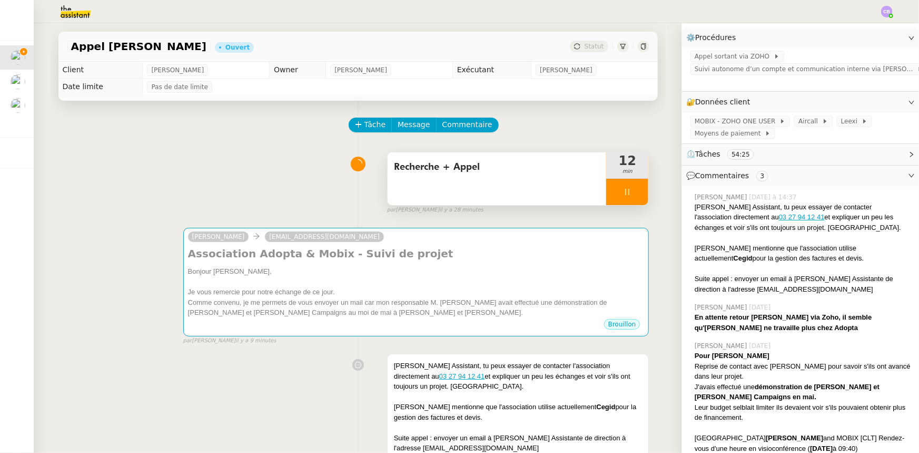
scroll to position [143, 0]
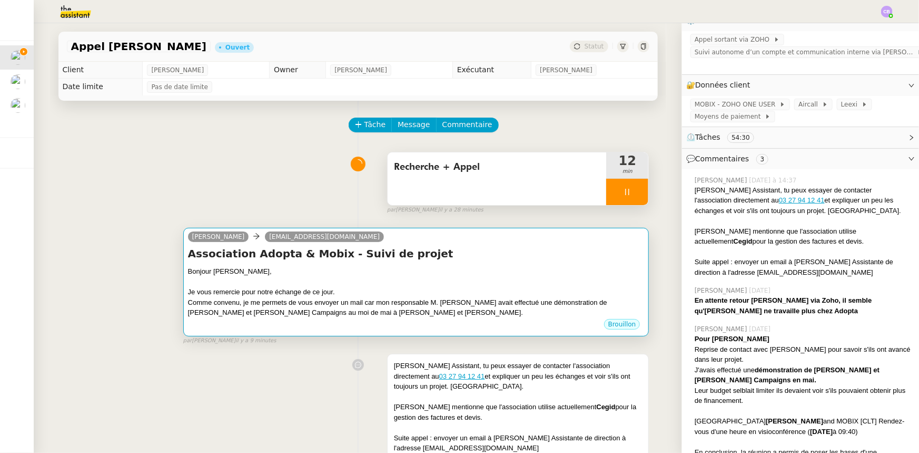
click at [444, 270] on div "Bonjour Claire," at bounding box center [416, 271] width 457 height 11
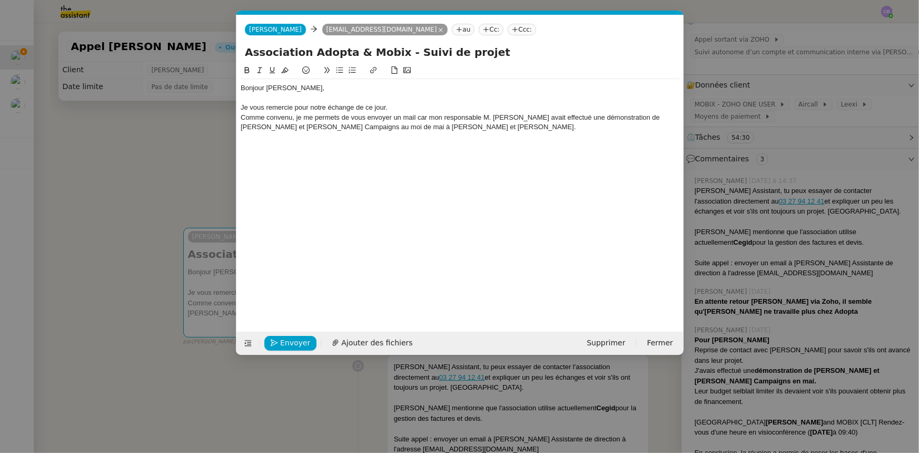
scroll to position [0, 22]
click at [538, 117] on div "Comme convenu, je me permets de vous envoyer un mail car mon responsable M. Flo…" at bounding box center [460, 122] width 439 height 19
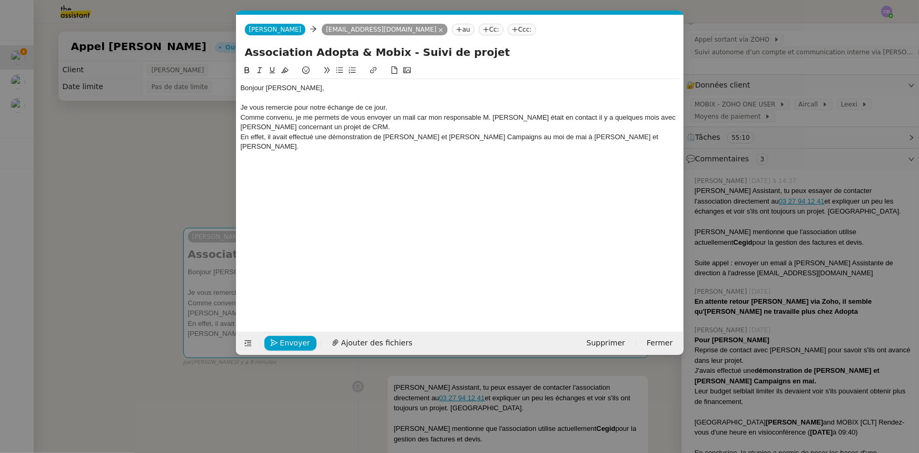
click at [421, 117] on div "Comme convenu, je me permets de vous envoyer un mail car mon responsable M. Flo…" at bounding box center [460, 122] width 439 height 19
click at [0, 0] on lt-span ", car" at bounding box center [0, 0] width 0 height 0
click at [406, 108] on div "Je vous remercie pour notre échange de ce jour." at bounding box center [460, 107] width 439 height 9
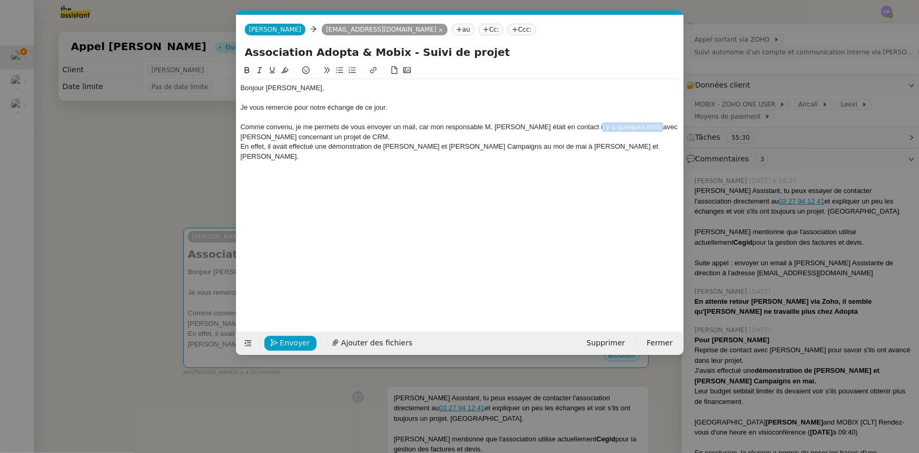
drag, startPoint x: 588, startPoint y: 124, endPoint x: 648, endPoint y: 129, distance: 60.3
click at [648, 129] on div "Comme convenu, je me permets de vous envoyer un mail, car mon responsable M. Fl…" at bounding box center [460, 131] width 439 height 19
click at [496, 148] on div "En effet, il avait effectué une démonstration de Zoho CRM et Zoho Campaigns au …" at bounding box center [460, 151] width 439 height 19
click at [0, 0] on lt-span "moi s" at bounding box center [0, 0] width 0 height 0
click at [613, 148] on div "En effet, il avait effectué une démonstration de Zoho CRM et Zoho Campaigns au …" at bounding box center [460, 151] width 439 height 19
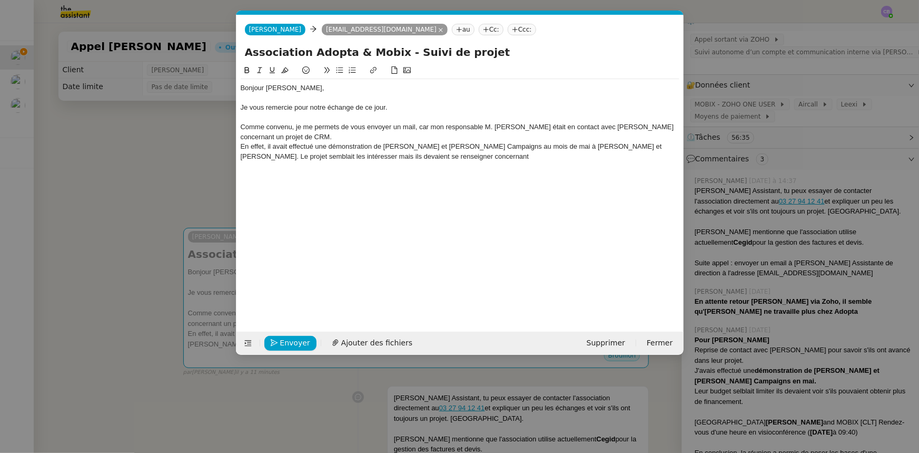
click at [279, 156] on div "En effet, il avait effectué une démonstration de Zoho CRM et Zoho Campaigns au …" at bounding box center [460, 151] width 439 height 19
click at [0, 0] on lt-span ", mais" at bounding box center [0, 0] width 0 height 0
drag, startPoint x: 408, startPoint y: 158, endPoint x: 369, endPoint y: 157, distance: 38.5
click at [369, 157] on div "En effet, il avait effectué une démonstration de Zoho CRM et Zoho Campaigns au …" at bounding box center [460, 151] width 439 height 19
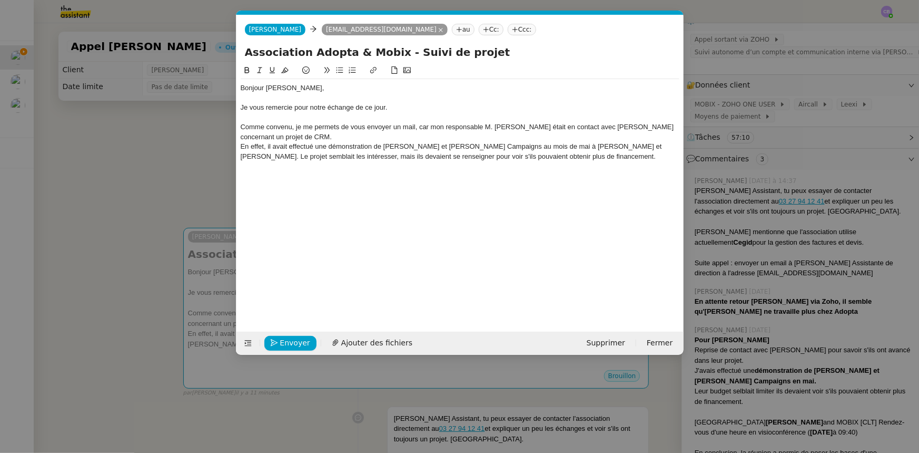
click at [537, 127] on div "Comme convenu, je me permets de vous envoyer un mail, car mon responsable M. Fl…" at bounding box center [460, 131] width 439 height 19
click at [617, 126] on div "Comme convenu, je me permets de vous envoyer un mail, car mon responsable M. Fl…" at bounding box center [460, 131] width 439 height 19
click at [468, 126] on div "Comme convenu, je me permets de vous envoyer un mail, car mon responsable M. Fl…" at bounding box center [460, 131] width 439 height 19
click at [0, 0] on lt-span "responsable ," at bounding box center [0, 0] width 0 height 0
click at [535, 159] on div "En effet, il avait effectué une démonstration de Zoho CRM et Zoho Campaigns au …" at bounding box center [460, 151] width 439 height 19
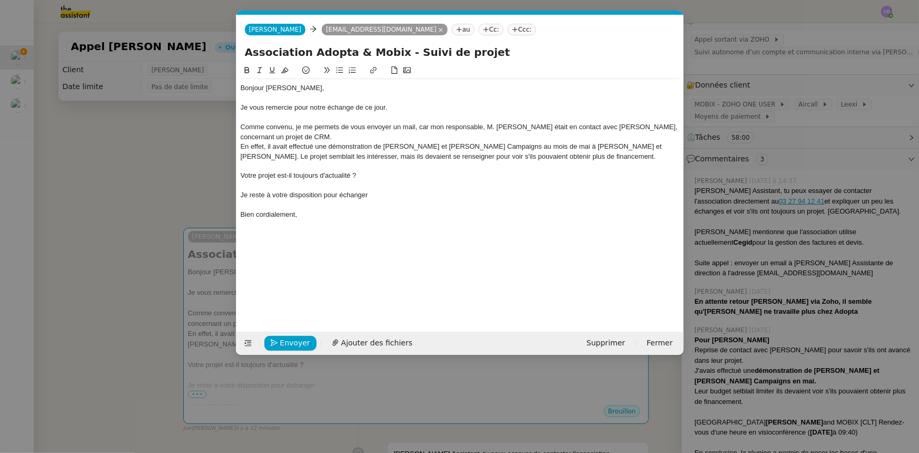
click at [189, 162] on nz-modal-container "Service TA - VOYAGE - PROPOSITION GLOBALE A utiliser dans le cadre de propositi…" at bounding box center [459, 226] width 919 height 453
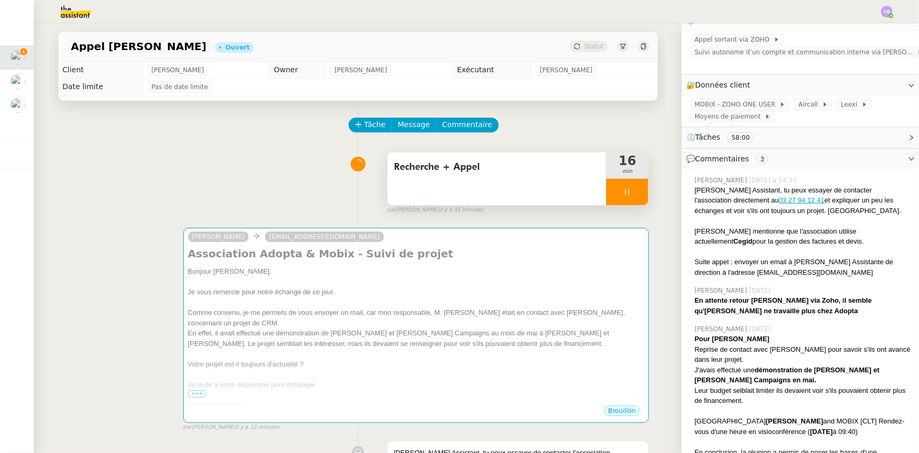
click at [606, 189] on div at bounding box center [627, 192] width 42 height 26
click at [508, 186] on div "Recherche + Appel" at bounding box center [497, 178] width 219 height 53
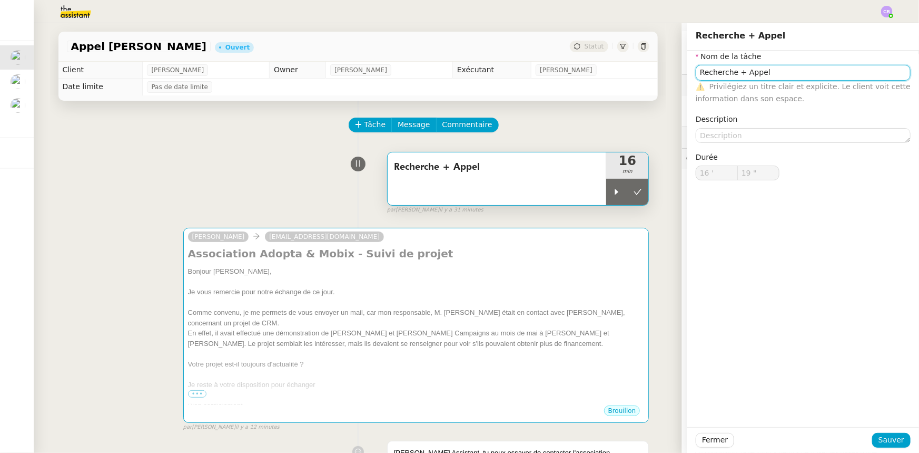
click at [772, 76] on input "Recherche + Appel" at bounding box center [803, 72] width 215 height 15
type input "Recherche + Appel + email"
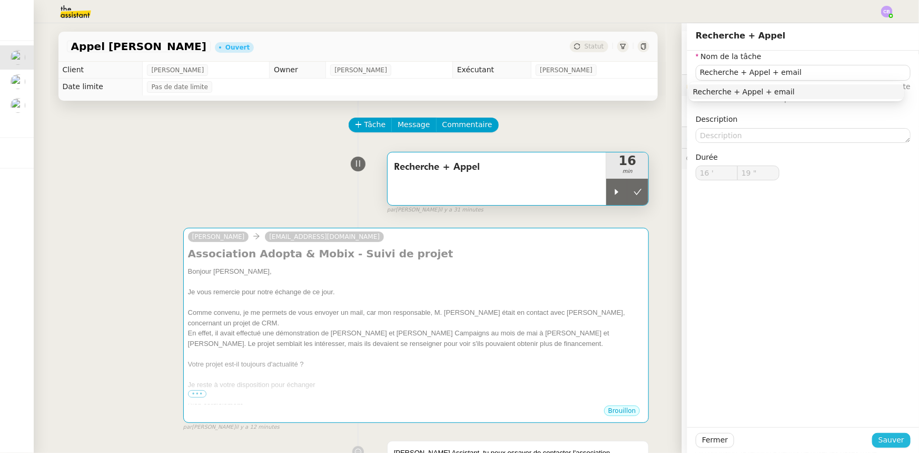
click at [880, 442] on span "Sauver" at bounding box center [892, 440] width 26 height 12
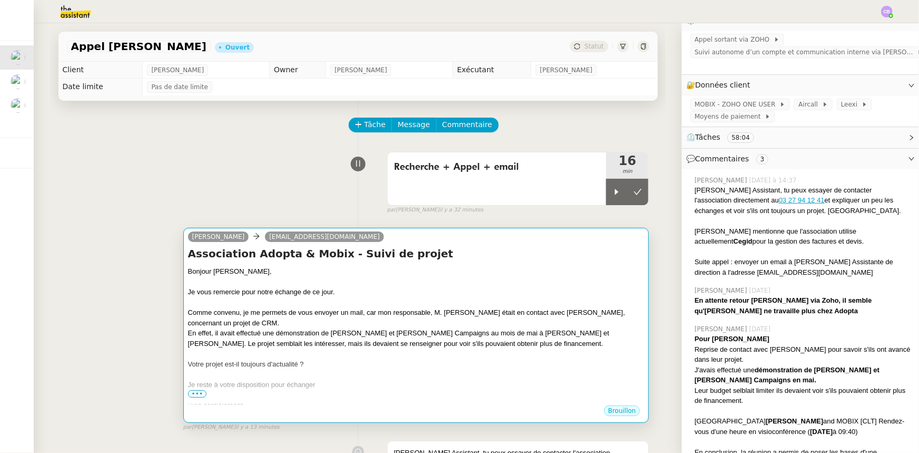
click at [342, 289] on div "Je vous remercie pour notre échange de ce jour." at bounding box center [416, 292] width 457 height 11
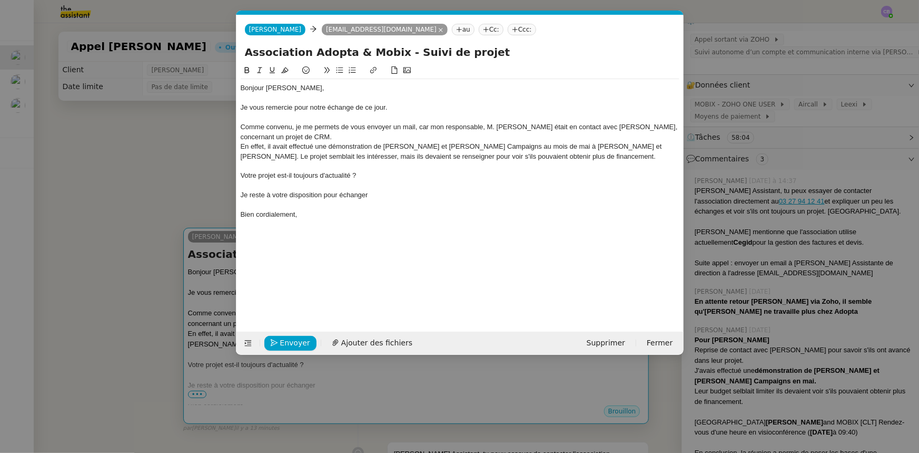
scroll to position [0, 22]
click at [484, 51] on input "Association Adopta & Mobix - Suivi de projet" at bounding box center [460, 52] width 430 height 16
type input "Association Adopta & Mobix - Suivi de projet CRM"
click at [374, 195] on div "Je reste à votre disposition pour échanger" at bounding box center [460, 194] width 439 height 9
click at [188, 170] on nz-modal-container "Service TA - VOYAGE - PROPOSITION GLOBALE A utiliser dans le cadre de propositi…" at bounding box center [459, 226] width 919 height 453
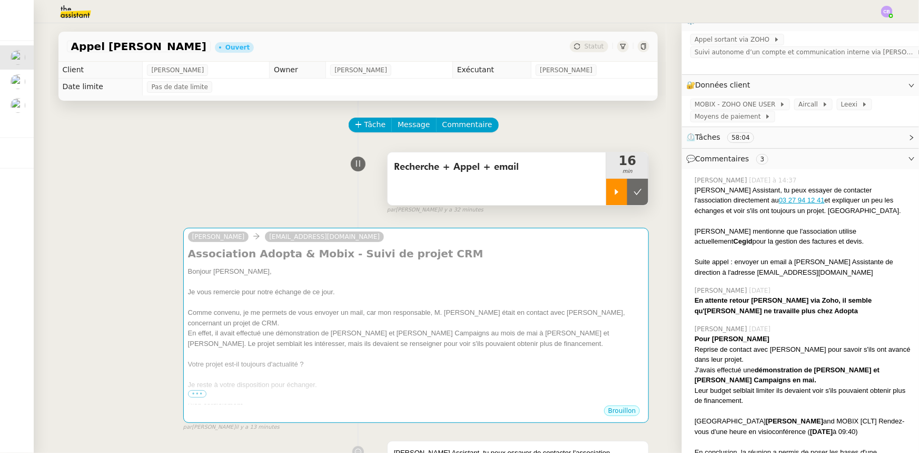
click at [607, 200] on div at bounding box center [616, 192] width 21 height 26
click at [606, 190] on div at bounding box center [627, 192] width 42 height 26
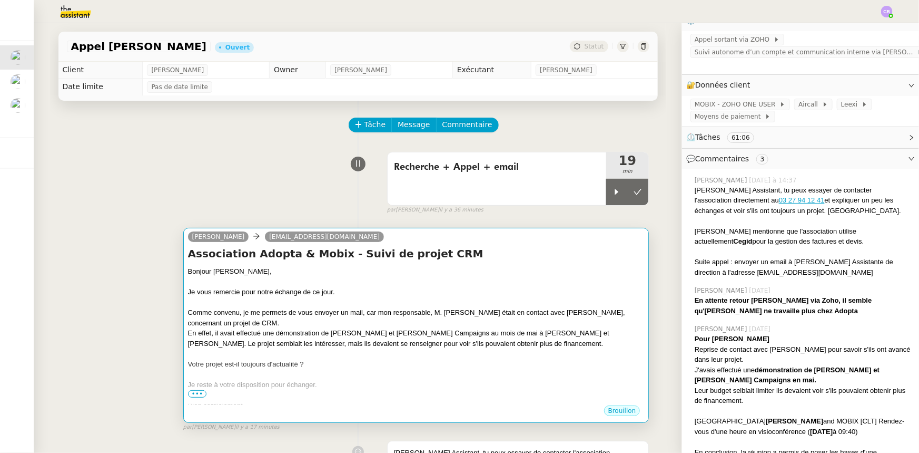
click at [442, 295] on div "Je vous remercie pour notre échange de ce jour." at bounding box center [416, 292] width 457 height 11
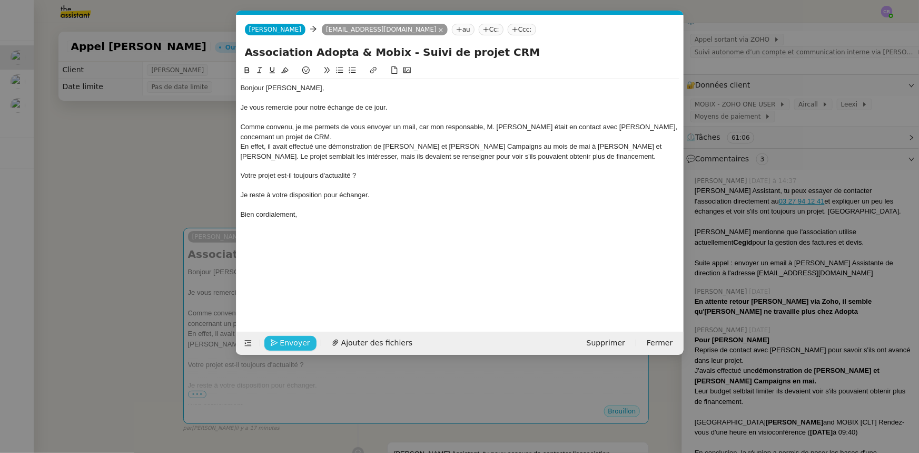
click at [300, 343] on span "Envoyer" at bounding box center [295, 343] width 30 height 12
click at [300, 343] on span "Confirmer l'envoi" at bounding box center [311, 343] width 63 height 12
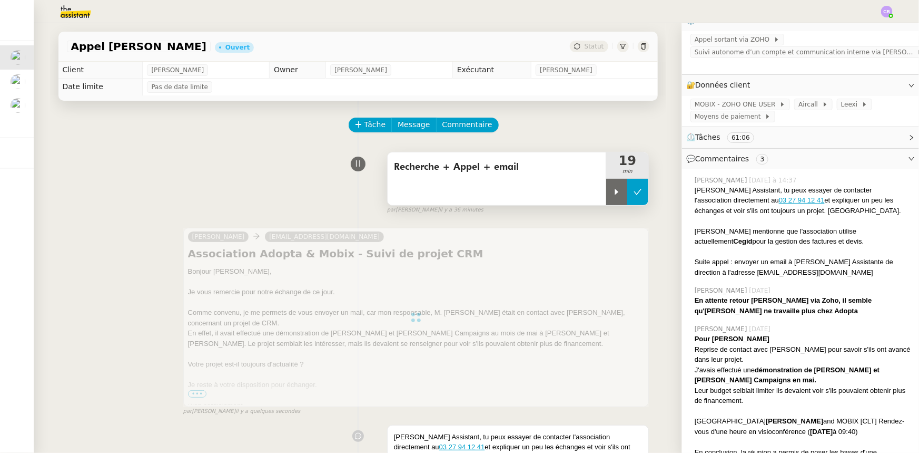
click at [634, 192] on icon at bounding box center [638, 192] width 8 height 8
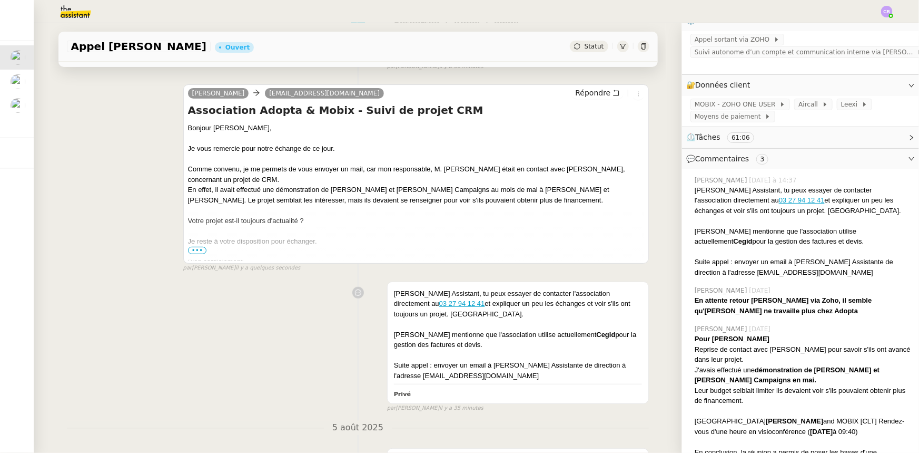
scroll to position [0, 0]
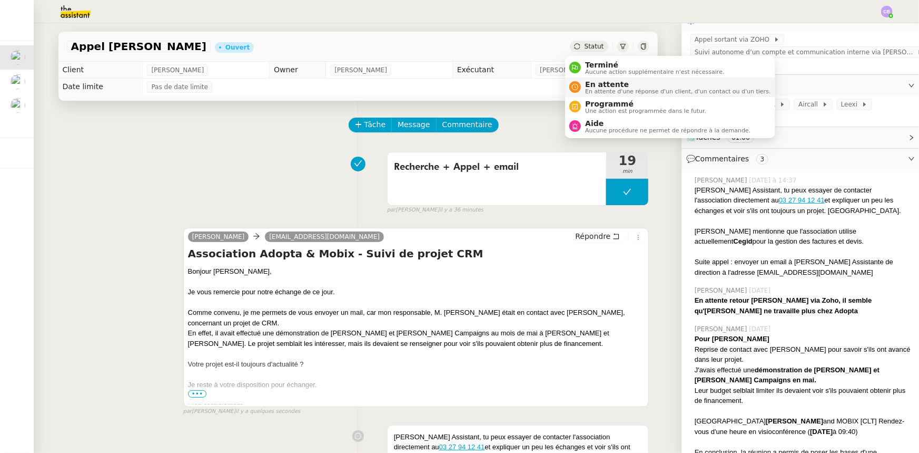
click at [592, 85] on span "En attente" at bounding box center [677, 84] width 185 height 8
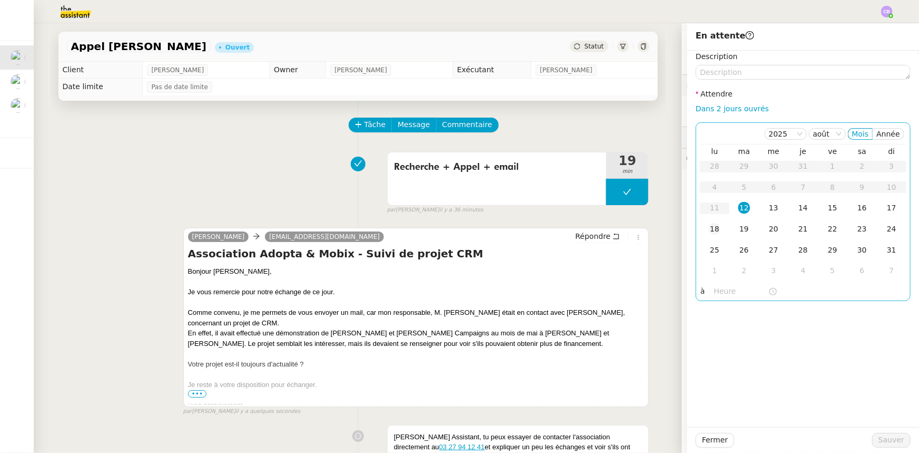
click at [709, 229] on div "18" at bounding box center [715, 229] width 12 height 12
click at [723, 297] on input "text" at bounding box center [741, 291] width 54 height 12
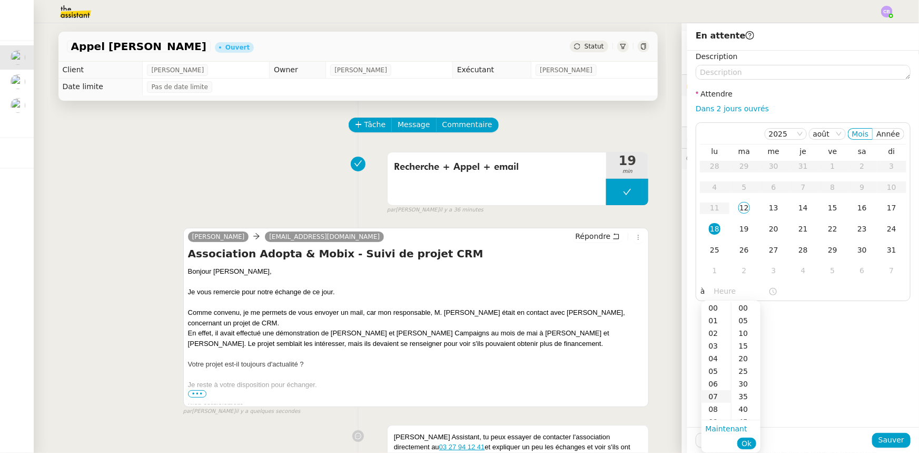
click at [713, 395] on div "07" at bounding box center [717, 396] width 30 height 13
click at [740, 308] on div "00" at bounding box center [746, 307] width 29 height 13
type input "07:00"
click at [748, 443] on span "Ok" at bounding box center [747, 443] width 10 height 11
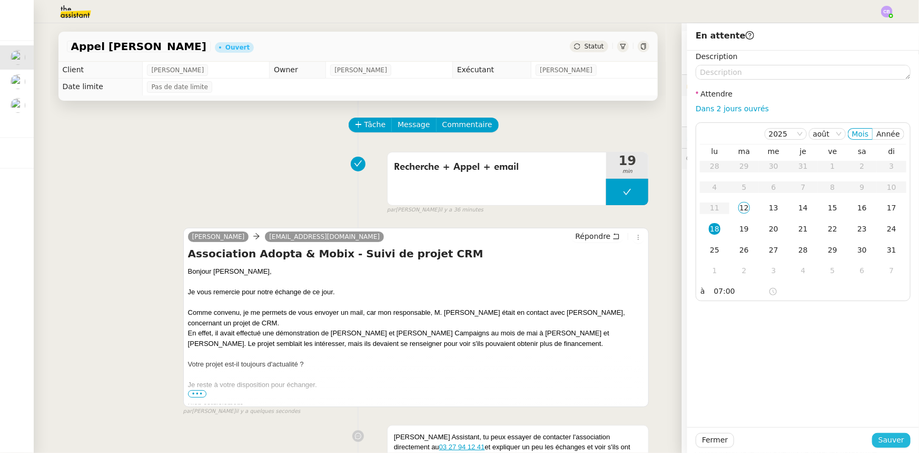
click at [882, 445] on span "Sauver" at bounding box center [892, 440] width 26 height 12
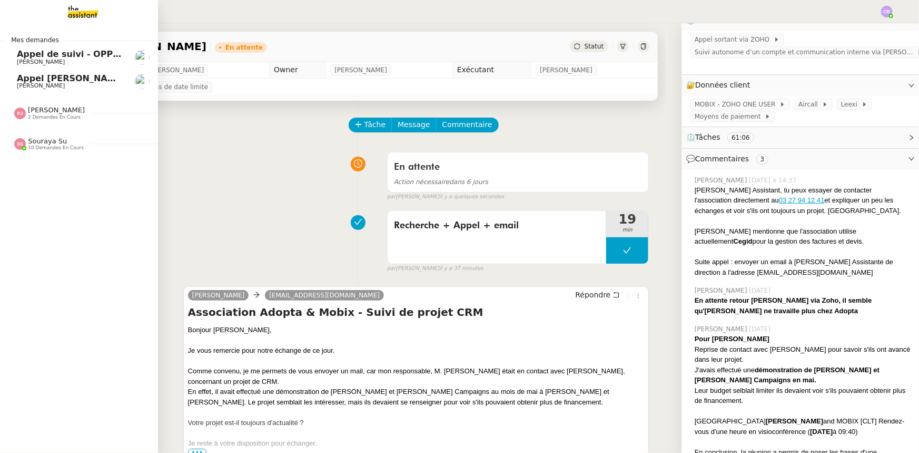
click at [51, 57] on span "Appel de suivi - OPP7178 - TEMPO COURTAGE" at bounding box center [124, 54] width 215 height 10
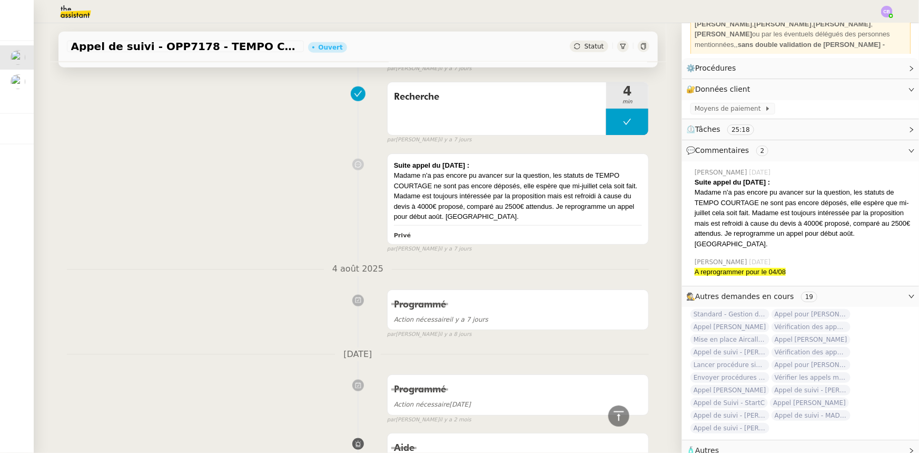
scroll to position [335, 0]
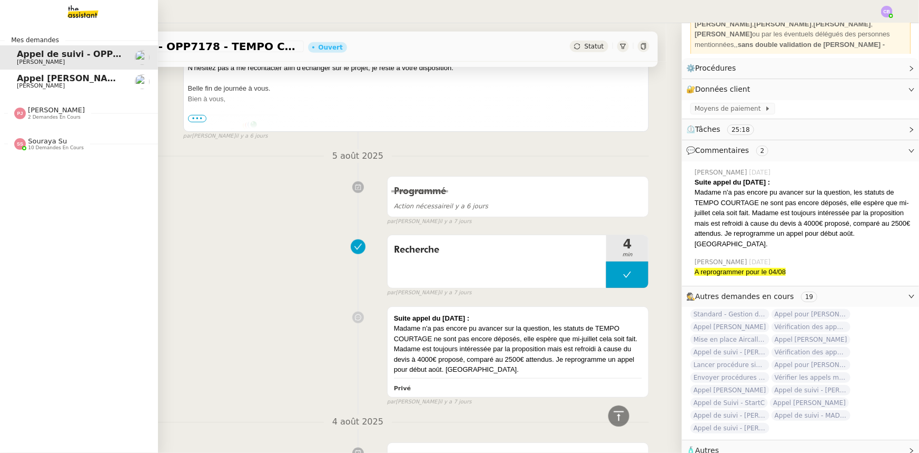
click at [24, 81] on span "Appel Caroline Minialai" at bounding box center [71, 78] width 109 height 10
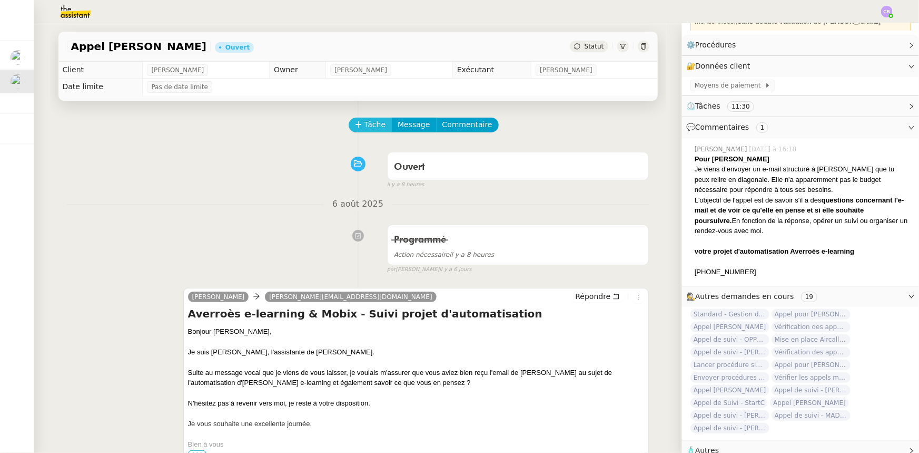
click at [357, 129] on button "Tâche" at bounding box center [371, 124] width 44 height 15
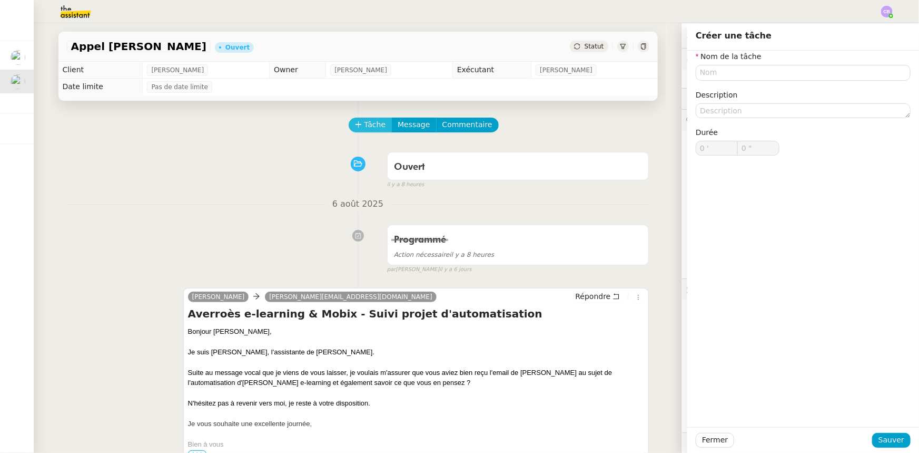
scroll to position [119, 0]
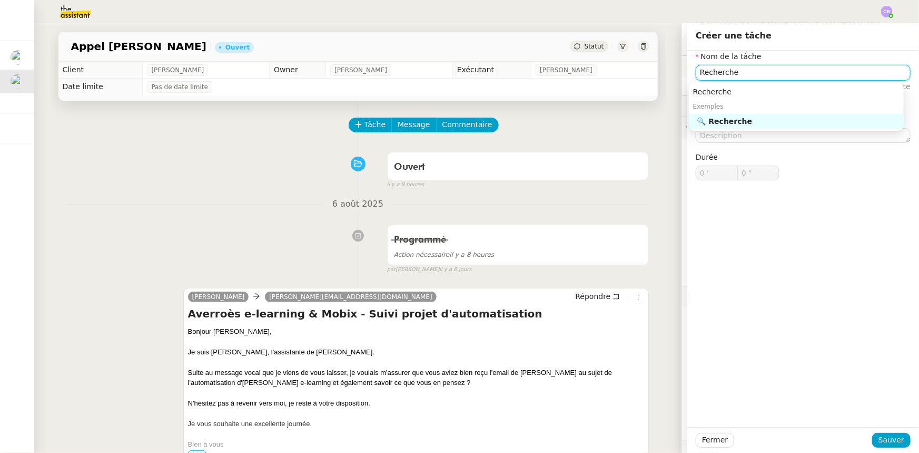
click at [717, 122] on div "🔍 Recherche" at bounding box center [799, 120] width 202 height 9
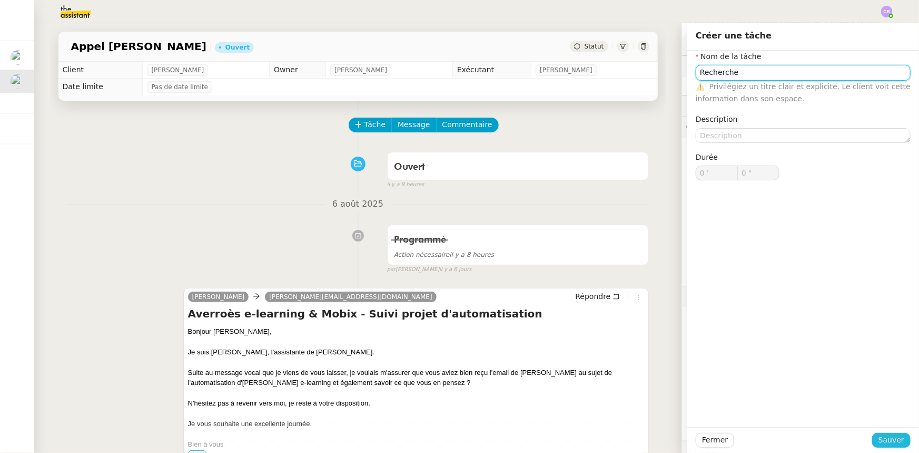
type input "Recherche"
click at [887, 442] on span "Sauver" at bounding box center [892, 440] width 26 height 12
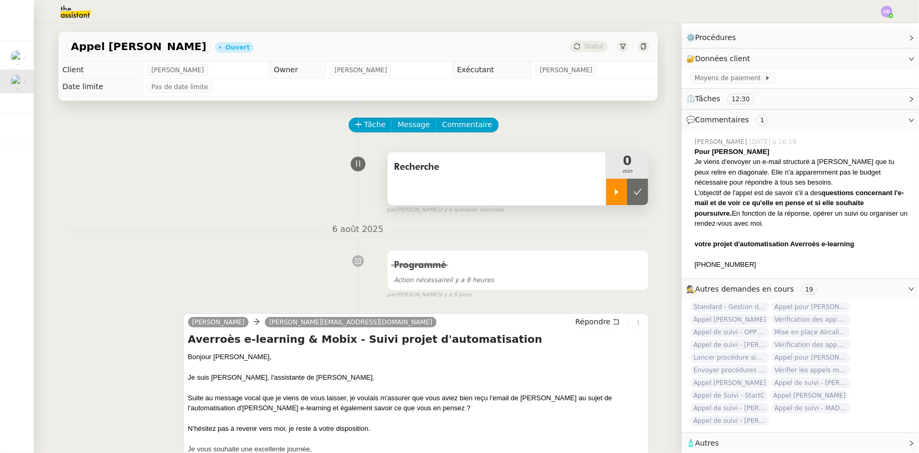
click at [606, 198] on div at bounding box center [616, 192] width 21 height 26
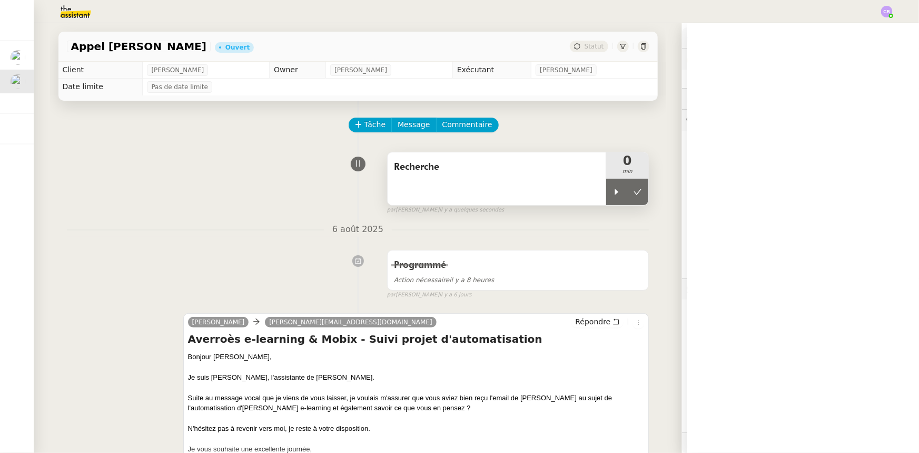
scroll to position [119, 0]
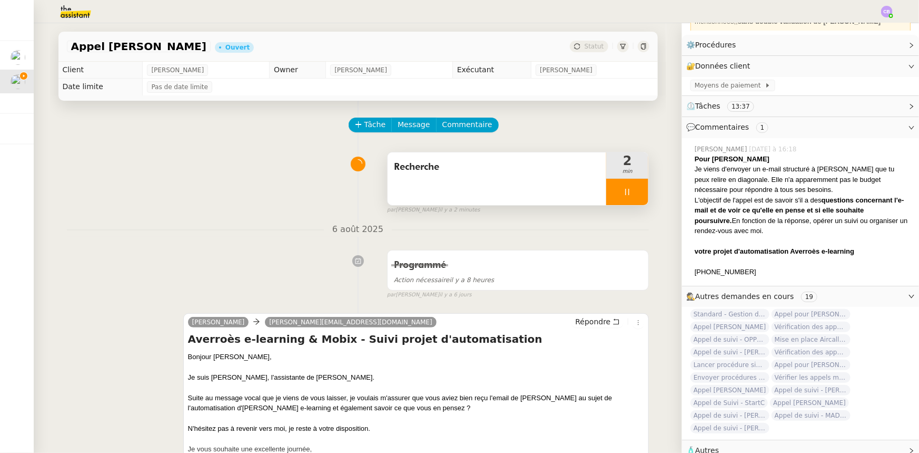
click at [612, 195] on div at bounding box center [627, 192] width 42 height 26
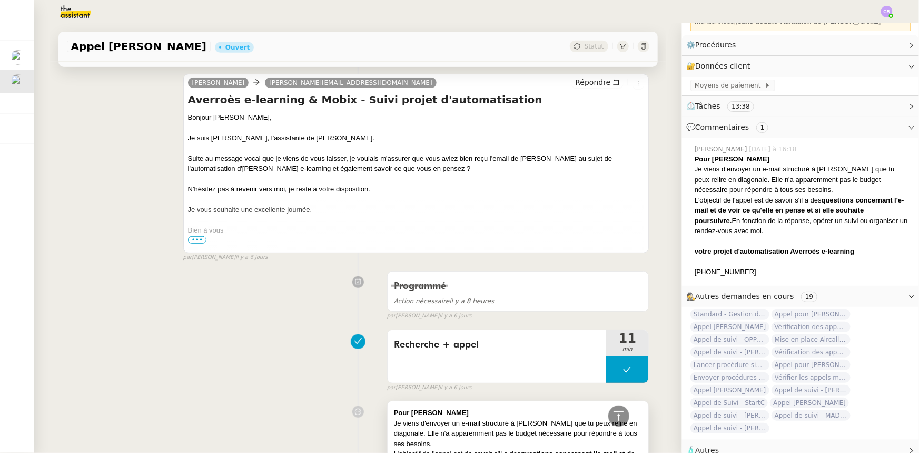
scroll to position [0, 0]
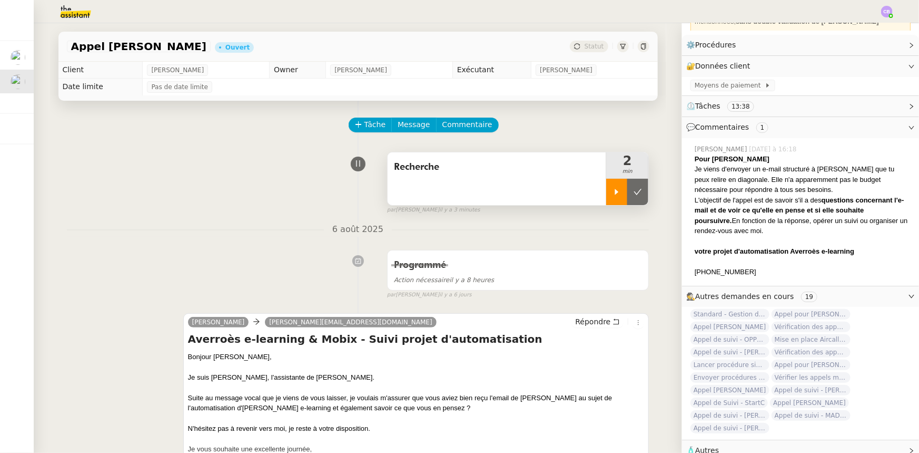
click at [607, 188] on div at bounding box center [616, 192] width 21 height 26
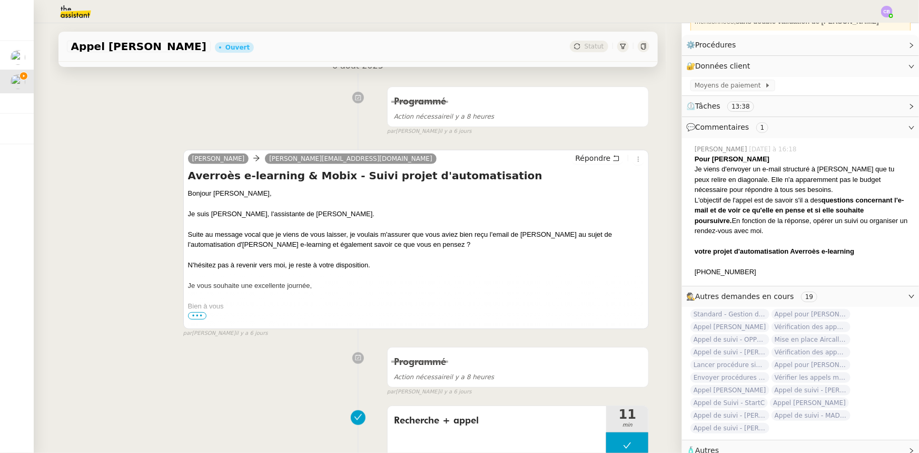
scroll to position [191, 0]
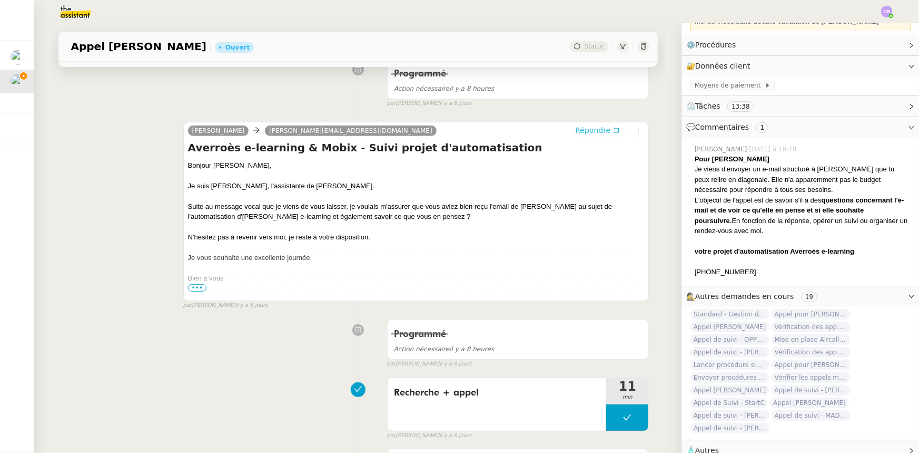
click at [584, 132] on span "Répondre" at bounding box center [592, 130] width 35 height 11
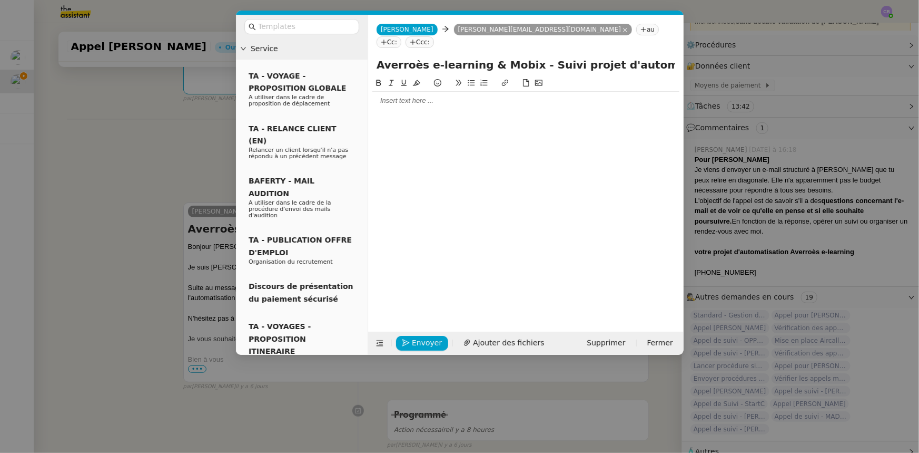
scroll to position [121, 0]
click at [447, 96] on div at bounding box center [525, 100] width 307 height 9
click at [179, 166] on nz-modal-container "Service TA - VOYAGE - PROPOSITION GLOBALE A utiliser dans le cadre de propositi…" at bounding box center [459, 226] width 919 height 453
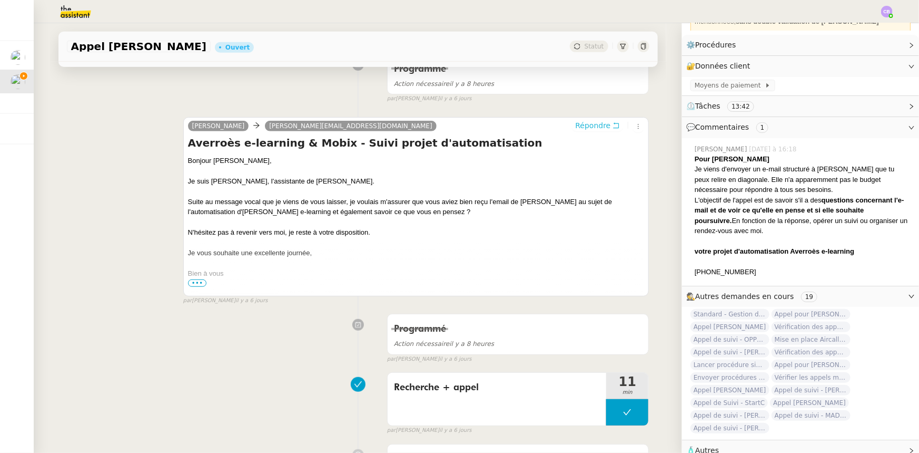
scroll to position [287, 0]
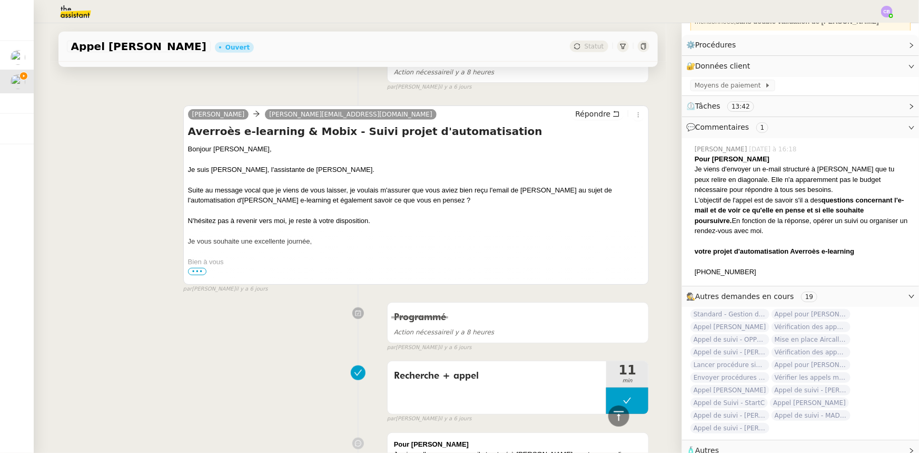
click at [191, 274] on span "•••" at bounding box center [197, 271] width 19 height 7
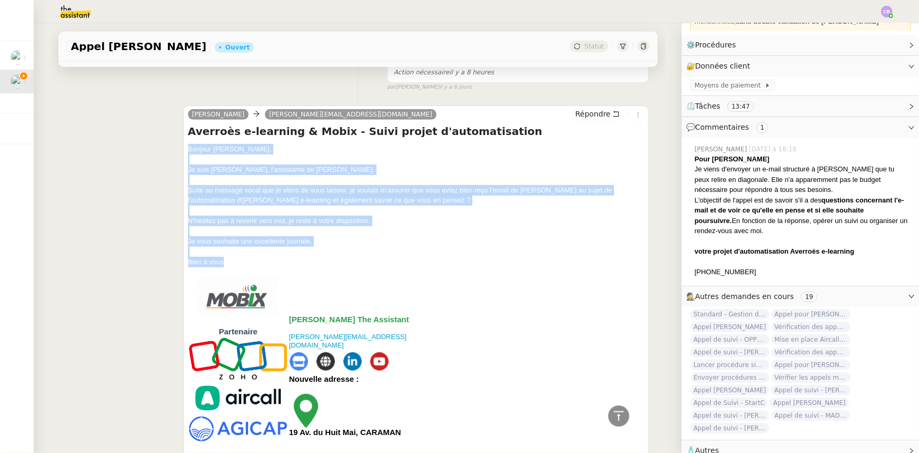
drag, startPoint x: 226, startPoint y: 263, endPoint x: 182, endPoint y: 153, distance: 119.2
click at [183, 153] on div "Alex Mobix caroline.minialai@averroes-elearning.com Répondre Averroès e-learnin…" at bounding box center [416, 323] width 466 height 437
copy div "Bonjour Mme Minialai, Je suis Alex, l'assistante de M. Parant. Suite au message…"
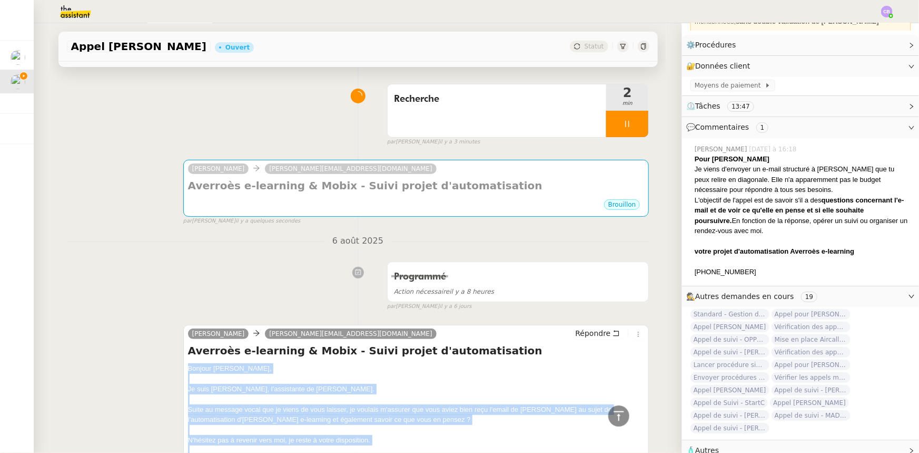
scroll to position [47, 0]
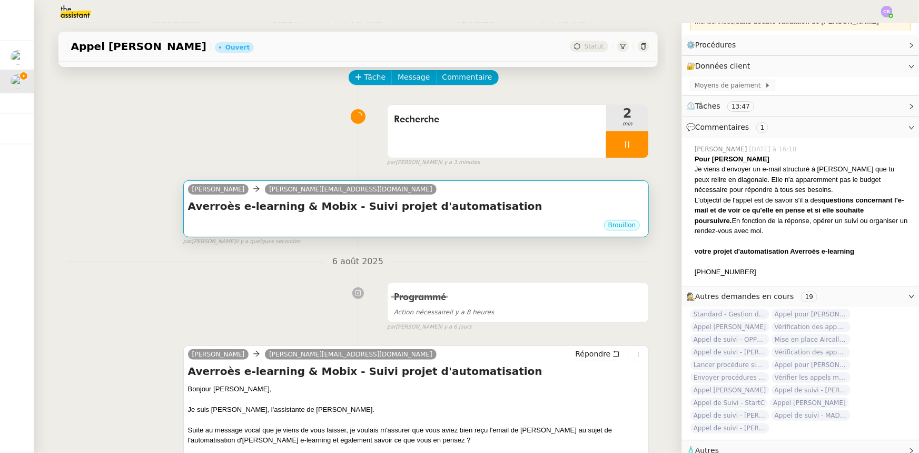
click at [347, 224] on div "Brouillon" at bounding box center [416, 227] width 457 height 16
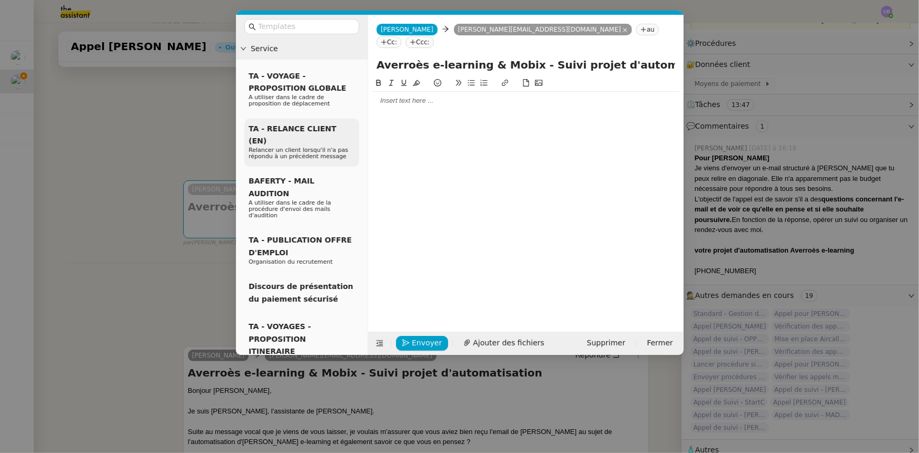
scroll to position [121, 0]
click at [390, 96] on div at bounding box center [525, 100] width 307 height 9
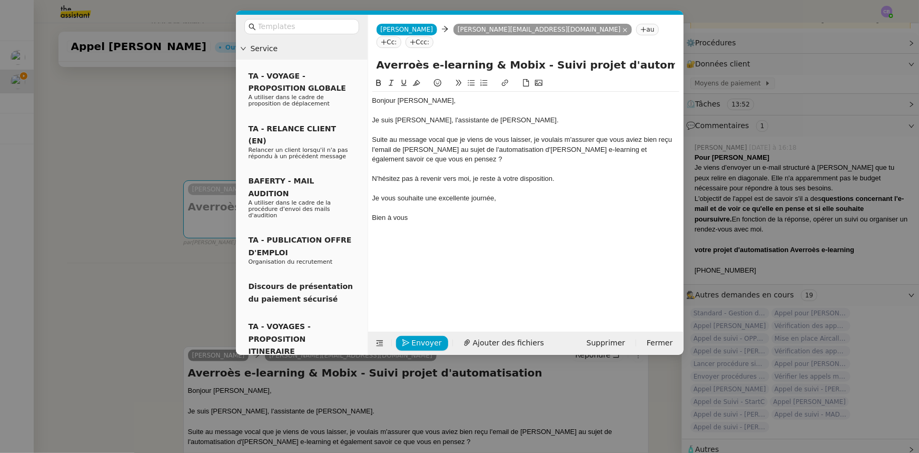
scroll to position [0, 0]
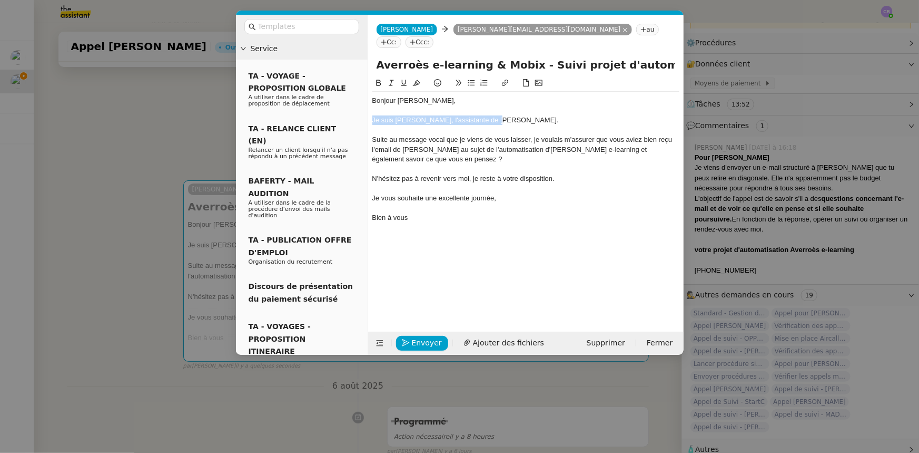
drag, startPoint x: 481, startPoint y: 108, endPoint x: 372, endPoint y: 104, distance: 108.6
click at [372, 115] on div "Je suis Alex, l'assistante de M. Parant." at bounding box center [525, 119] width 307 height 9
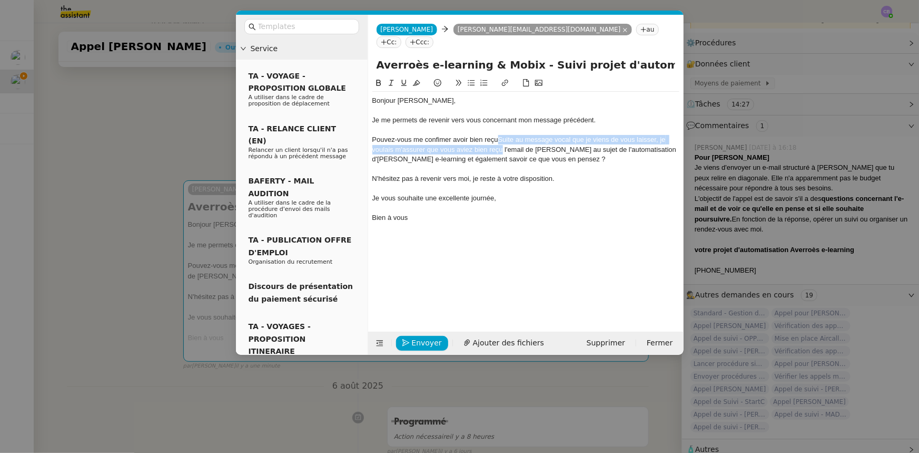
drag, startPoint x: 503, startPoint y: 137, endPoint x: 500, endPoint y: 125, distance: 12.0
click at [500, 135] on div "Pouvez-vous me confimer avoir bien reçuSuite au message vocal que je viens de v…" at bounding box center [525, 149] width 307 height 29
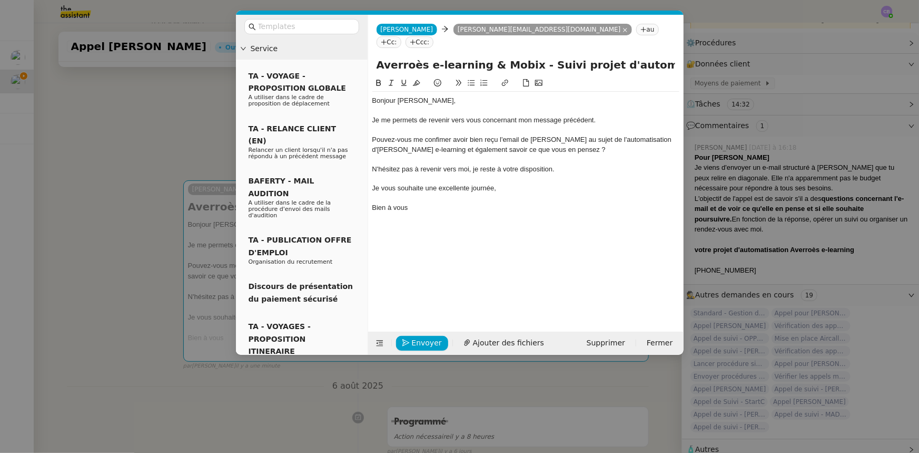
click at [443, 135] on div "Pouvez-vous me confimer avoir bien reçu l'email de Florian au sujet de l'automa…" at bounding box center [525, 144] width 307 height 19
click at [440, 135] on div "Pouvez-vous me confimer avoir bien reçu l'email de Florian au sujet de l'automa…" at bounding box center [525, 144] width 307 height 19
click at [406, 135] on div "Pouvez-vous me confirmer avoir bien reçu l'email de Florian au sujet de l'autom…" at bounding box center [525, 144] width 307 height 19
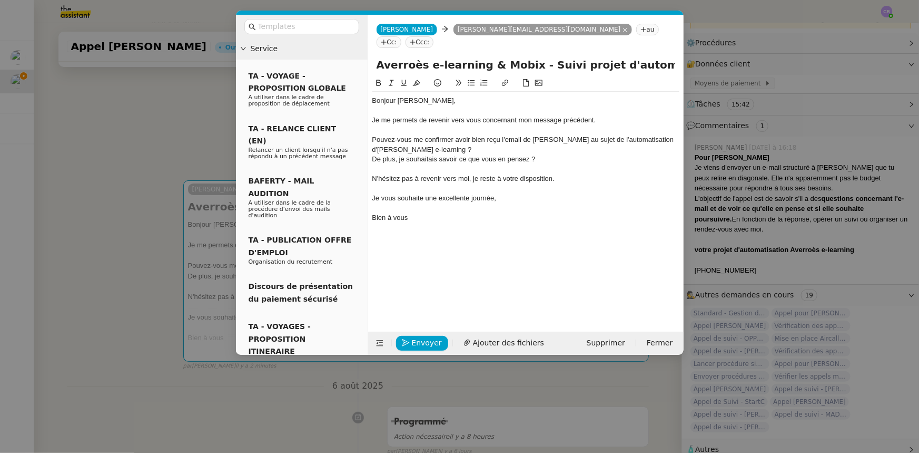
click at [403, 154] on div "De plus, je souhaitais savoir ce que vous en pensez ?" at bounding box center [525, 158] width 307 height 9
click at [506, 154] on div "De plus, je souhaitais savoir ce que vous en pensez ?" at bounding box center [525, 158] width 307 height 9
drag, startPoint x: 513, startPoint y: 148, endPoint x: 515, endPoint y: 159, distance: 11.4
click at [513, 154] on div "De plus, je souhaitais savoir ce que vous pensez ?" at bounding box center [525, 158] width 307 height 9
drag, startPoint x: 522, startPoint y: 146, endPoint x: 526, endPoint y: 163, distance: 17.0
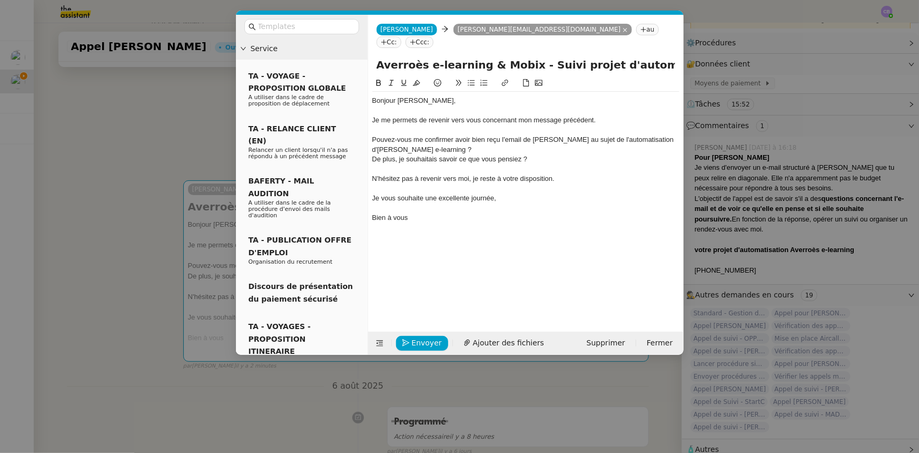
click at [522, 154] on div "De plus, je souhaitais savoir ce que vous pensiez ?" at bounding box center [525, 158] width 307 height 9
drag, startPoint x: 557, startPoint y: 165, endPoint x: 374, endPoint y: 165, distance: 183.4
click at [374, 174] on div "N'hésitez pas à revenir vers moi, je reste à votre disposition." at bounding box center [525, 178] width 307 height 9
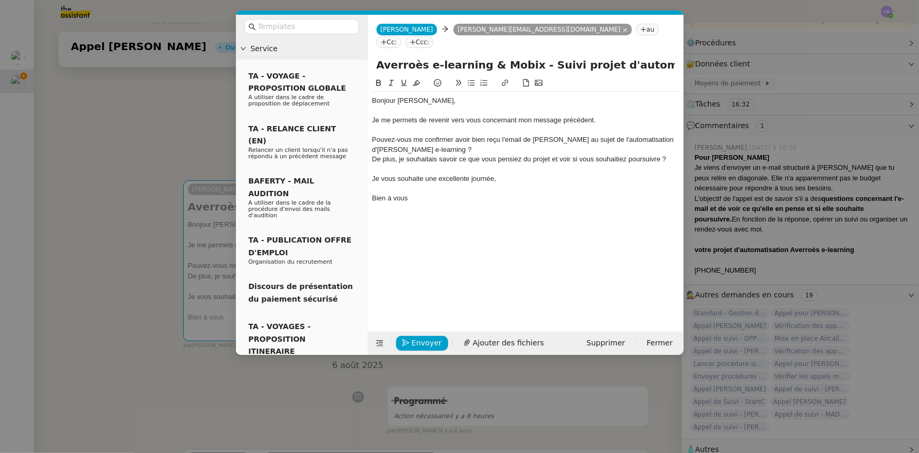
drag, startPoint x: 401, startPoint y: 148, endPoint x: 403, endPoint y: 160, distance: 12.7
click at [401, 154] on div "De plus, je souhaitais savoir ce que vous pensiez du projet et voir si vous sou…" at bounding box center [525, 158] width 307 height 9
drag, startPoint x: 560, startPoint y: 144, endPoint x: 570, endPoint y: 144, distance: 10.0
click at [570, 154] on div "De plus, je souhaitais savoir ce que vous pensiez du projet et voir si vous sou…" at bounding box center [525, 158] width 307 height 9
click at [606, 154] on div "De plus, je souhaitais savoir ce que vous pensiez du projet et si vous souhaiti…" at bounding box center [525, 158] width 307 height 9
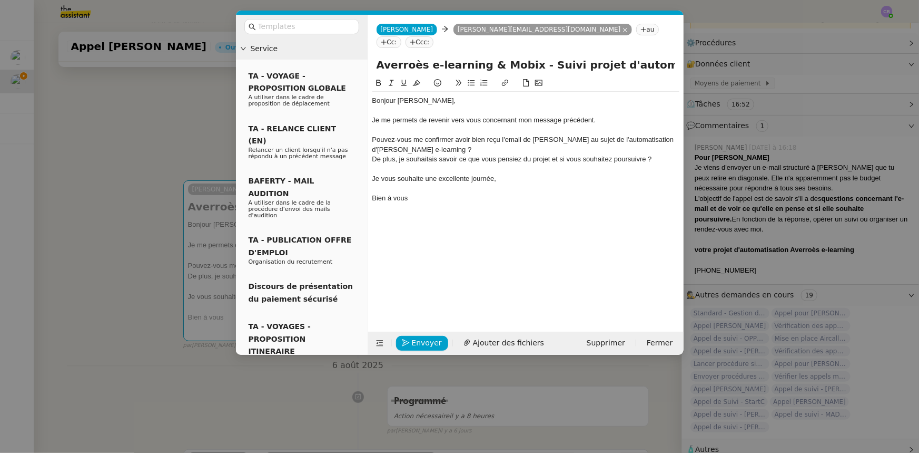
click at [573, 183] on div at bounding box center [525, 187] width 307 height 9
click at [209, 144] on nz-modal-container "Service TA - VOYAGE - PROPOSITION GLOBALE A utiliser dans le cadre de propositi…" at bounding box center [459, 226] width 919 height 453
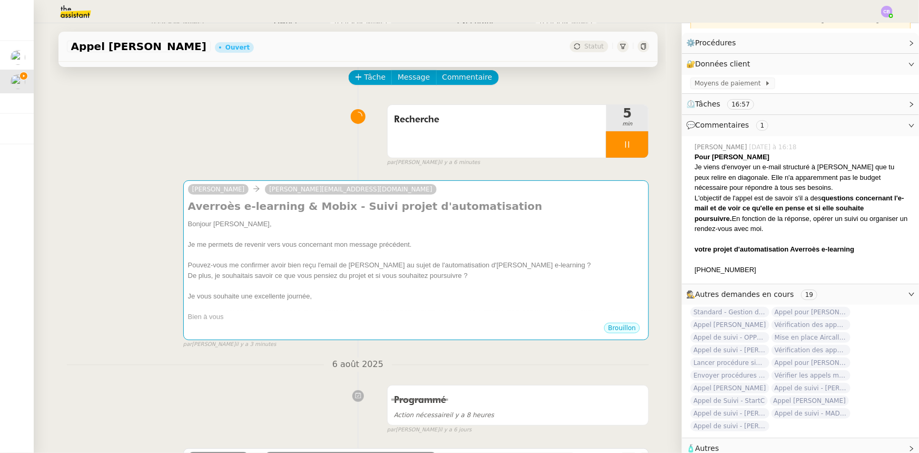
scroll to position [119, 0]
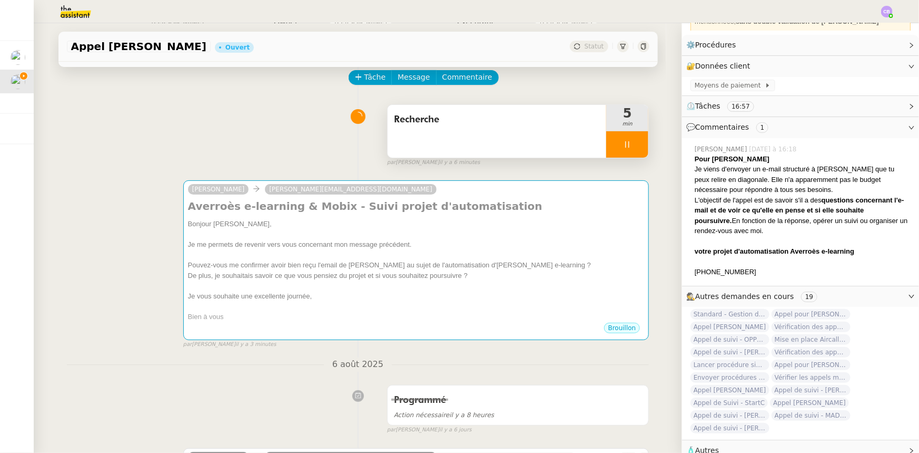
click at [606, 145] on div at bounding box center [627, 144] width 42 height 26
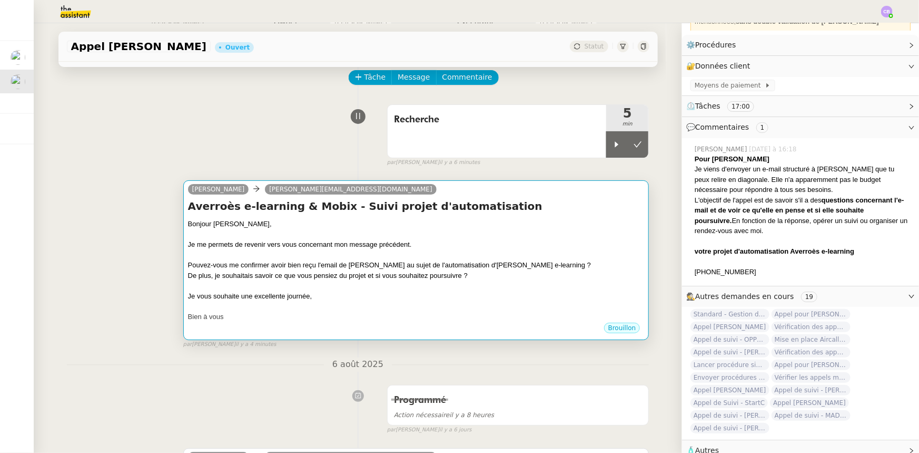
click at [482, 240] on div "Je me permets de revenir vers vous concernant mon message précédent." at bounding box center [416, 244] width 457 height 11
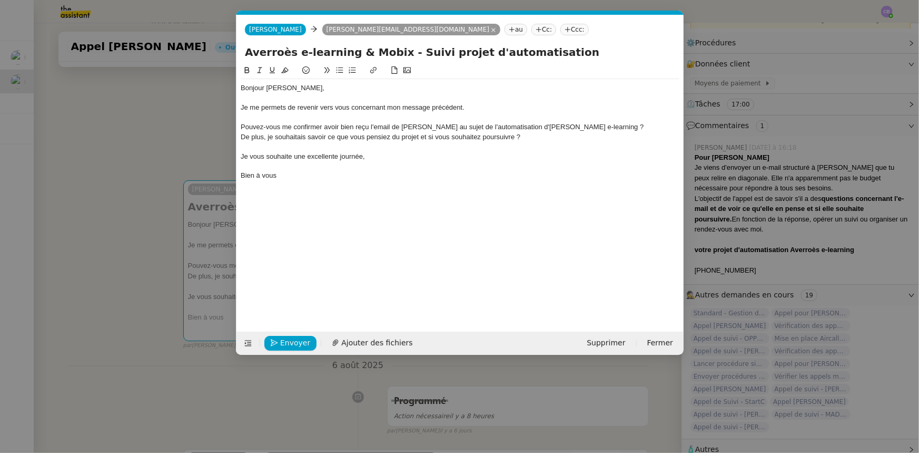
scroll to position [0, 22]
click at [189, 129] on nz-modal-container "Service TA - VOYAGE - PROPOSITION GLOBALE A utiliser dans le cadre de propositi…" at bounding box center [459, 226] width 919 height 453
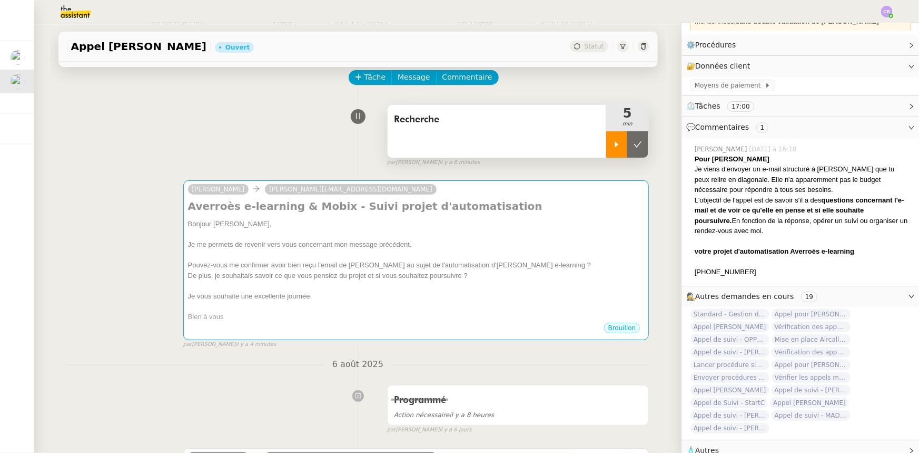
click at [615, 144] on icon at bounding box center [617, 144] width 4 height 6
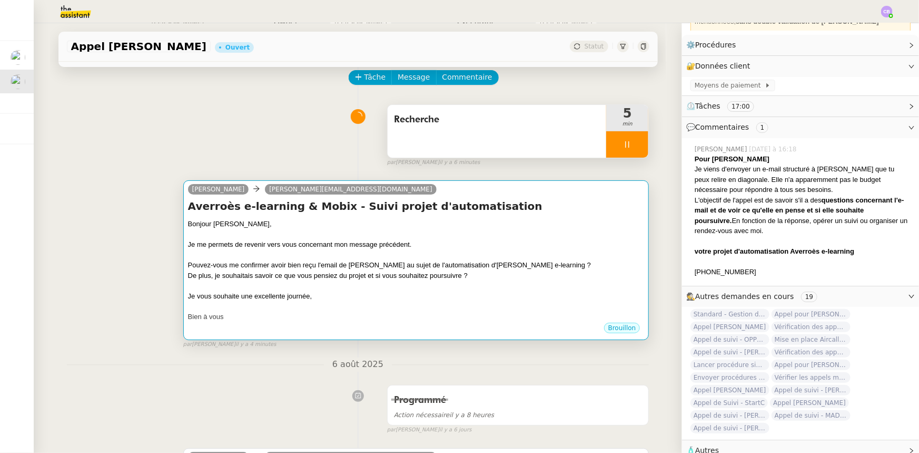
click at [556, 239] on div at bounding box center [416, 234] width 457 height 11
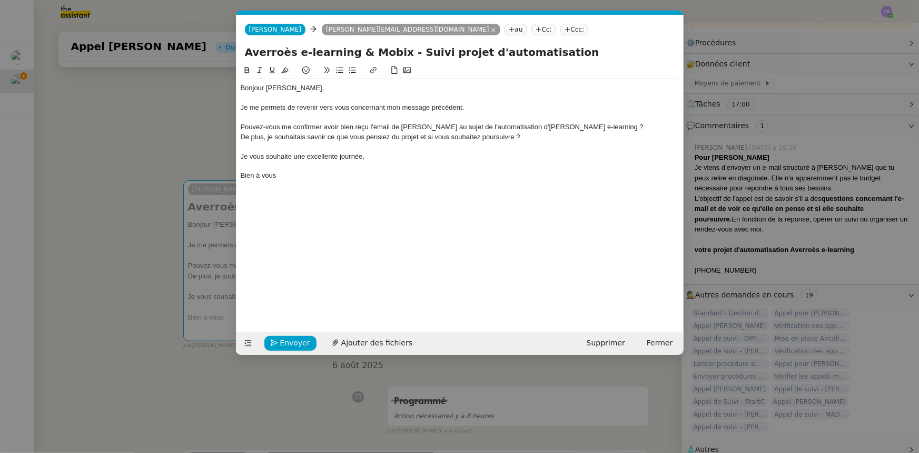
click at [384, 135] on div "De plus, je souhaitais savoir ce que vous pensiez du projet et si vous souhaite…" at bounding box center [460, 136] width 439 height 9
drag, startPoint x: 358, startPoint y: 154, endPoint x: 247, endPoint y: 156, distance: 110.7
click at [247, 156] on div "Je vous souhaite une excellente journée," at bounding box center [460, 156] width 439 height 9
click at [289, 341] on span "Envoyer" at bounding box center [295, 343] width 30 height 12
click at [289, 341] on span "Confirmer l'envoi" at bounding box center [311, 343] width 63 height 12
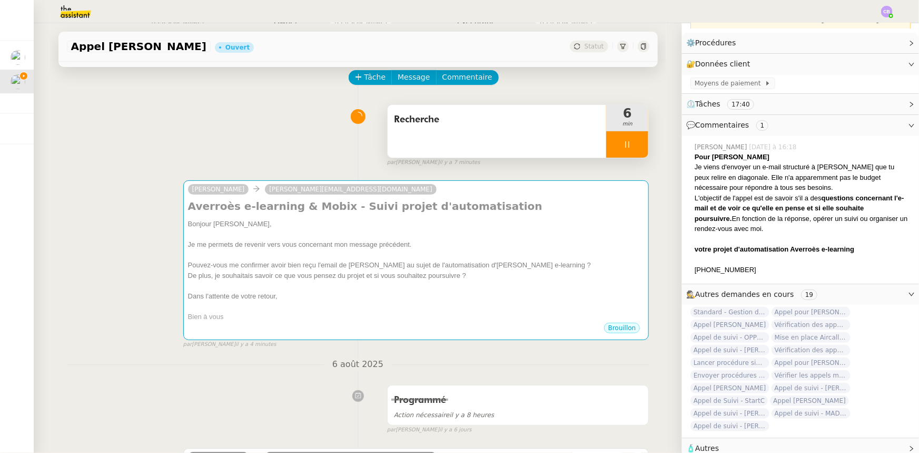
scroll to position [119, 0]
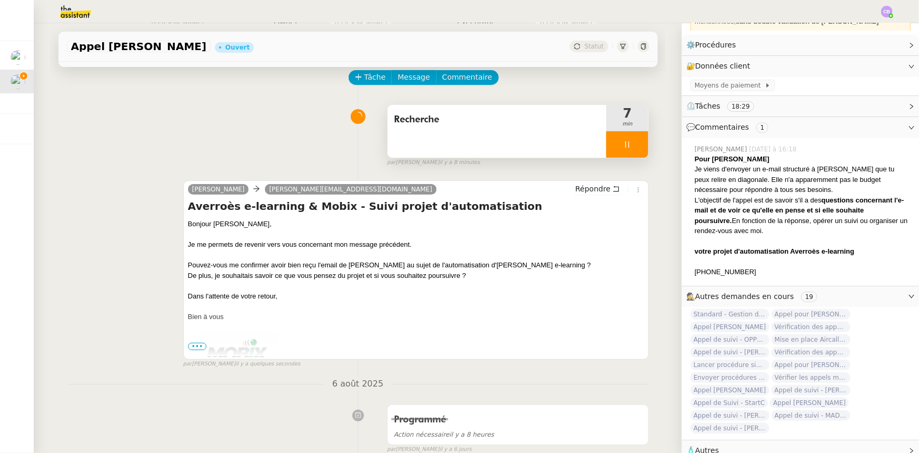
click at [606, 144] on div at bounding box center [627, 144] width 42 height 26
click at [629, 149] on button at bounding box center [638, 144] width 21 height 26
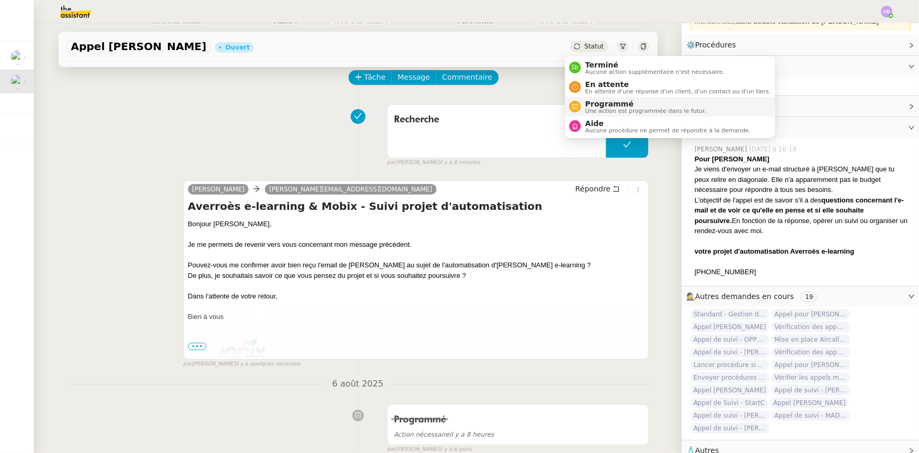
click at [601, 106] on span "Programmé" at bounding box center [645, 104] width 121 height 8
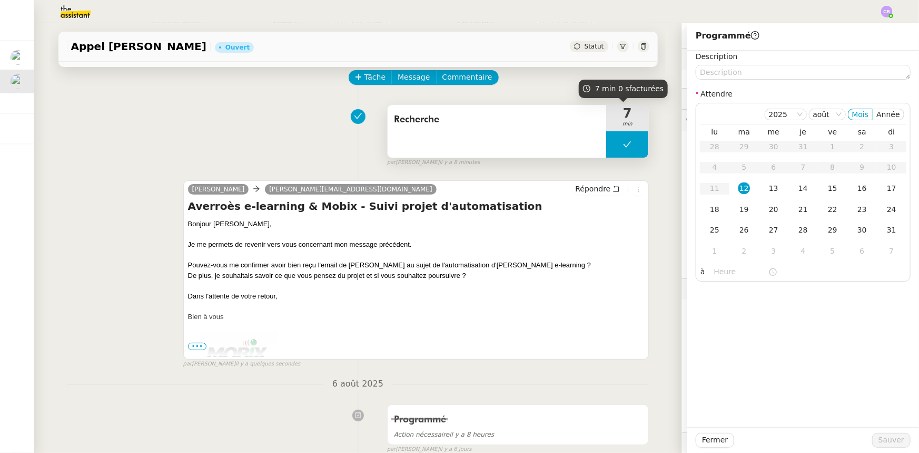
scroll to position [119, 0]
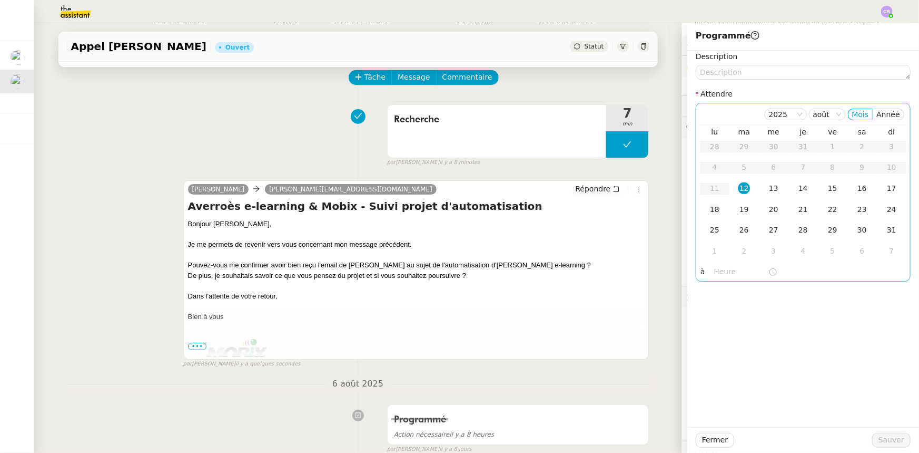
click at [709, 210] on div "18" at bounding box center [715, 209] width 12 height 12
click at [727, 271] on input "text" at bounding box center [741, 272] width 54 height 12
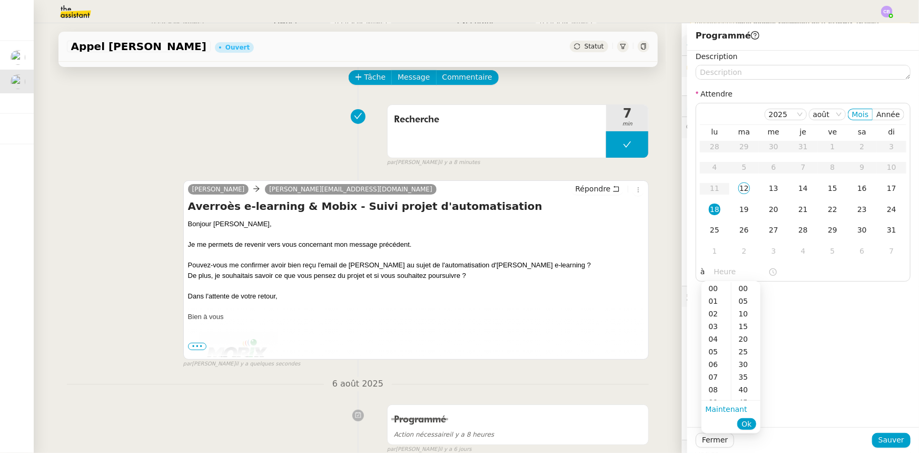
drag, startPoint x: 712, startPoint y: 375, endPoint x: 717, endPoint y: 331, distance: 44.0
click at [712, 375] on div "07" at bounding box center [717, 376] width 30 height 13
click at [739, 289] on div "00" at bounding box center [746, 288] width 29 height 13
type input "07:00"
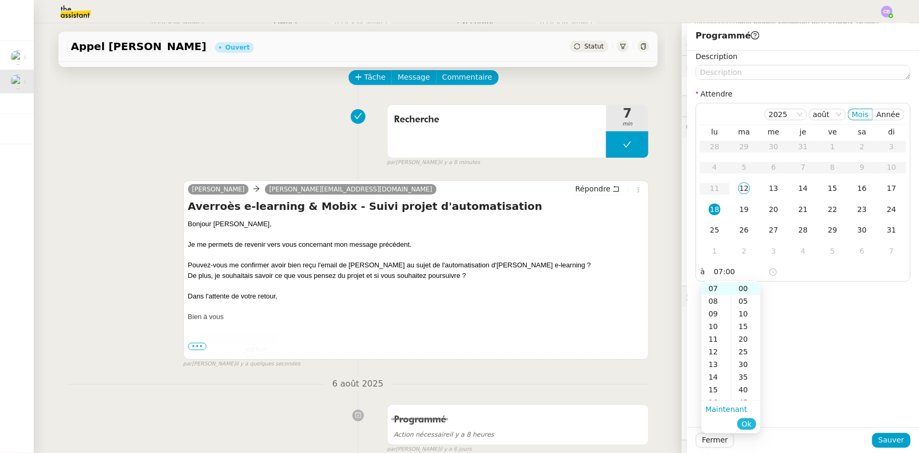
click at [748, 424] on span "Ok" at bounding box center [747, 423] width 10 height 11
click at [889, 437] on span "Sauver" at bounding box center [892, 440] width 26 height 12
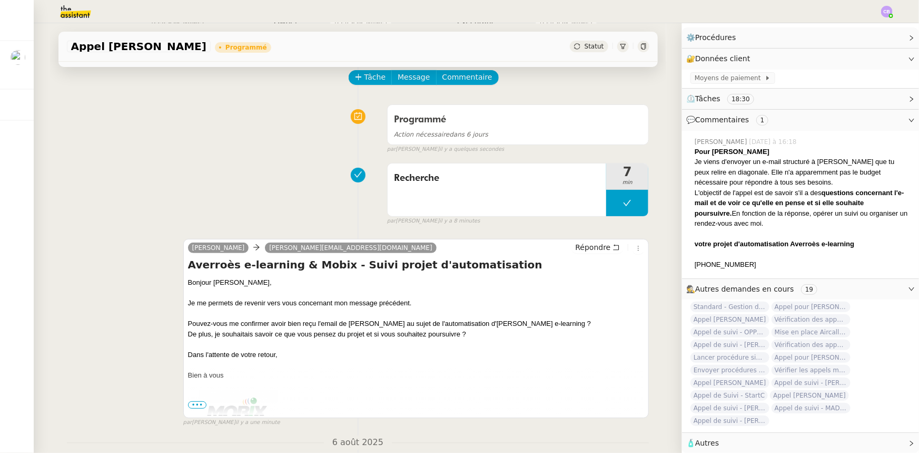
scroll to position [119, 0]
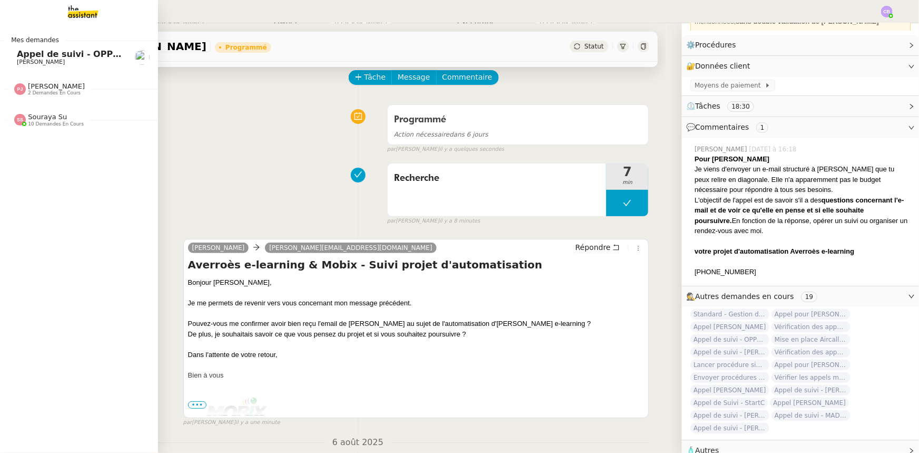
click at [26, 55] on span "Appel de suivi - OPP7178 - TEMPO COURTAGE" at bounding box center [124, 54] width 215 height 10
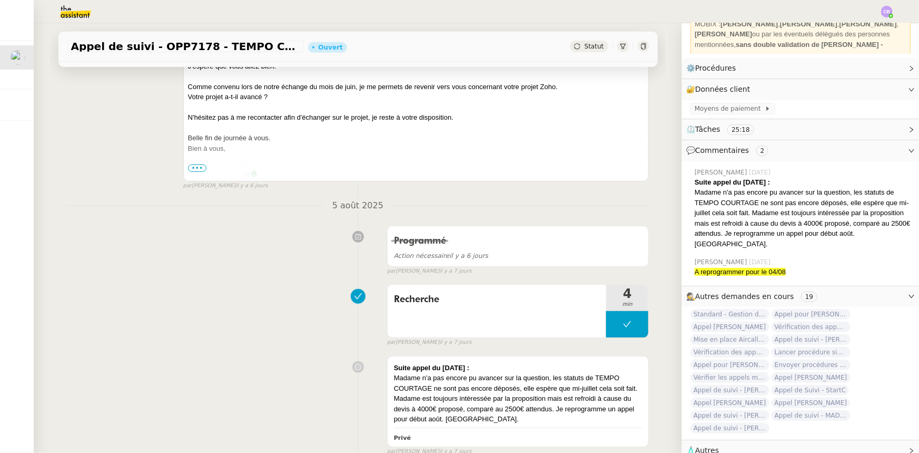
scroll to position [287, 0]
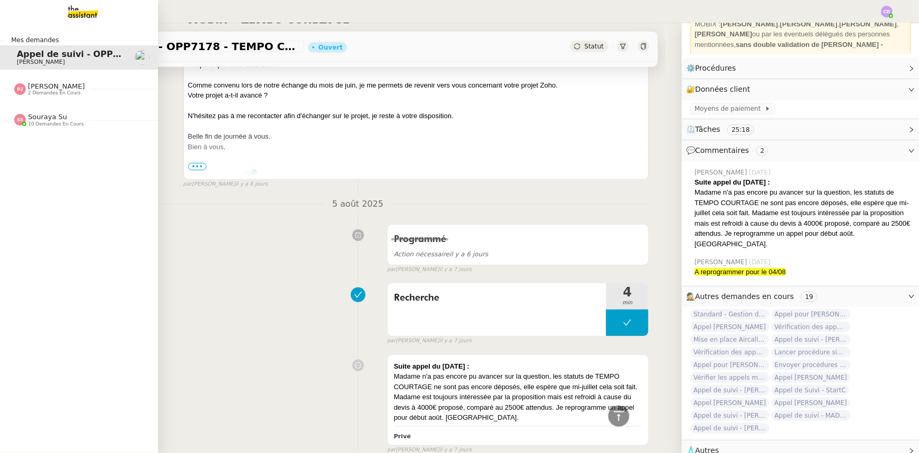
click at [45, 94] on span "2 demandes en cours" at bounding box center [54, 93] width 53 height 6
click at [54, 110] on span "Appel pour Guillaume Carmassi" at bounding box center [84, 109] width 134 height 10
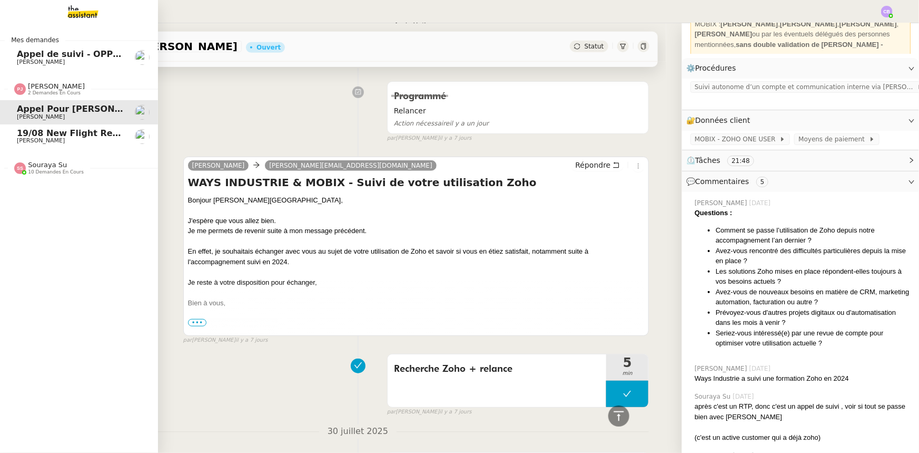
scroll to position [143, 0]
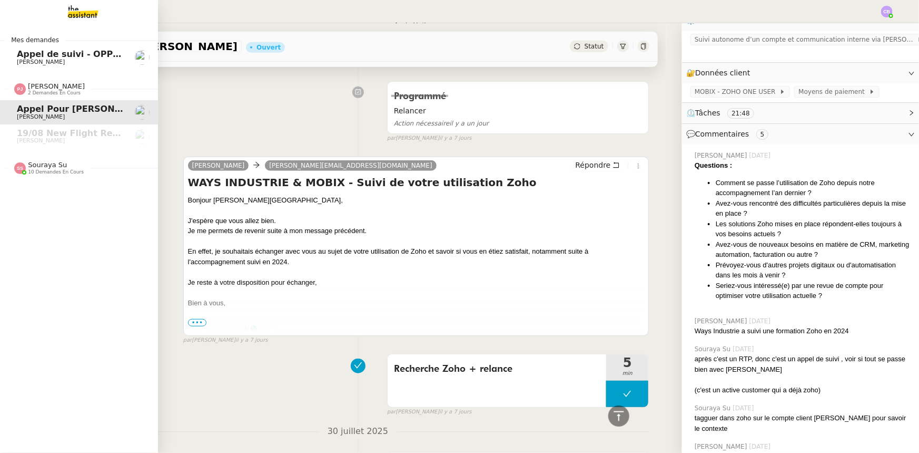
click at [45, 162] on span "Souraya Su" at bounding box center [47, 165] width 39 height 8
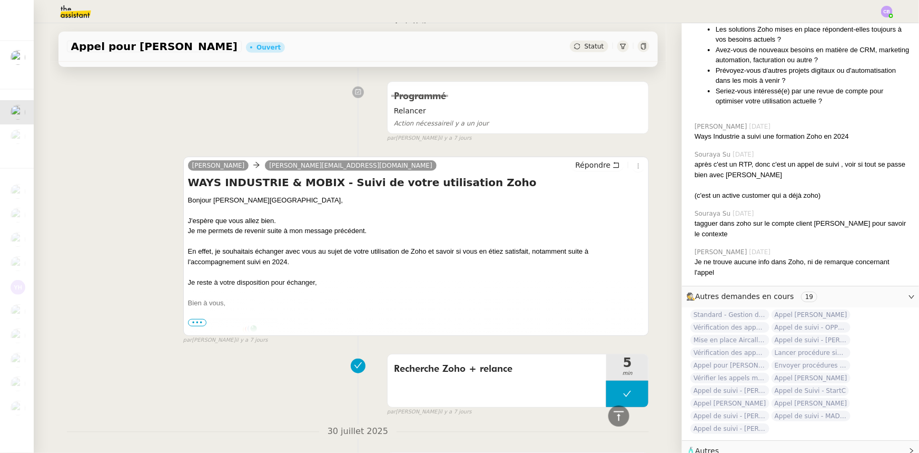
scroll to position [339, 0]
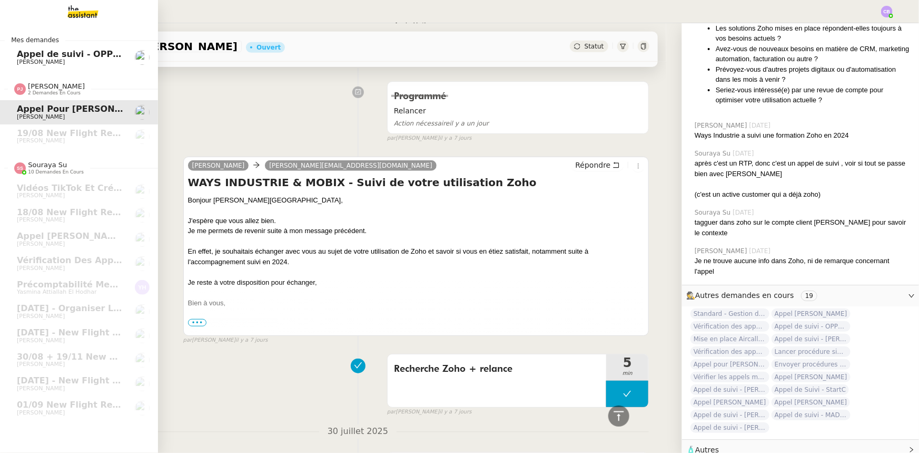
click at [35, 57] on span "Appel de suivi - OPP7178 - TEMPO COURTAGE" at bounding box center [124, 54] width 215 height 10
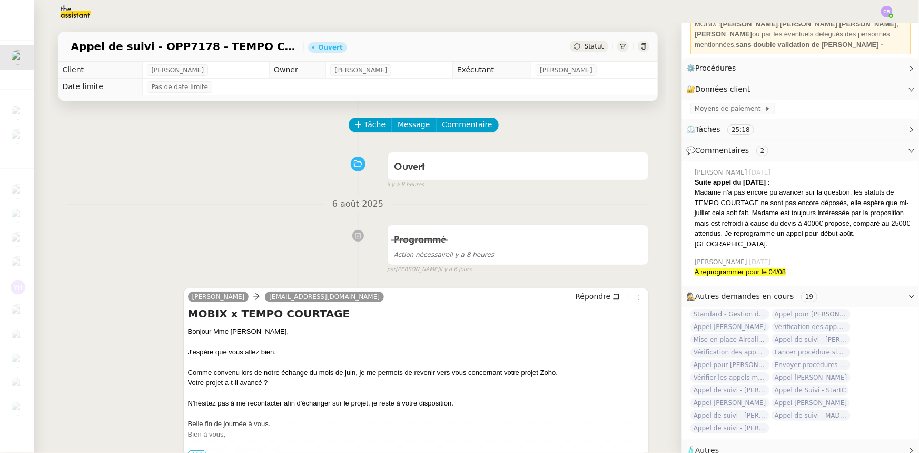
click at [72, 12] on img at bounding box center [67, 11] width 82 height 23
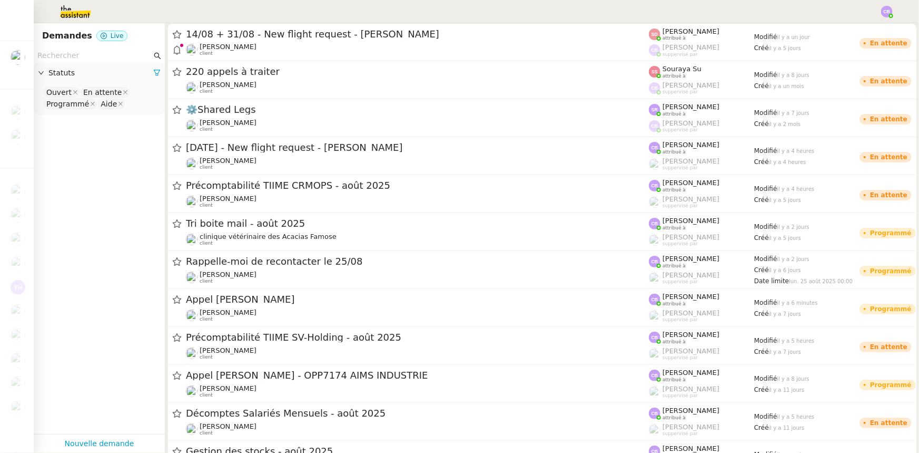
click at [82, 56] on input "text" at bounding box center [94, 56] width 114 height 12
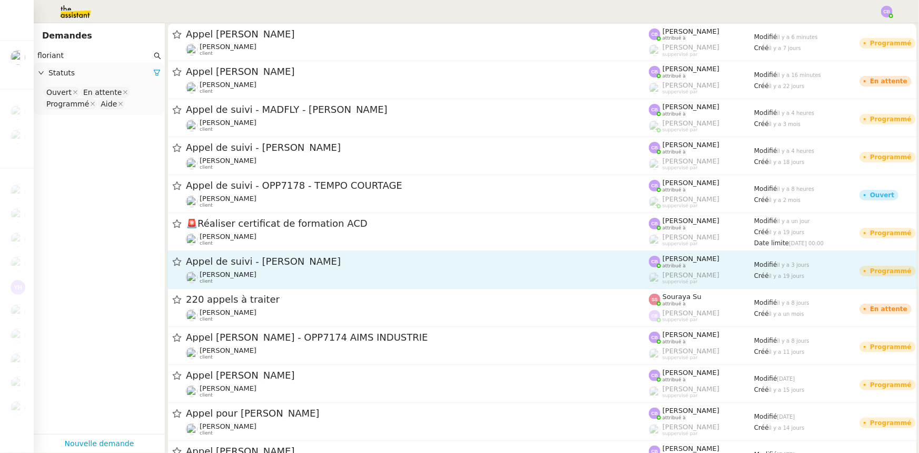
type input "floriant"
click at [263, 264] on span "Appel de suivi - Pascale Nollet" at bounding box center [417, 261] width 463 height 9
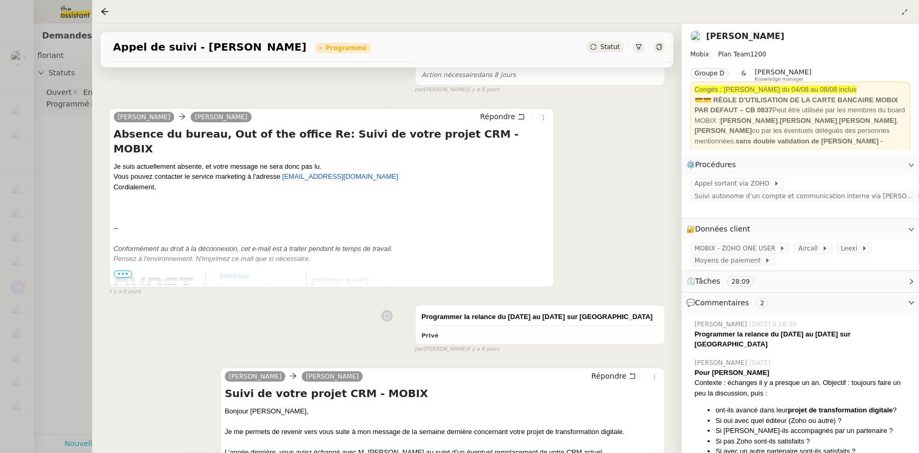
scroll to position [191, 0]
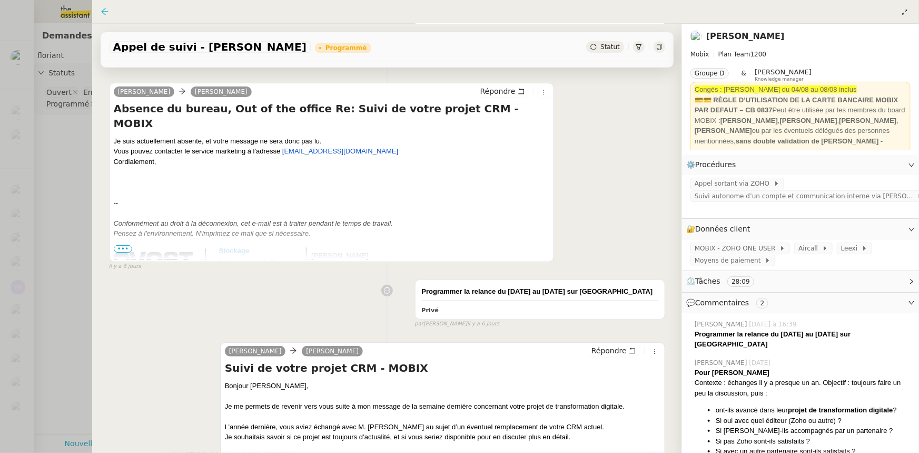
click at [101, 12] on icon at bounding box center [104, 11] width 7 height 7
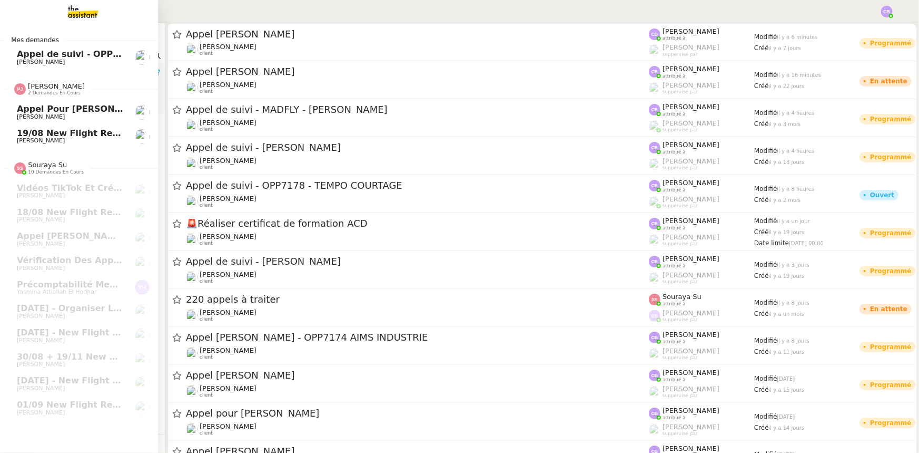
click at [50, 89] on span "Pauline Jennah" at bounding box center [56, 86] width 57 height 8
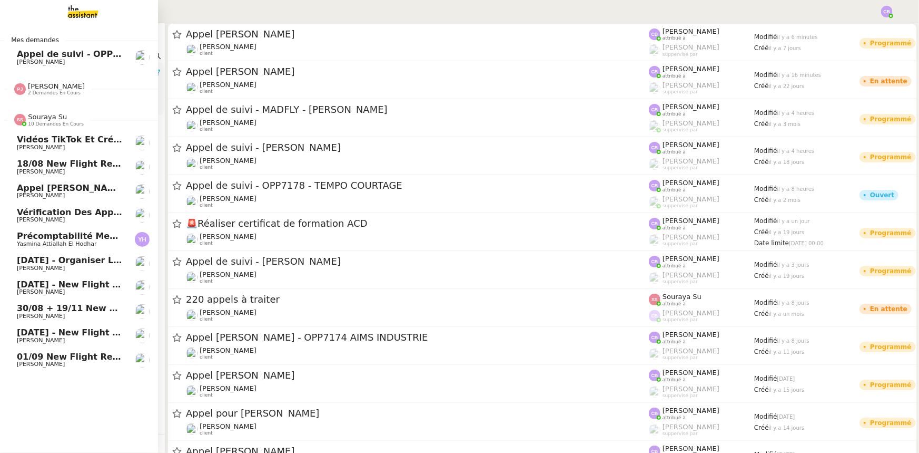
click at [43, 115] on span "Souraya Su" at bounding box center [47, 117] width 39 height 8
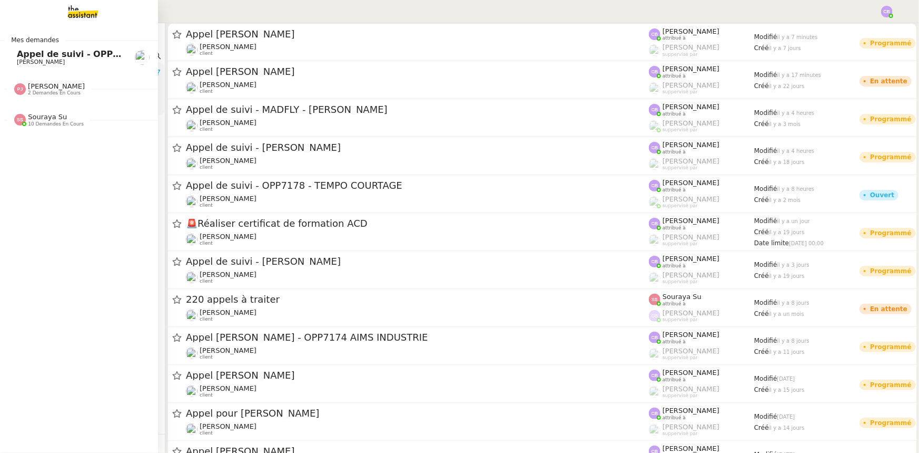
click at [69, 56] on span "Appel de suivi - OPP7178 - TEMPO COURTAGE" at bounding box center [124, 54] width 215 height 10
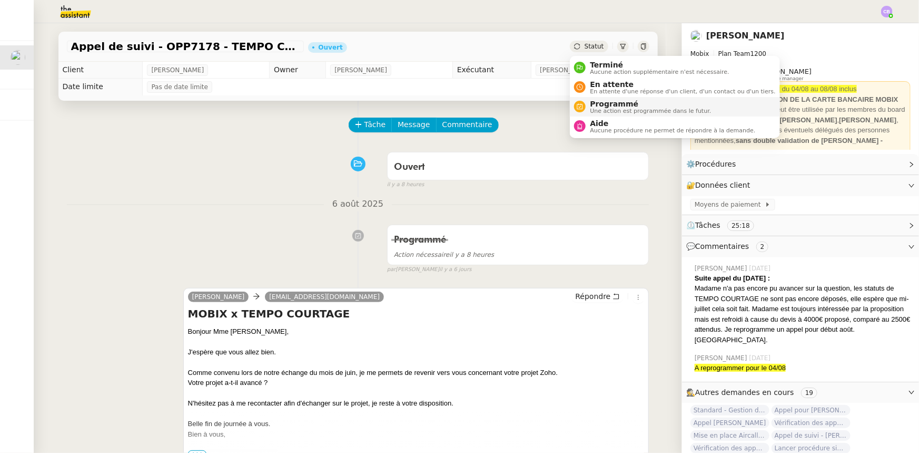
click at [601, 108] on span "Une action est programmée dans le futur." at bounding box center [650, 111] width 121 height 6
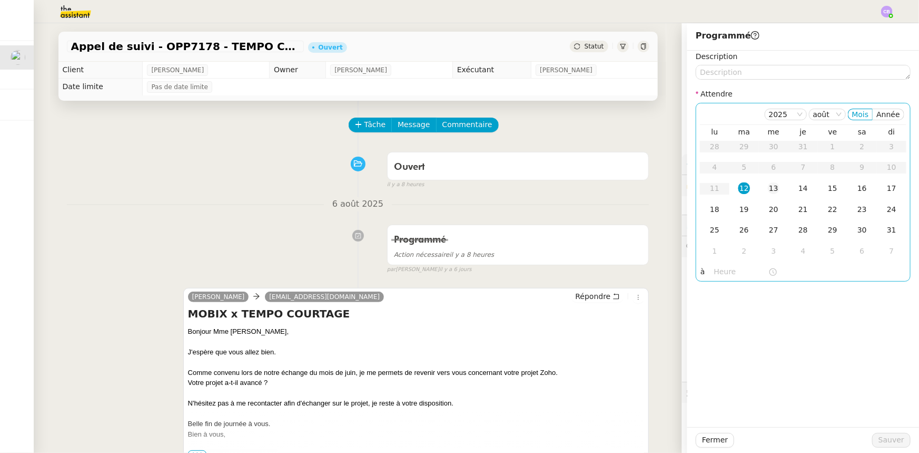
click at [768, 187] on div "13" at bounding box center [774, 188] width 12 height 12
click at [727, 269] on input "text" at bounding box center [741, 272] width 54 height 12
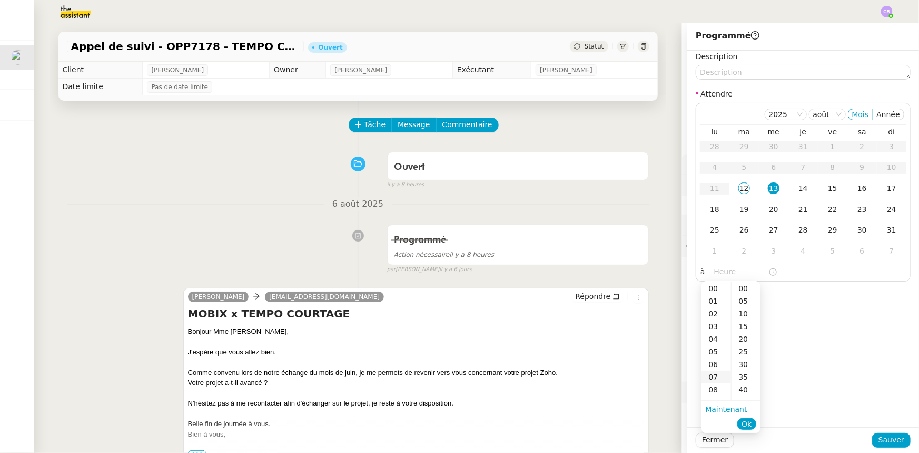
click at [710, 375] on div "07" at bounding box center [717, 376] width 30 height 13
click at [743, 290] on div "00" at bounding box center [746, 288] width 29 height 13
type input "07:00"
click at [746, 422] on span "Ok" at bounding box center [747, 423] width 10 height 11
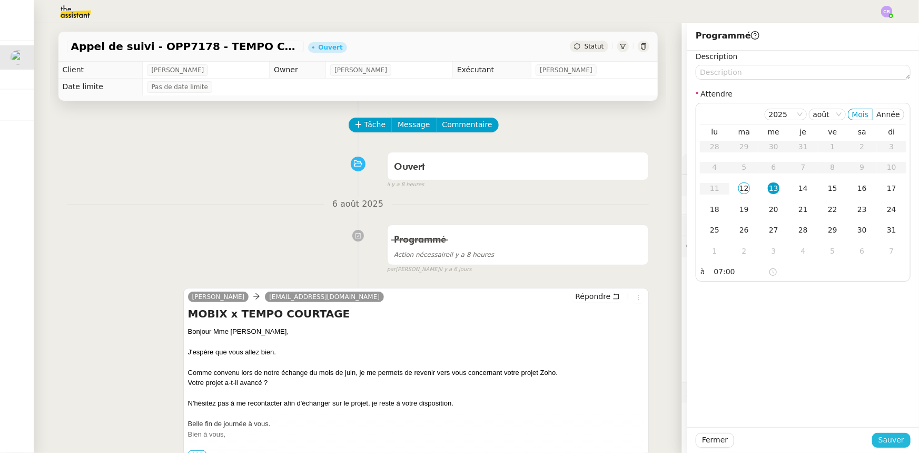
click at [888, 443] on span "Sauver" at bounding box center [892, 440] width 26 height 12
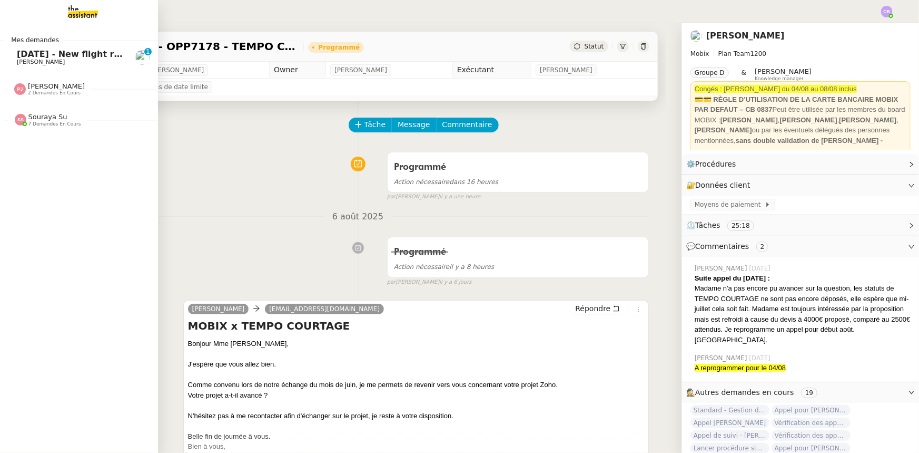
click at [34, 54] on span "19th August - New flight request - Prashant Adsul" at bounding box center [140, 54] width 247 height 10
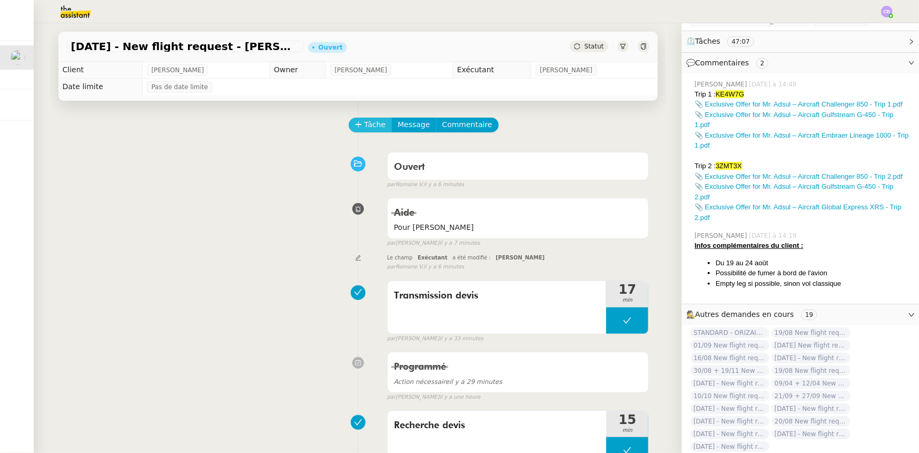
click at [365, 129] on span "Tâche" at bounding box center [376, 125] width 22 height 12
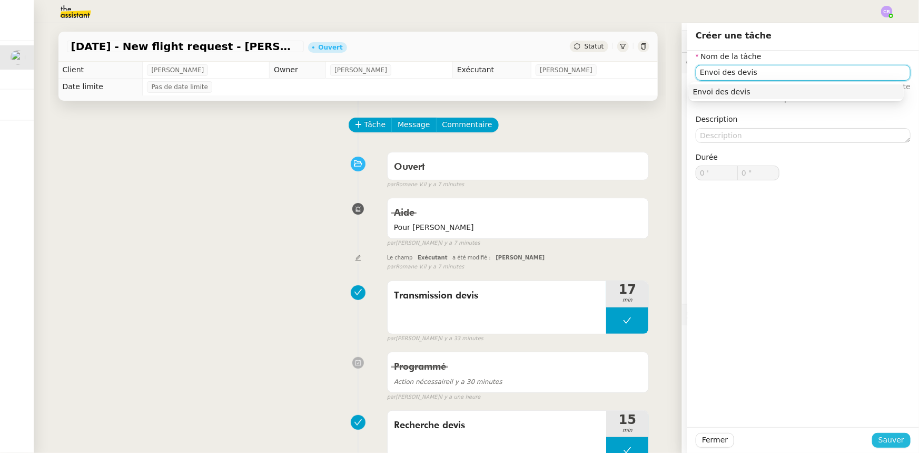
type input "Envoi des devis"
click at [887, 442] on span "Sauver" at bounding box center [892, 440] width 26 height 12
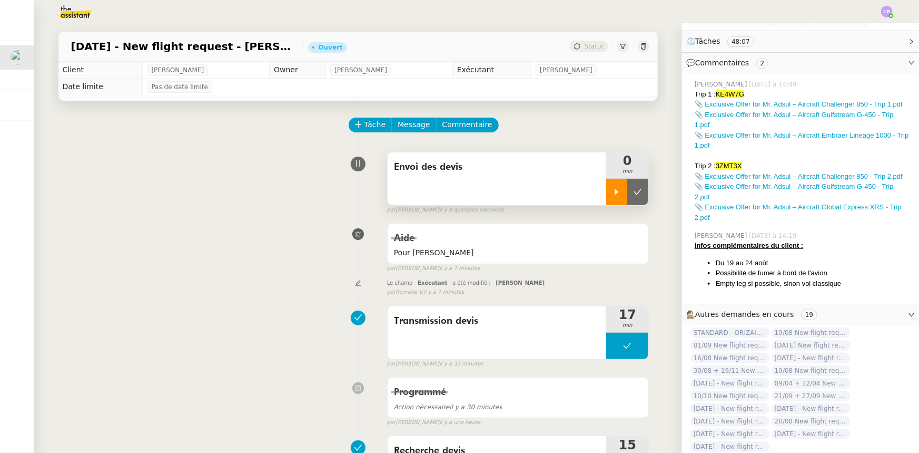
click at [606, 191] on div at bounding box center [616, 192] width 21 height 26
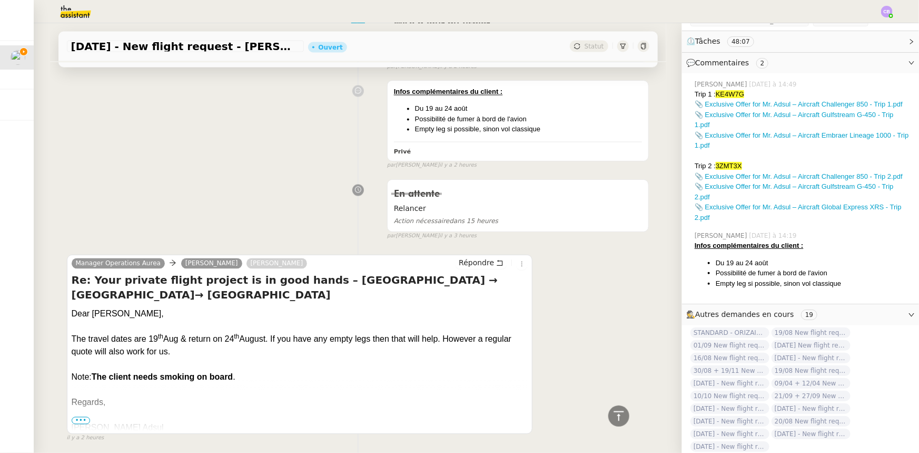
scroll to position [958, 0]
click at [466, 263] on span "Répondre" at bounding box center [476, 262] width 35 height 11
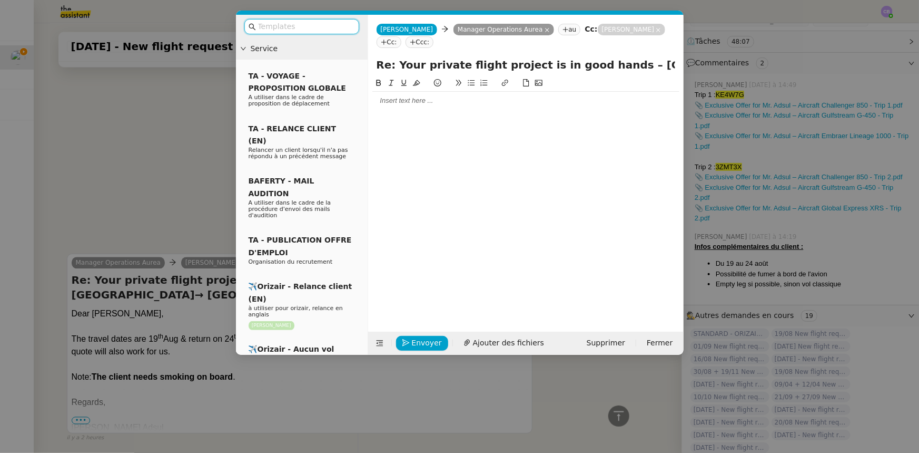
click at [279, 26] on input "text" at bounding box center [305, 27] width 95 height 12
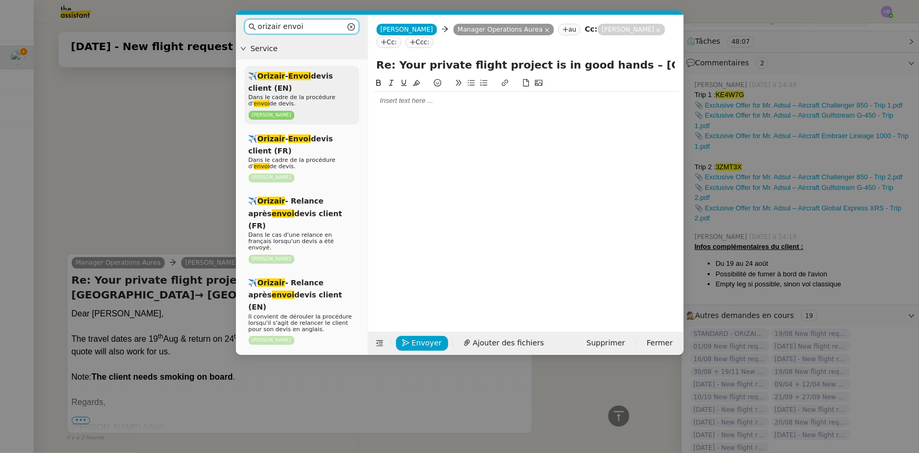
type input "orizair envoi"
click at [307, 85] on div "✈️ Orizair - Envoi devis client (EN) Dans le cadre de la procédure d' envoi de …" at bounding box center [301, 95] width 115 height 58
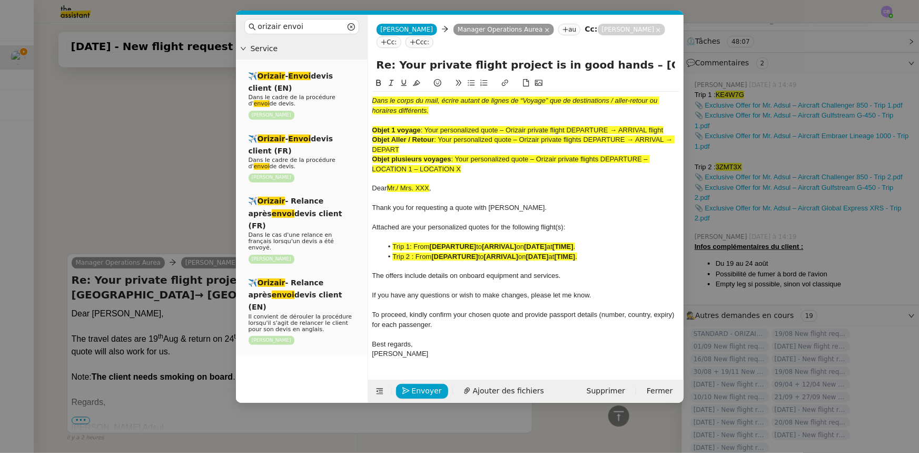
scroll to position [1177, 0]
drag, startPoint x: 405, startPoint y: 150, endPoint x: 441, endPoint y: 141, distance: 37.6
click at [441, 141] on div "Objet Aller / Retour : Your personalized quote – Orizair private flights DEPART…" at bounding box center [525, 144] width 307 height 19
copy span "Your personalized quote – Orizair private flights DEPARTURE → ARRIVAL → DEPART"
drag, startPoint x: 606, startPoint y: 64, endPoint x: 348, endPoint y: 67, distance: 258.2
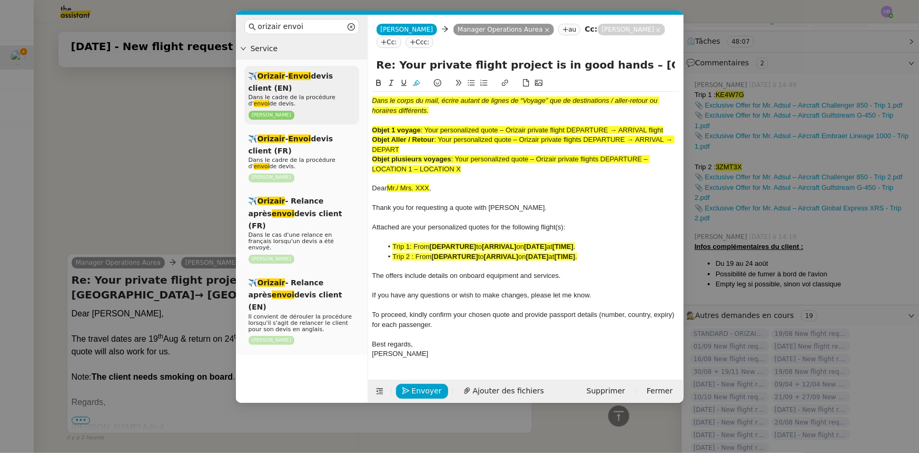
click at [348, 67] on nz-layout "orizair envoi Service ✈️ Orizair - Envoi devis client (EN) Dans le cadre de la …" at bounding box center [460, 209] width 448 height 388
paste input "Your personalized quote – Orizair private flights DEPARTURE → ARRIVAL → DEPART"
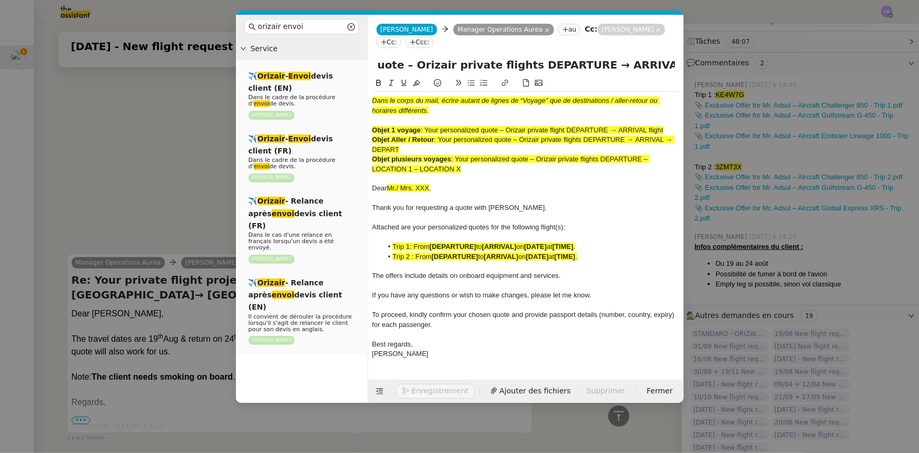
type input "Your personalized quote – Orizair private flights DEPARTURE → ARRIVAL → DEPART …"
drag, startPoint x: 488, startPoint y: 173, endPoint x: 369, endPoint y: 97, distance: 140.7
click at [369, 97] on nz-spin "Dans le corps du mail, écrire autant de lignes de “Voyage” que de destinations …" at bounding box center [526, 222] width 316 height 290
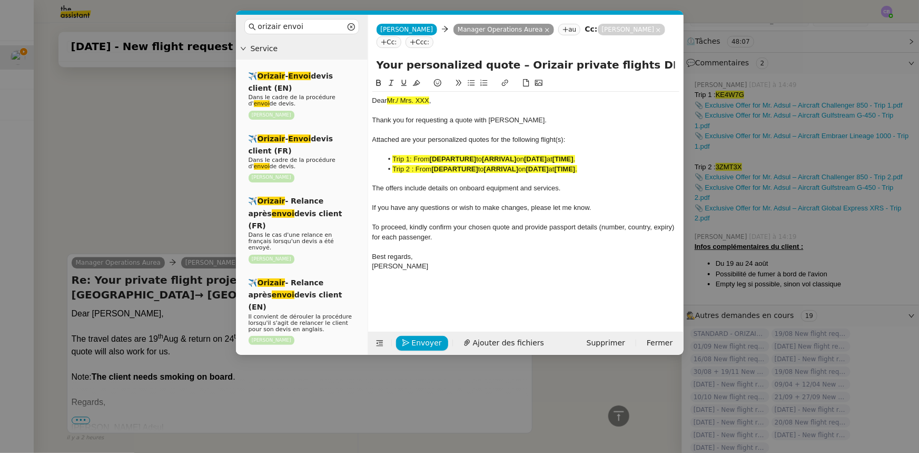
click at [202, 198] on nz-modal-container "orizair envoi Service ✈️ Orizair - Envoi devis client (EN) Dans le cadre de la …" at bounding box center [459, 226] width 919 height 453
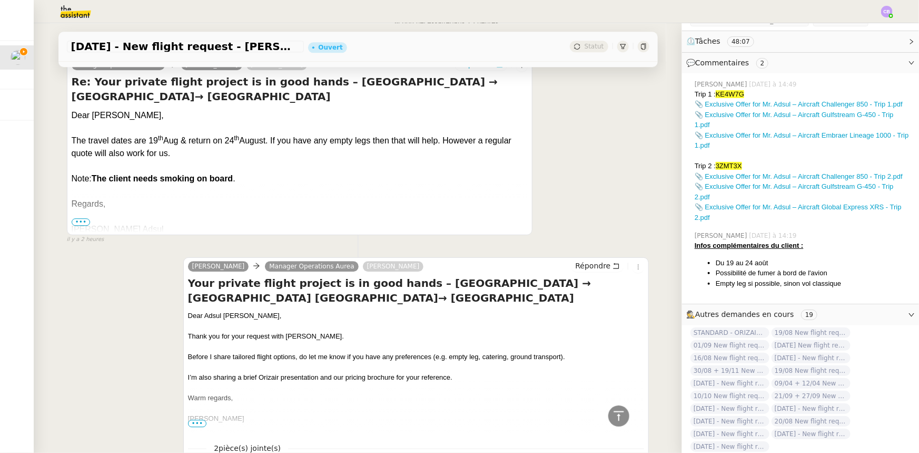
scroll to position [1415, 0]
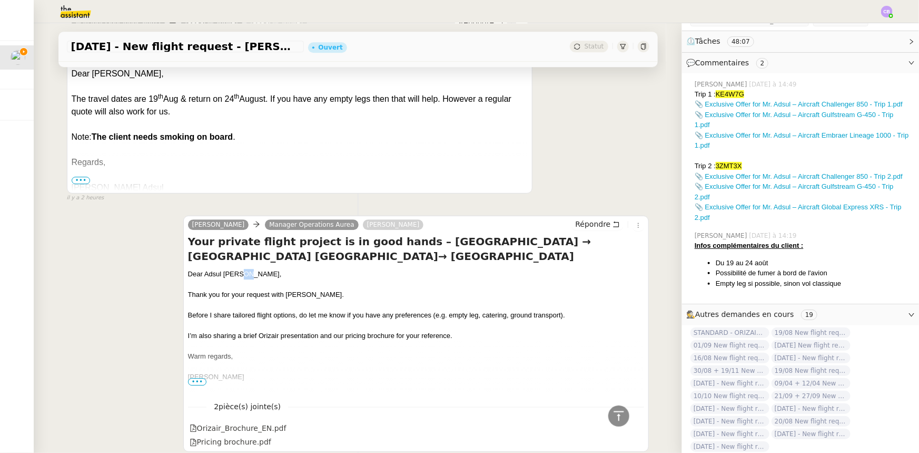
drag, startPoint x: 245, startPoint y: 275, endPoint x: 237, endPoint y: 274, distance: 8.5
click at [237, 274] on div "Dear Adsul Prashant," at bounding box center [416, 274] width 457 height 11
drag, startPoint x: 246, startPoint y: 273, endPoint x: 200, endPoint y: 274, distance: 45.8
click at [200, 274] on div "Dear Adsul Prashant," at bounding box center [416, 274] width 457 height 11
copy div "Adsul Prashant"
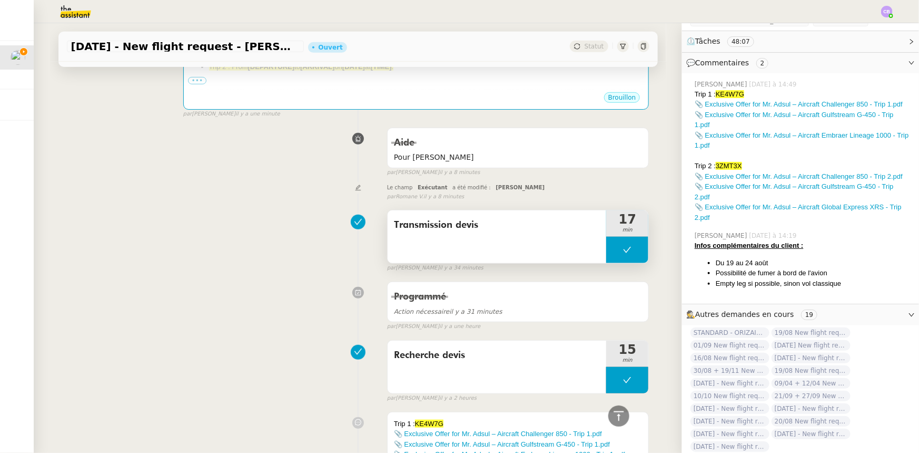
scroll to position [0, 0]
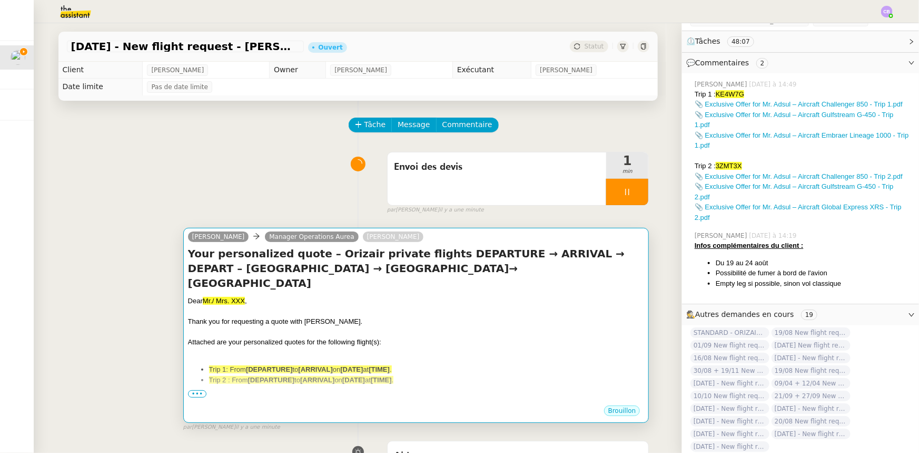
click at [437, 316] on div "Thank you for requesting a quote with Orizair." at bounding box center [416, 321] width 457 height 11
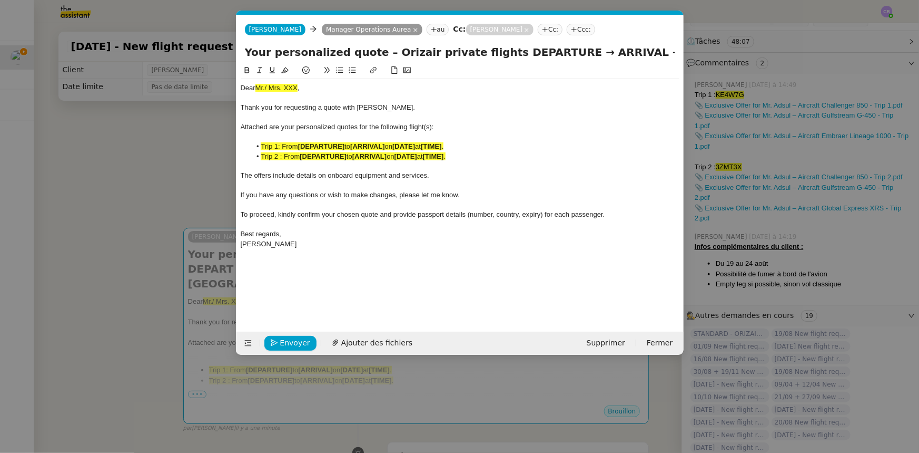
scroll to position [0, 62]
drag, startPoint x: 299, startPoint y: 86, endPoint x: 259, endPoint y: 87, distance: 40.0
click at [259, 87] on span "Mr./ Mrs. XXX" at bounding box center [277, 88] width 42 height 8
click at [286, 71] on icon at bounding box center [284, 69] width 7 height 7
click at [298, 87] on div "Dear Mr./ Mrs. XXX ," at bounding box center [460, 87] width 439 height 9
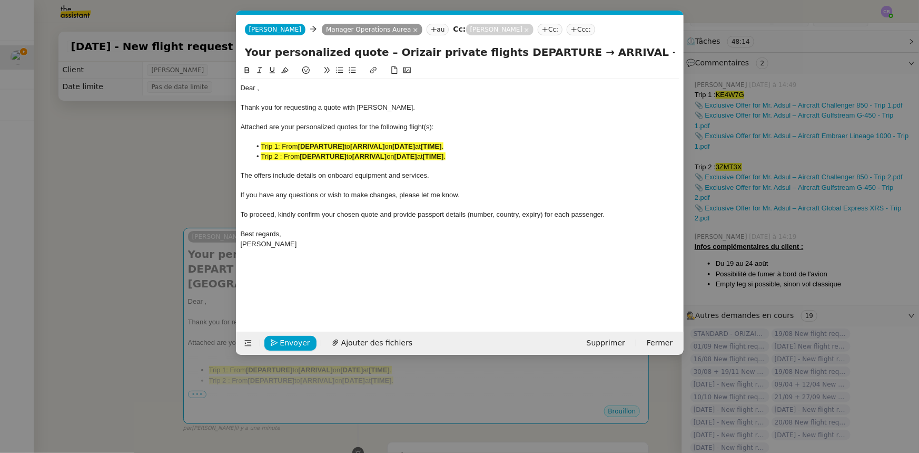
scroll to position [0, 0]
click at [562, 54] on input "Your personalized quote – Orizair private flights DEPARTURE → ARRIVAL → DEPART …" at bounding box center [460, 52] width 430 height 16
drag, startPoint x: 590, startPoint y: 53, endPoint x: 604, endPoint y: 52, distance: 14.8
click at [604, 52] on input "Your personalized quote – Orizair private flights DEPARTURE → ARRIVAL → DEPART …" at bounding box center [460, 52] width 430 height 16
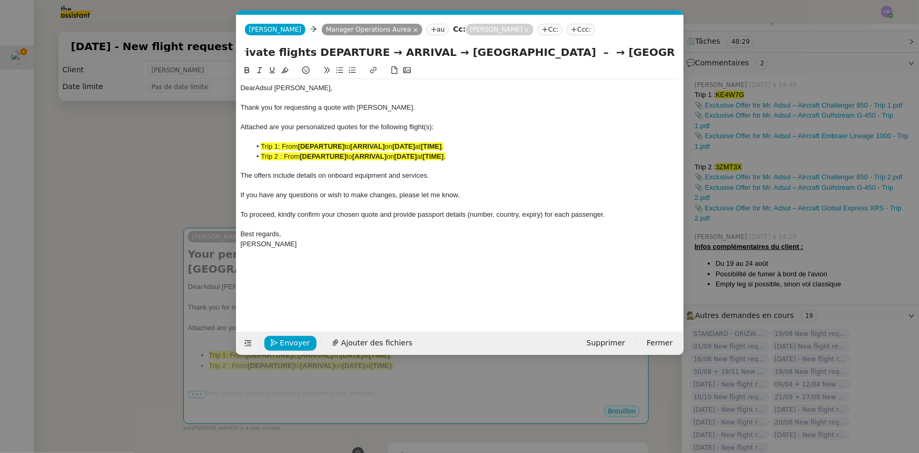
drag, startPoint x: 329, startPoint y: 50, endPoint x: 274, endPoint y: 51, distance: 54.8
click at [274, 51] on input "Your personalized quote – Orizair private flights DEPARTURE → ARRIVAL → DEPART …" at bounding box center [460, 52] width 430 height 16
paste input "Chennai International Airport"
click at [345, 53] on input "Your personalized quote – Orizair private flights Chennai International Airport…" at bounding box center [460, 52] width 430 height 16
drag, startPoint x: 274, startPoint y: 51, endPoint x: 416, endPoint y: 55, distance: 141.8
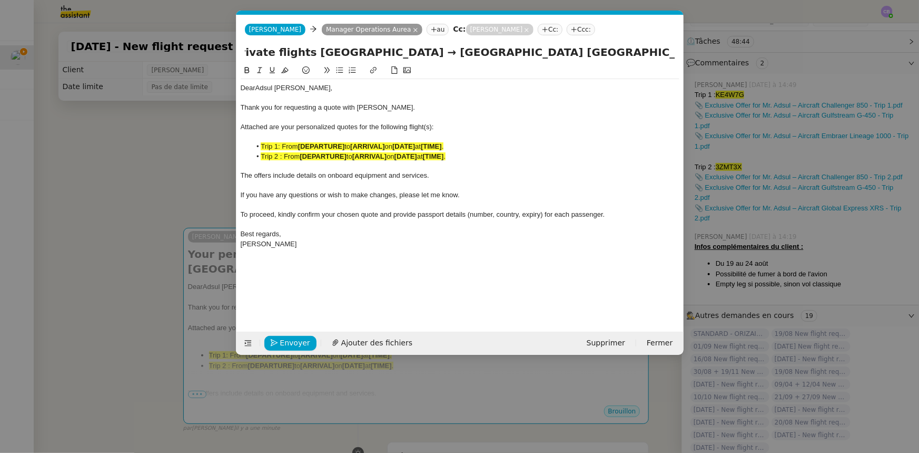
click at [416, 55] on input "Your personalized quote – Orizair private flights Chennai International Airport…" at bounding box center [460, 52] width 430 height 16
type input "Your personalized quote – Orizair private flights Chennai International Airport…"
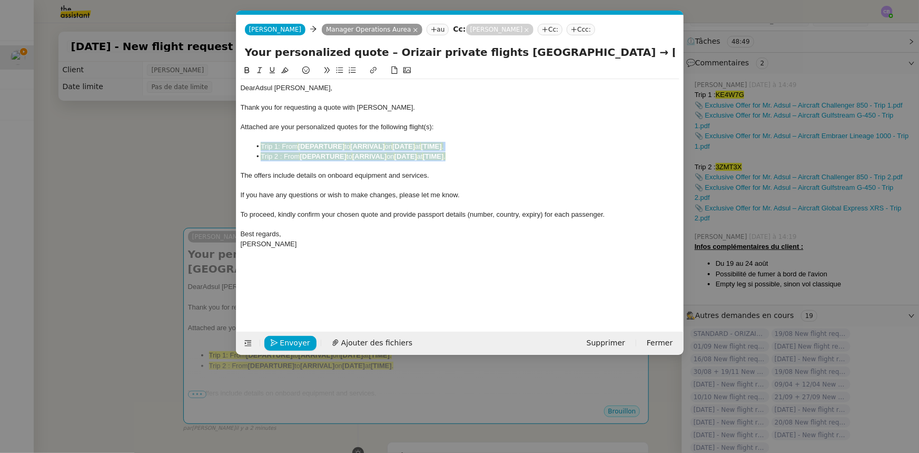
drag, startPoint x: 466, startPoint y: 158, endPoint x: 258, endPoint y: 148, distance: 208.4
click at [258, 148] on ul "Trip 1: From [DEPARTURE] to [ARRIVAL] on [DATE] at [TIME] . Trip 2 : From [DEPA…" at bounding box center [460, 151] width 439 height 19
click at [284, 72] on icon at bounding box center [284, 70] width 7 height 6
click at [367, 175] on span "The offers include details on onboard equipment and services." at bounding box center [335, 175] width 189 height 8
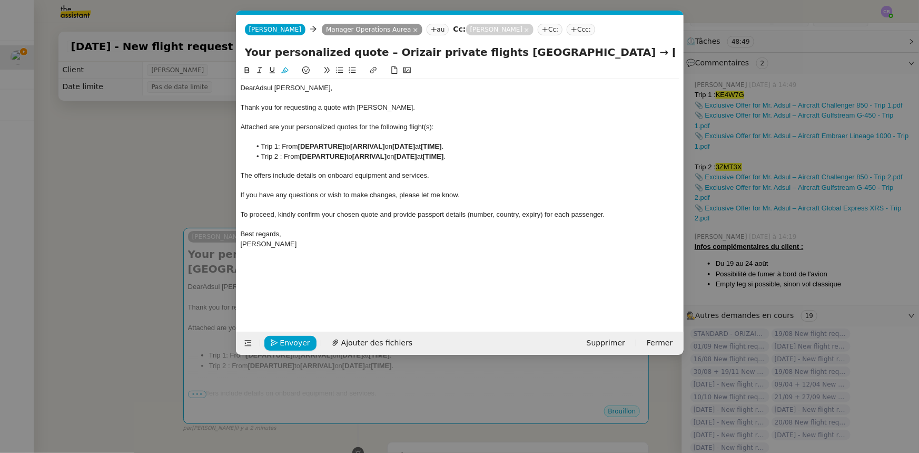
click at [347, 148] on li "Trip 1: From [DEPARTURE] to [ARRIVAL] on [DATE] at [TIME] ." at bounding box center [465, 146] width 429 height 9
drag, startPoint x: 386, startPoint y: 148, endPoint x: 301, endPoint y: 147, distance: 84.3
click at [301, 147] on li "Trip 1: From Chennai International Airport to [ARRIVAL] on [DATE] at [TIME] ." at bounding box center [465, 146] width 429 height 9
click at [246, 72] on icon at bounding box center [246, 69] width 7 height 7
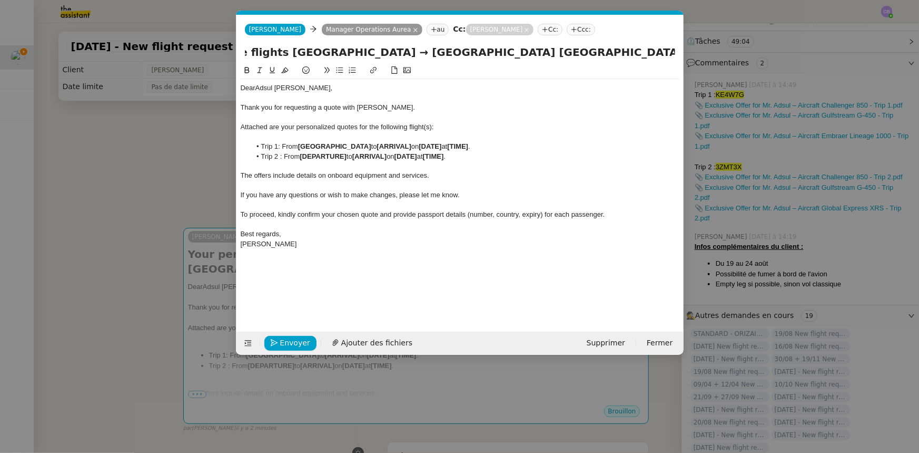
drag, startPoint x: 648, startPoint y: 53, endPoint x: 527, endPoint y: 50, distance: 120.2
click at [527, 50] on input "Your personalized quote – Orizair private flights Chennai International Airport…" at bounding box center [460, 52] width 430 height 16
click at [411, 147] on strong "[ARRIVAL]" at bounding box center [394, 146] width 34 height 8
drag, startPoint x: 405, startPoint y: 146, endPoint x: 483, endPoint y: 145, distance: 77.5
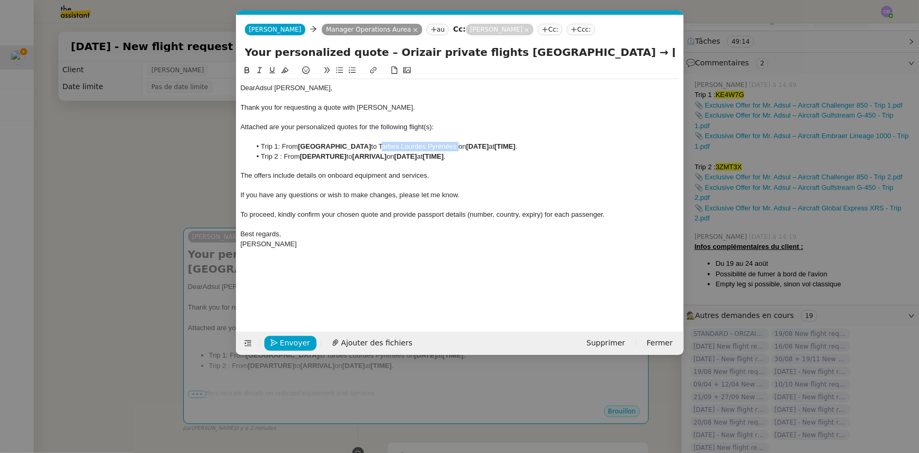
click at [483, 145] on li "Trip 1: From Chennai International Airport to Tarbes Lourdes Pyrénées on [DATE]…" at bounding box center [465, 146] width 429 height 9
click at [248, 71] on icon at bounding box center [246, 70] width 5 height 6
click at [449, 169] on div at bounding box center [460, 165] width 439 height 9
click at [444, 145] on strong "Tarbes Lourdes Pyrénées" at bounding box center [418, 146] width 83 height 8
click at [460, 146] on strong "Tarbes Lourdes Pyrénées" at bounding box center [418, 146] width 83 height 8
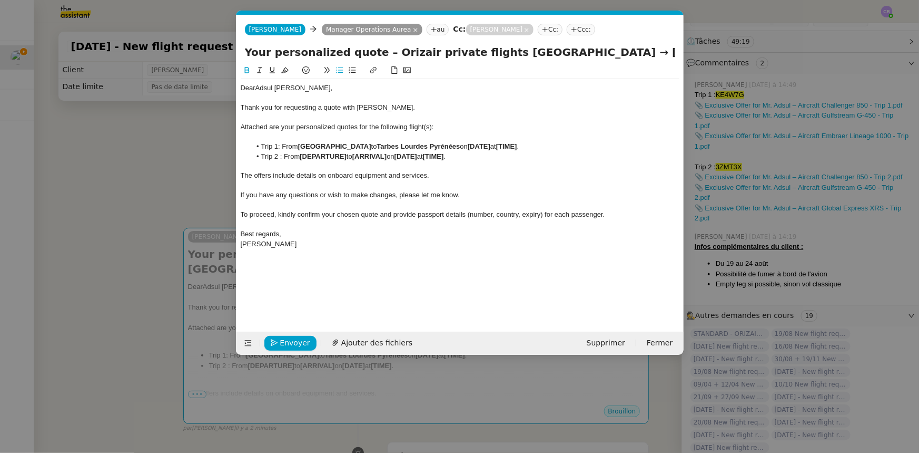
click at [522, 144] on li "Trip 1: From Chennai International Airport to Tarbes Lourdes Pyrénées on [DATE]…" at bounding box center [465, 146] width 429 height 9
drag, startPoint x: 577, startPoint y: 146, endPoint x: 499, endPoint y: 144, distance: 78.0
click at [499, 144] on li "Trip 1: From Chennai International Airport to Tarbes Lourdes Pyrénées on 19th A…" at bounding box center [465, 146] width 429 height 9
click at [246, 68] on icon at bounding box center [246, 69] width 7 height 7
click at [410, 145] on strong "Tarbes Lourdes Pyrénées" at bounding box center [418, 146] width 83 height 8
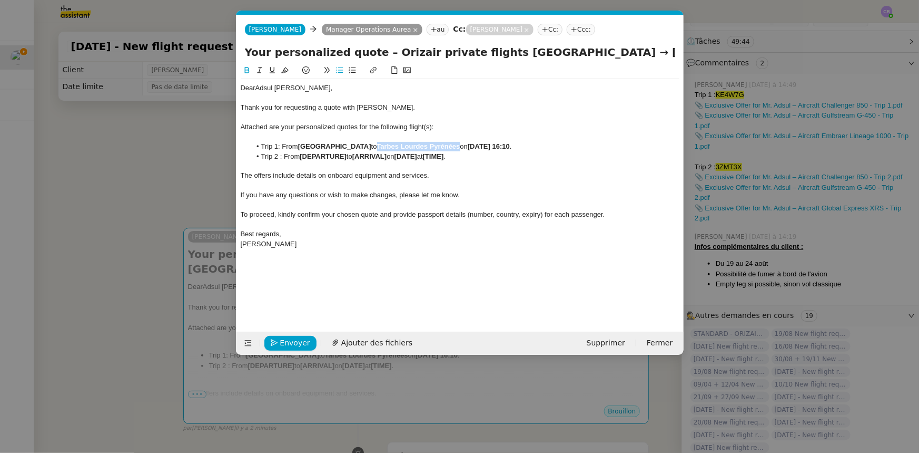
drag, startPoint x: 406, startPoint y: 146, endPoint x: 485, endPoint y: 149, distance: 79.6
click at [460, 149] on strong "Tarbes Lourdes Pyrénées" at bounding box center [418, 146] width 83 height 8
copy strong "Tarbes Lourdes Pyrénées"
drag, startPoint x: 348, startPoint y: 158, endPoint x: 302, endPoint y: 154, distance: 46.0
click at [302, 154] on strong "[DEPARTURE]" at bounding box center [323, 156] width 47 height 8
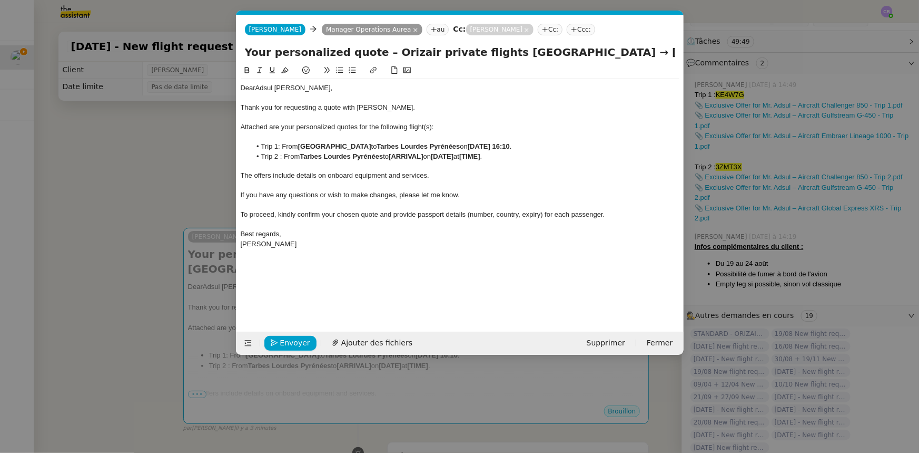
drag, startPoint x: 301, startPoint y: 146, endPoint x: 394, endPoint y: 147, distance: 92.7
click at [371, 147] on strong "Chennai International Airport" at bounding box center [334, 146] width 73 height 8
copy strong "Chennai International Airport"
drag, startPoint x: 428, startPoint y: 156, endPoint x: 395, endPoint y: 156, distance: 33.2
click at [395, 156] on strong "[ARRIVAL]" at bounding box center [406, 156] width 34 height 8
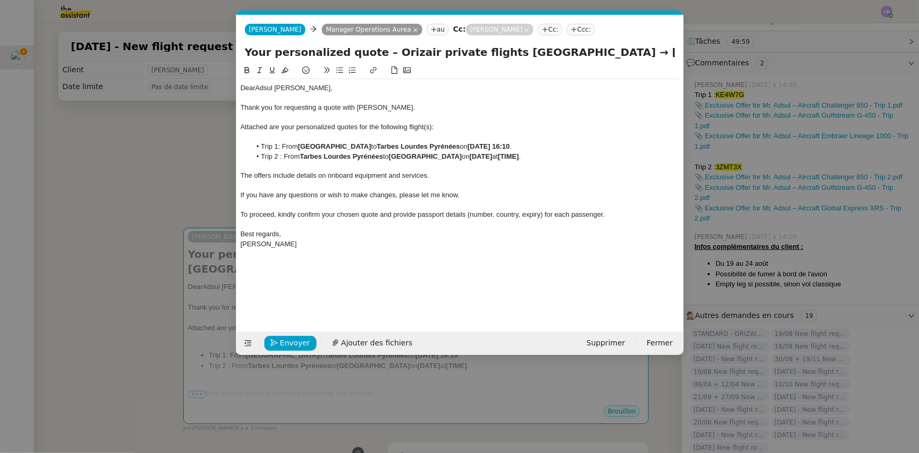
click at [493, 155] on strong "[DATE]" at bounding box center [481, 156] width 23 height 8
drag, startPoint x: 585, startPoint y: 154, endPoint x: 556, endPoint y: 155, distance: 28.5
click at [556, 155] on li "Trip 2 : From Tarbes Lourdes Pyrénées to Chennai International Airport on 24th …" at bounding box center [465, 156] width 429 height 9
click at [248, 72] on icon at bounding box center [246, 69] width 7 height 7
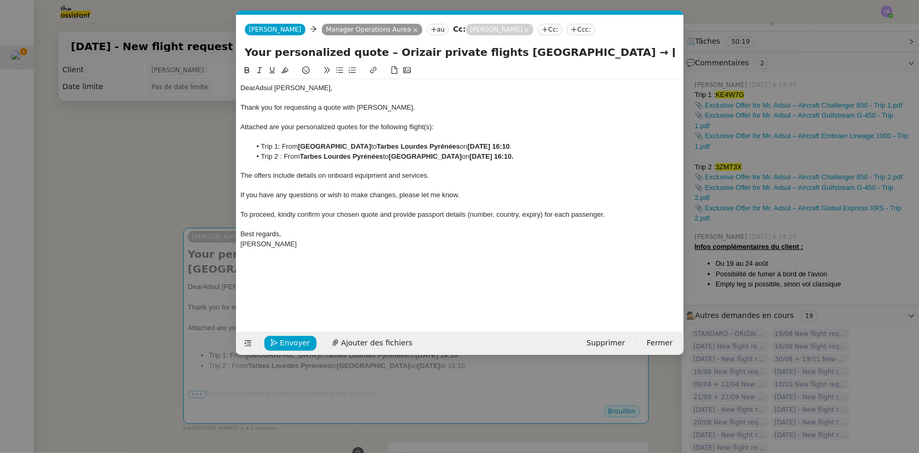
click at [350, 188] on div at bounding box center [460, 185] width 439 height 9
click at [190, 153] on nz-modal-container "orizair envoi Service ✈️ Orizair - Envoi devis client (EN) Dans le cadre de la …" at bounding box center [459, 226] width 919 height 453
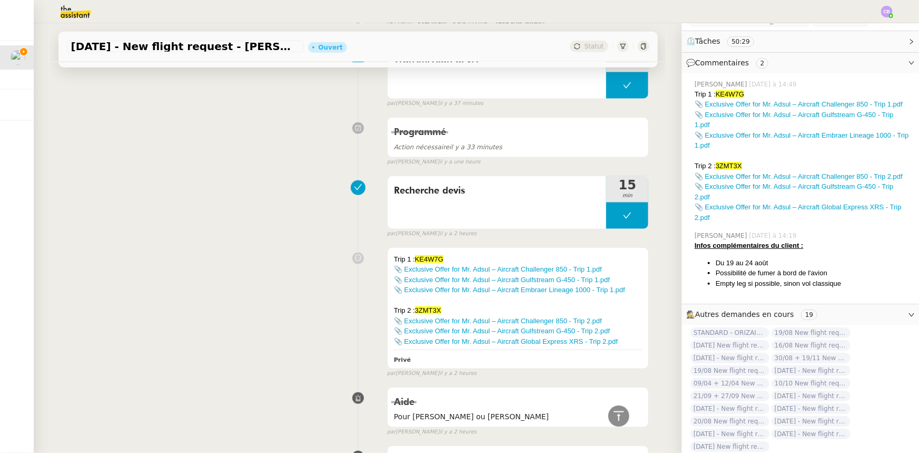
scroll to position [479, 0]
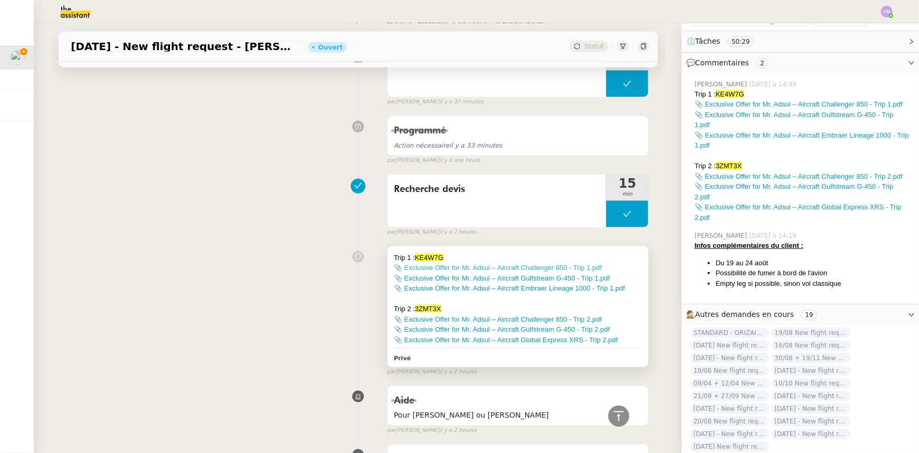
click at [534, 267] on link "📎 Exclusive Offer for Mr. Adsul – Aircraft Challenger 850 - Trip 1.pdf" at bounding box center [498, 267] width 208 height 8
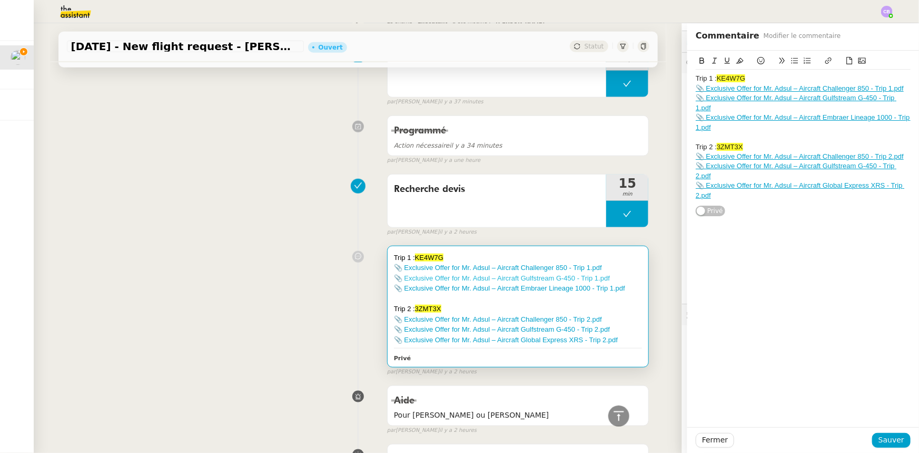
click at [538, 279] on link "📎 Exclusive Offer for Mr. Adsul – Aircraft Gulfstream G-450 - Trip 1.pdf" at bounding box center [502, 278] width 216 height 8
click at [484, 289] on link "📎 Exclusive Offer for Mr. Adsul – Aircraft Embraer Lineage 1000 - Trip 1.pdf" at bounding box center [509, 288] width 231 height 8
click at [514, 320] on link "📎 Exclusive Offer for Mr. Adsul – Aircraft Challenger 850 - Trip 2.pdf" at bounding box center [498, 319] width 208 height 8
click at [503, 329] on link "📎 Exclusive Offer for Mr. Adsul – Aircraft Gulfstream G-450 - Trip 2.pdf" at bounding box center [502, 329] width 216 height 8
click at [514, 340] on link "📎 Exclusive Offer for Mr. Adsul – Aircraft Global Express XRS - Trip 2.pdf" at bounding box center [506, 340] width 224 height 8
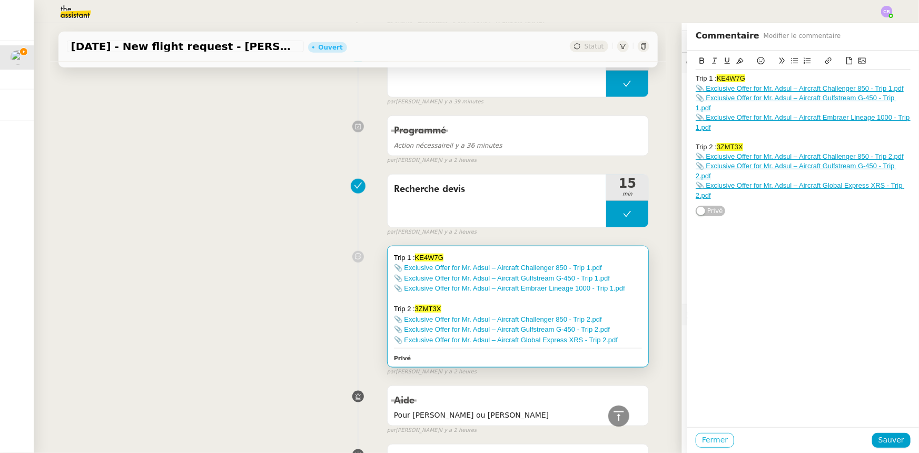
click at [711, 440] on span "Fermer" at bounding box center [715, 440] width 26 height 12
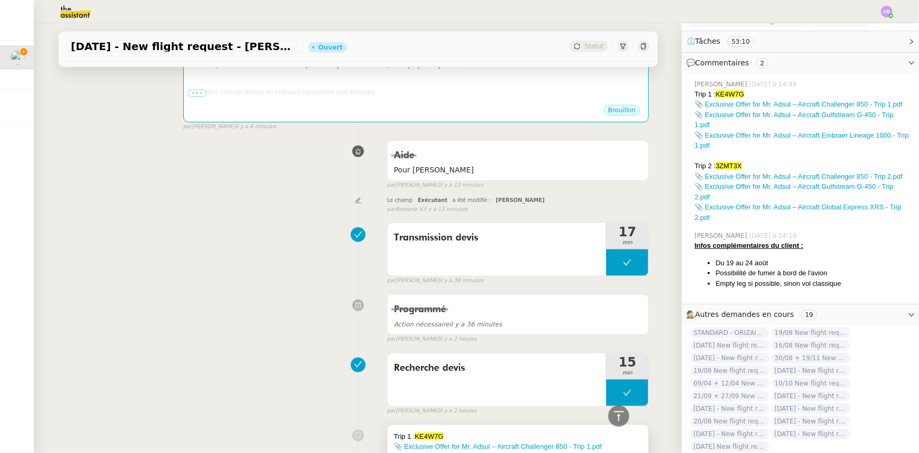
scroll to position [239, 0]
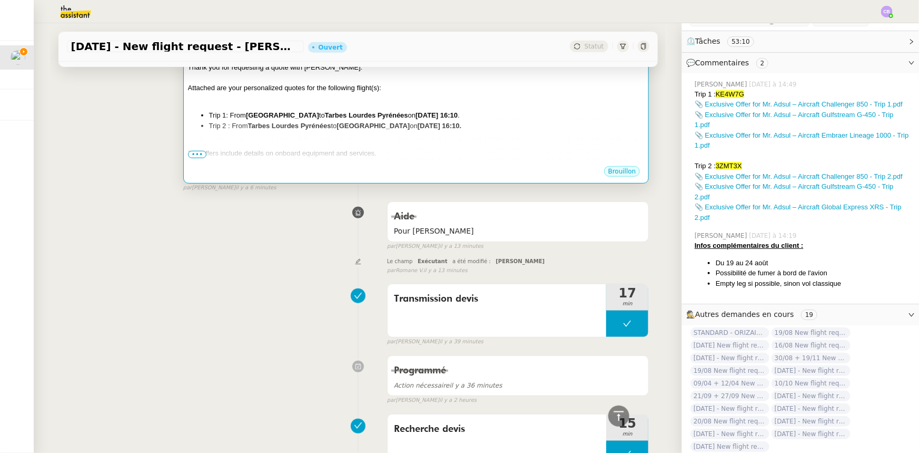
click at [478, 121] on li "Trip 1: From Chennai International Airport to Tarbes Lourdes Pyrénées on 19th A…" at bounding box center [427, 115] width 436 height 11
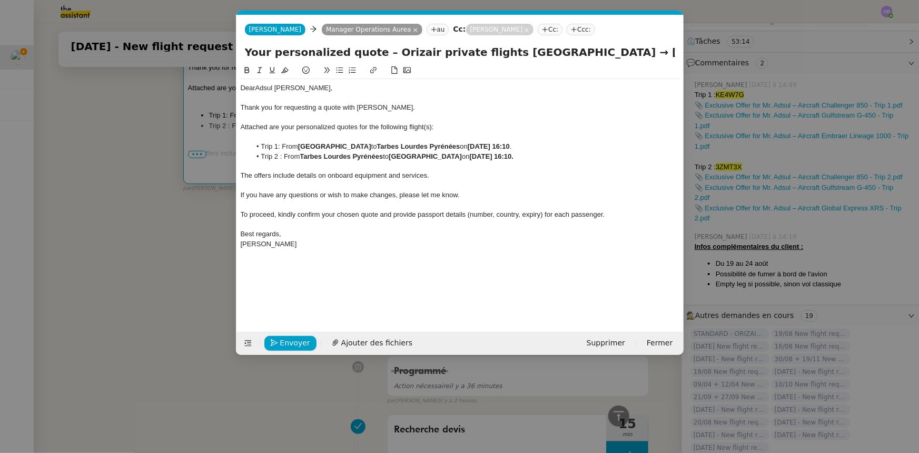
scroll to position [0, 62]
click at [389, 344] on span "Ajouter des fichiers" at bounding box center [376, 343] width 71 height 12
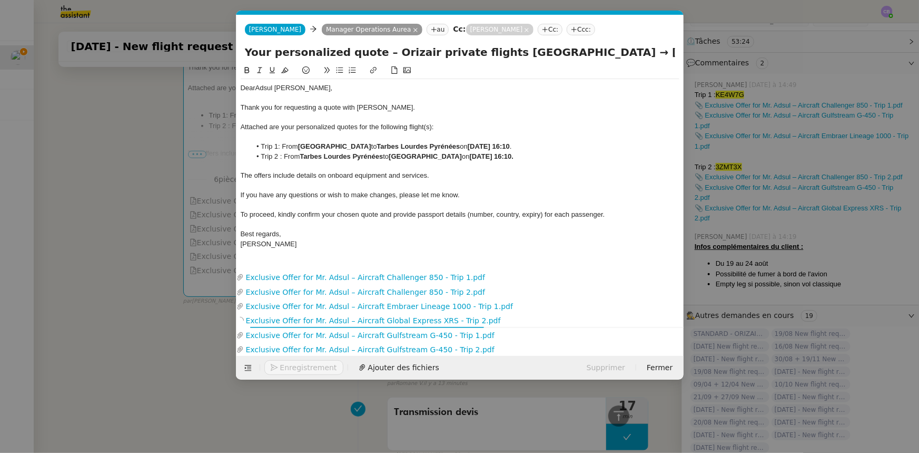
drag, startPoint x: 432, startPoint y: 127, endPoint x: 434, endPoint y: 138, distance: 11.3
click at [433, 130] on span "Attached are your personalized quotes for the following flight(s):" at bounding box center [337, 127] width 193 height 8
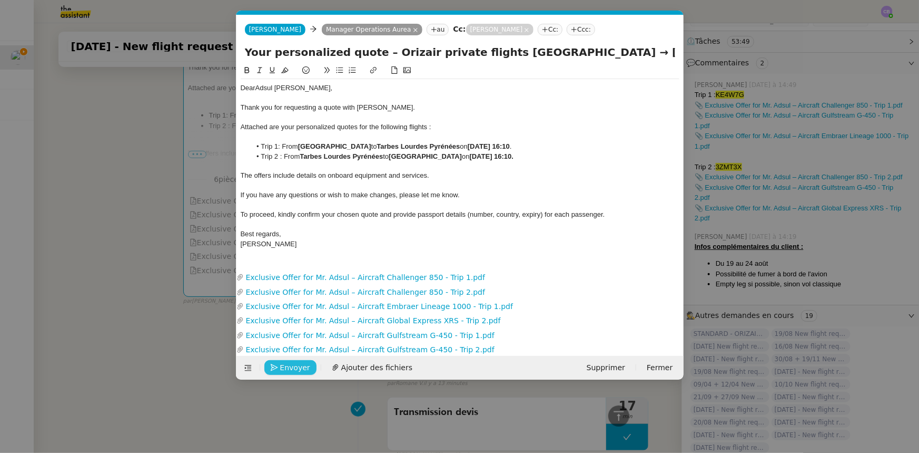
click at [289, 365] on span "Envoyer" at bounding box center [295, 367] width 30 height 12
click at [289, 365] on span "Confirmer l'envoi" at bounding box center [311, 367] width 63 height 12
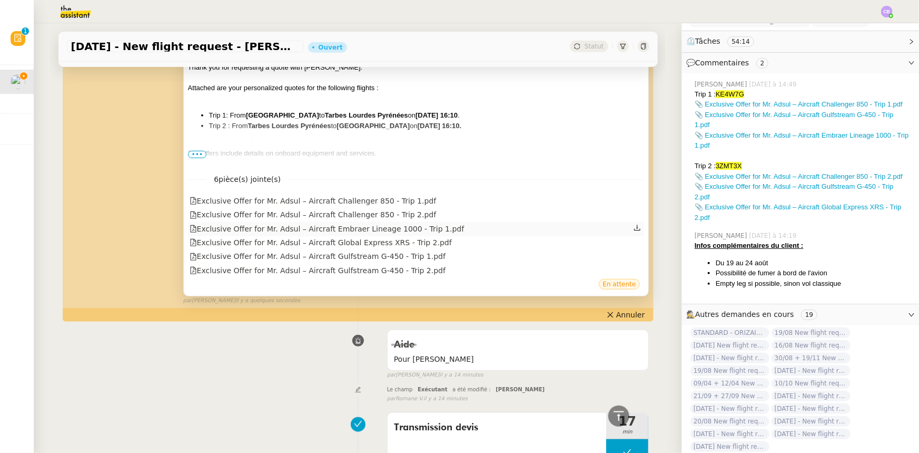
scroll to position [47, 0]
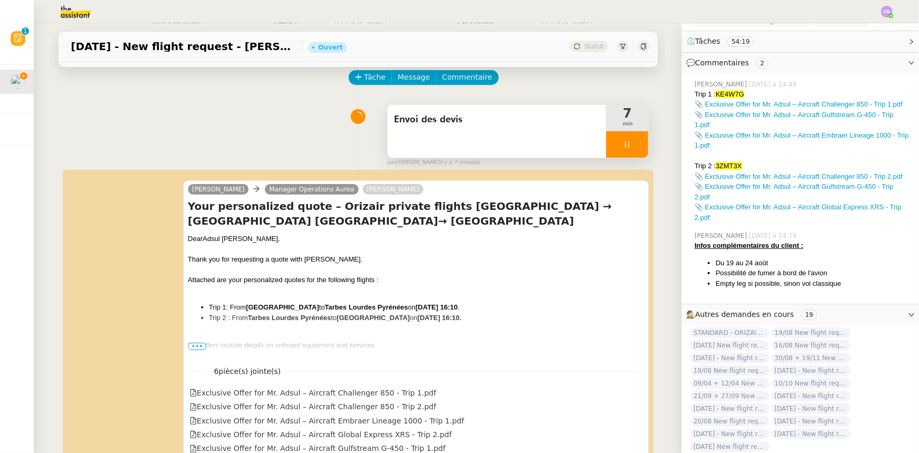
click at [606, 143] on div at bounding box center [627, 144] width 42 height 26
click at [630, 152] on button at bounding box center [638, 144] width 21 height 26
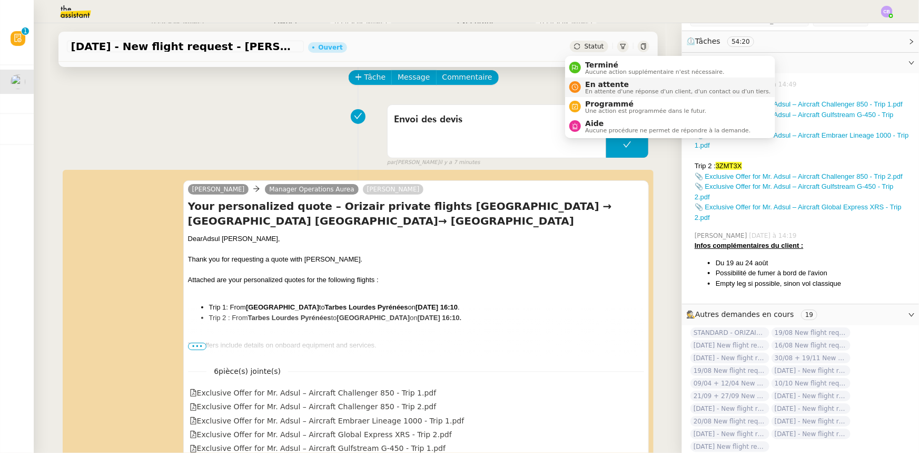
click at [609, 91] on span "En attente d'une réponse d'un client, d'un contact ou d'un tiers." at bounding box center [677, 92] width 185 height 6
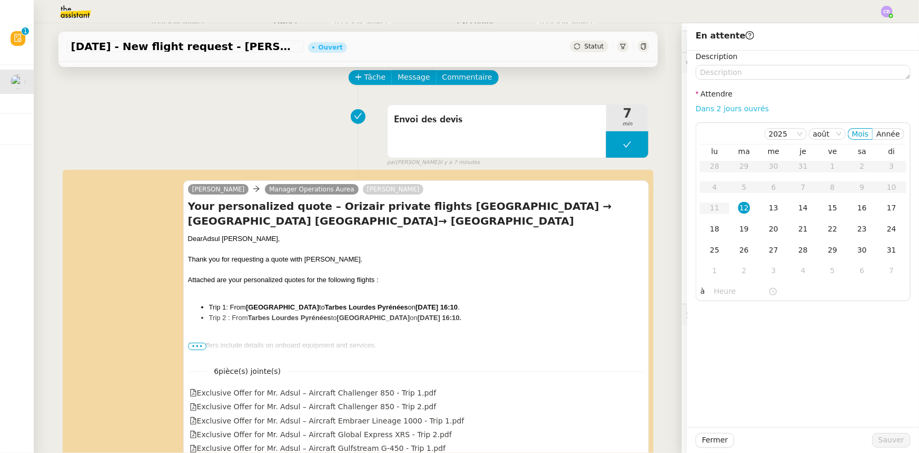
click at [703, 111] on link "Dans 2 jours ouvrés" at bounding box center [732, 108] width 73 height 8
click at [770, 212] on div "13" at bounding box center [774, 208] width 12 height 12
click at [714, 293] on input "07:00" at bounding box center [741, 291] width 54 height 12
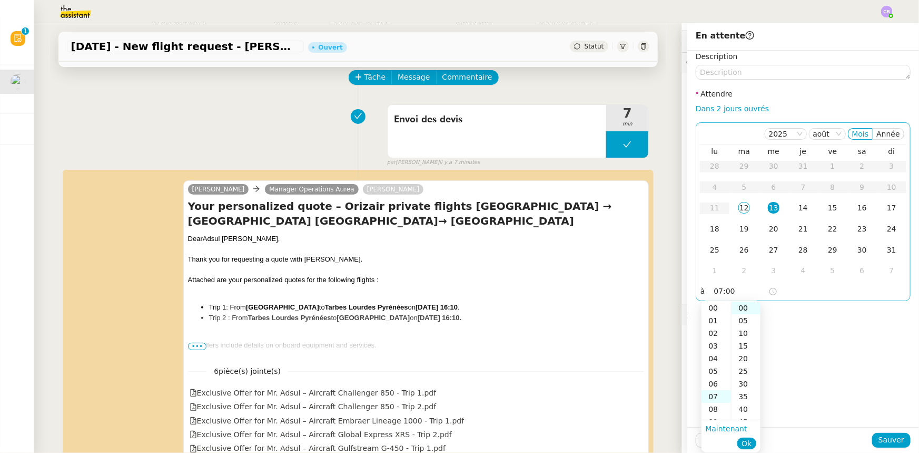
scroll to position [89, 0]
click at [713, 395] on div "14" at bounding box center [717, 396] width 30 height 13
type input "14:00"
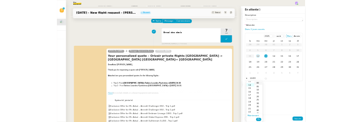
scroll to position [177, 0]
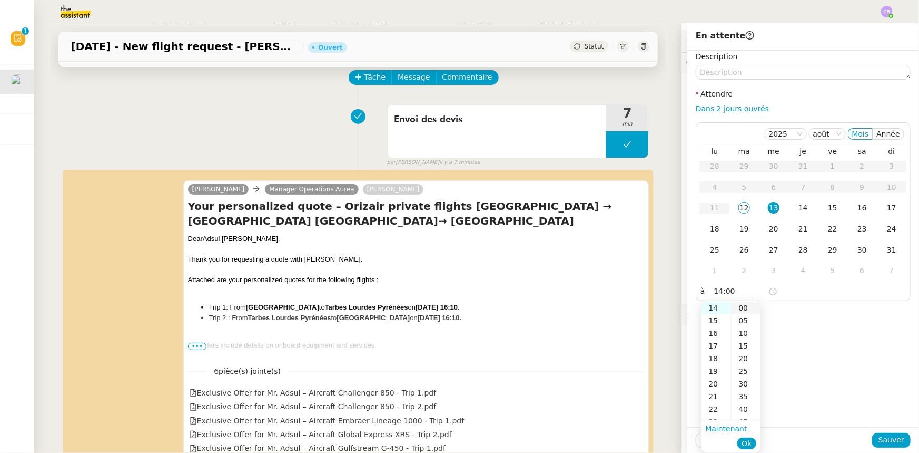
click at [744, 307] on div "00" at bounding box center [746, 307] width 29 height 13
click at [746, 441] on span "Ok" at bounding box center [747, 443] width 10 height 11
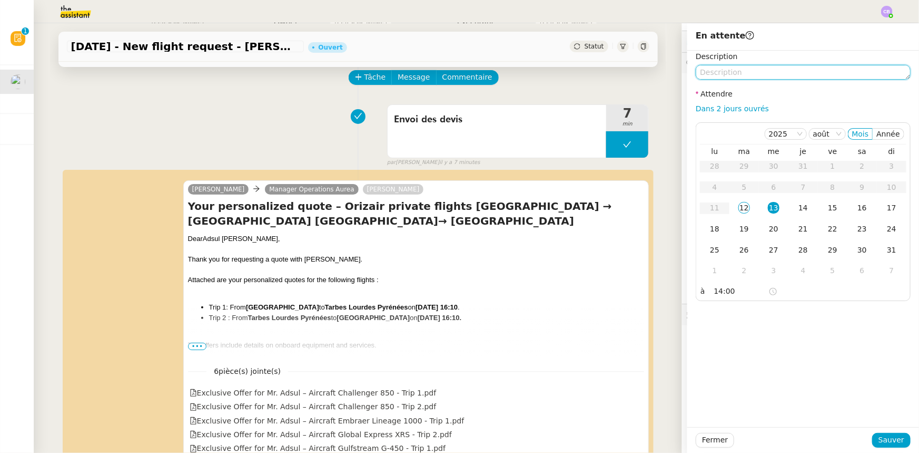
click at [774, 71] on textarea at bounding box center [803, 72] width 215 height 15
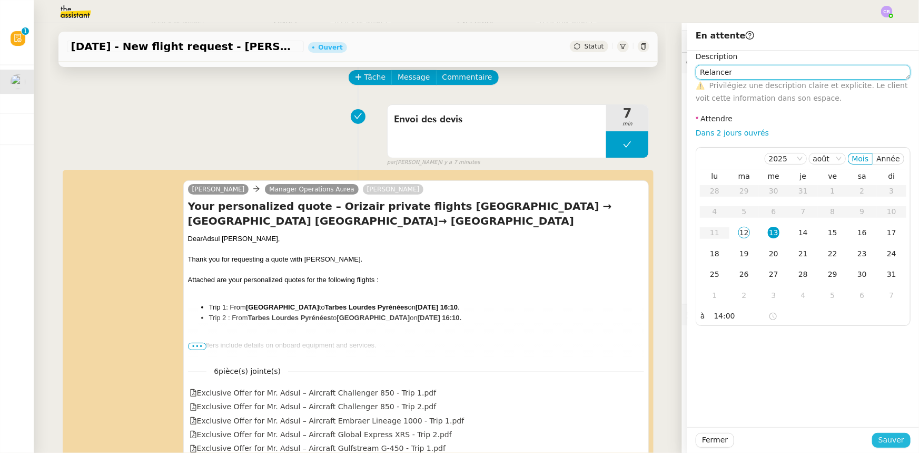
type textarea "Relancer"
click at [884, 446] on span "Sauver" at bounding box center [892, 440] width 26 height 12
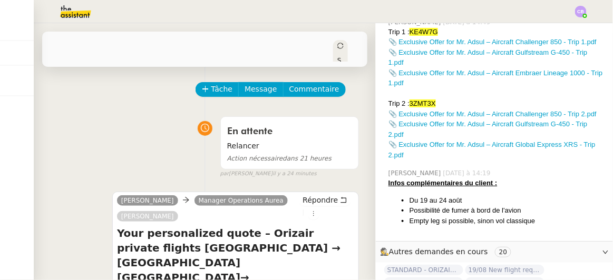
scroll to position [240, 0]
